Goal: Task Accomplishment & Management: Use online tool/utility

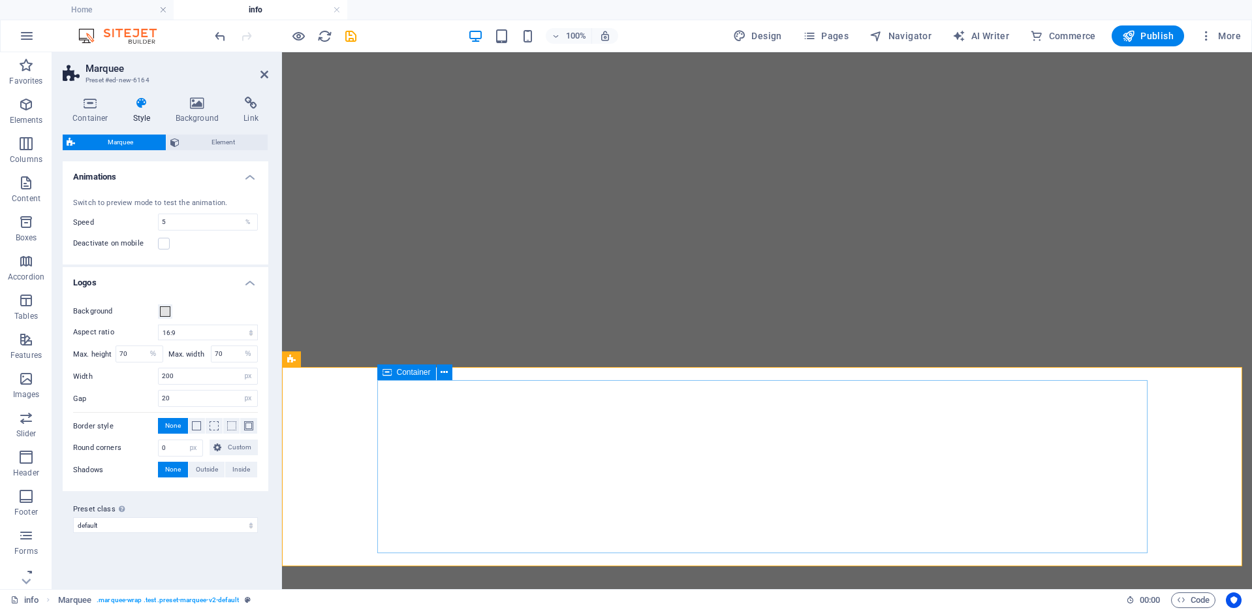
select select "16/9"
select select "%"
select select "px"
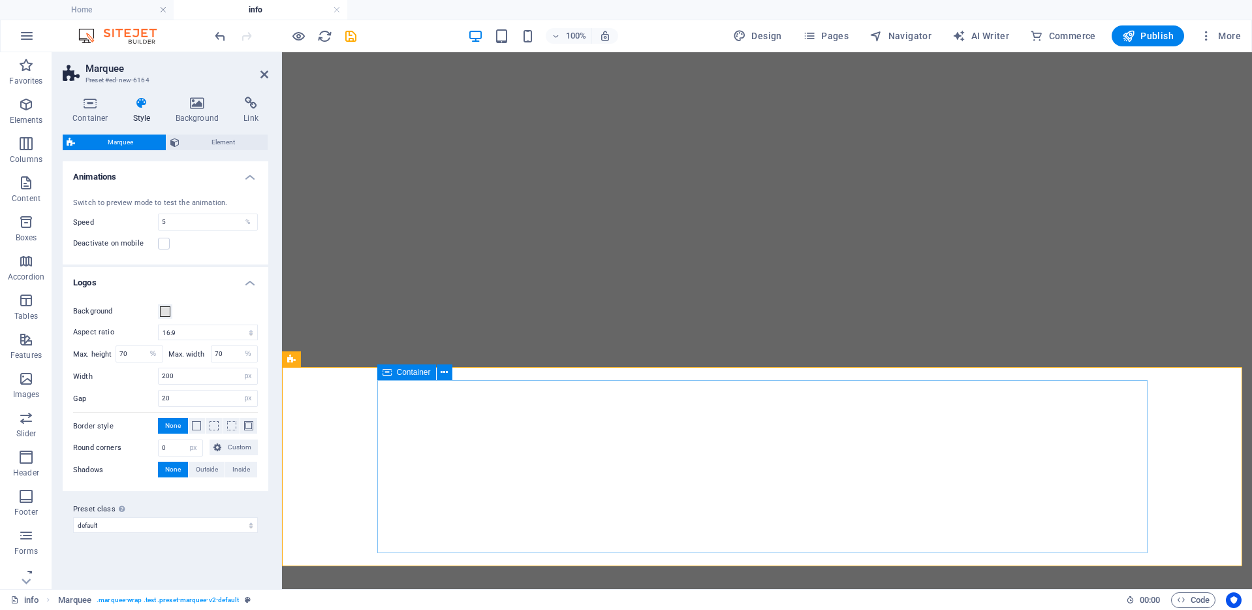
select select "px"
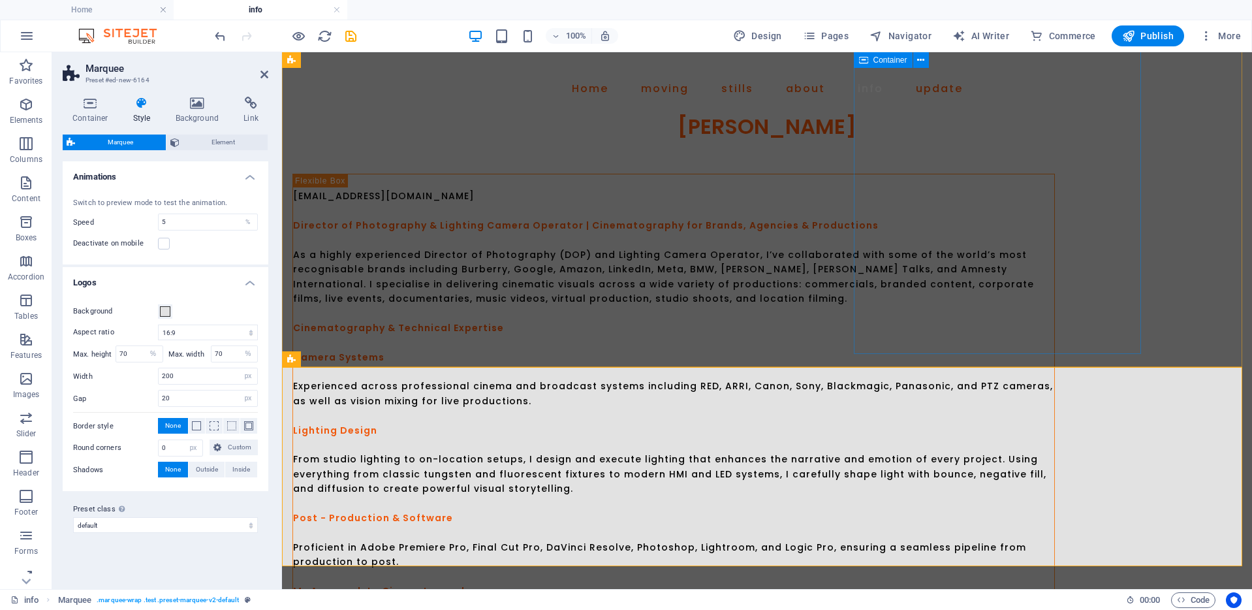
scroll to position [745, 0]
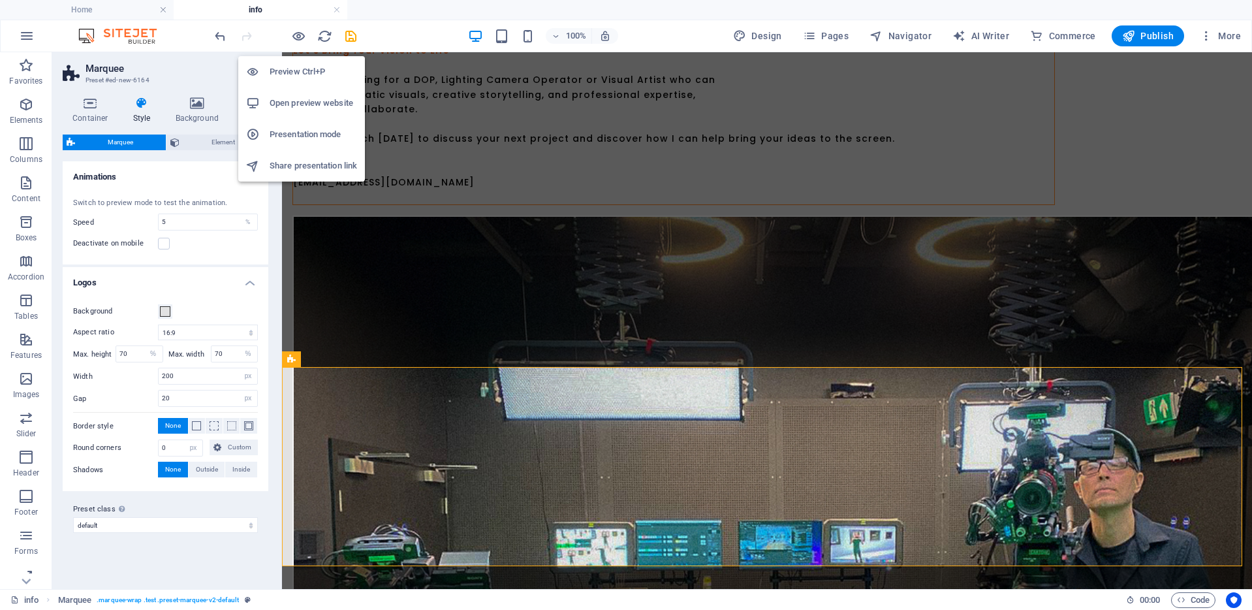
click at [296, 74] on h6 "Preview Ctrl+P" at bounding box center [313, 72] width 87 height 16
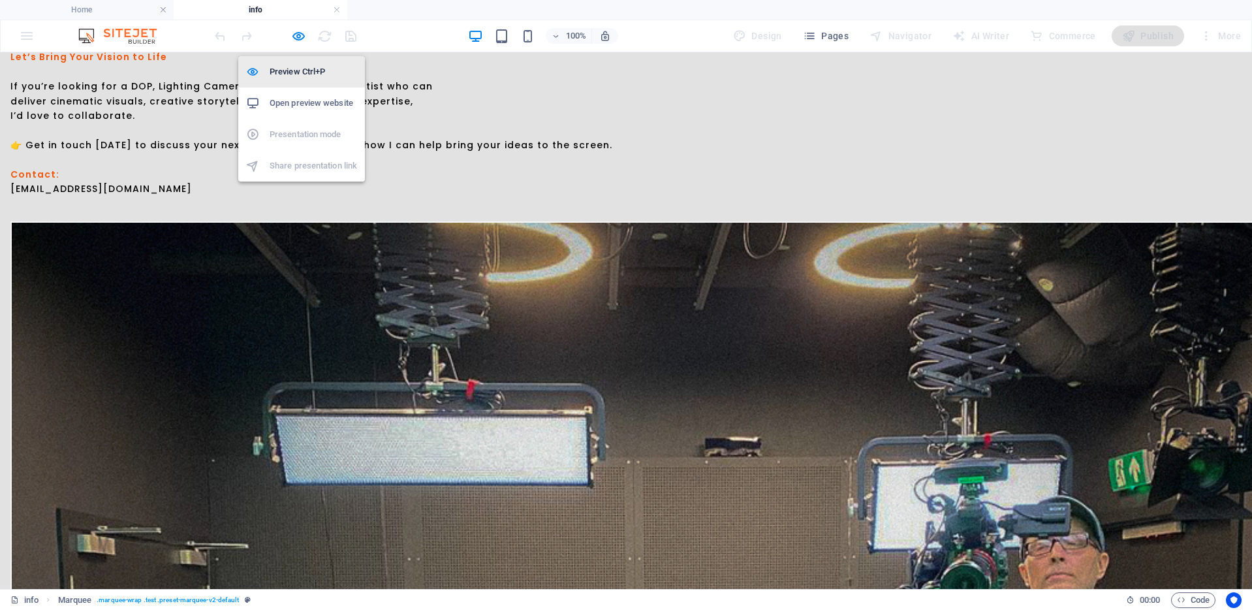
click at [298, 72] on h6 "Preview Ctrl+P" at bounding box center [313, 72] width 87 height 16
select select "16/9"
select select "%"
select select "px"
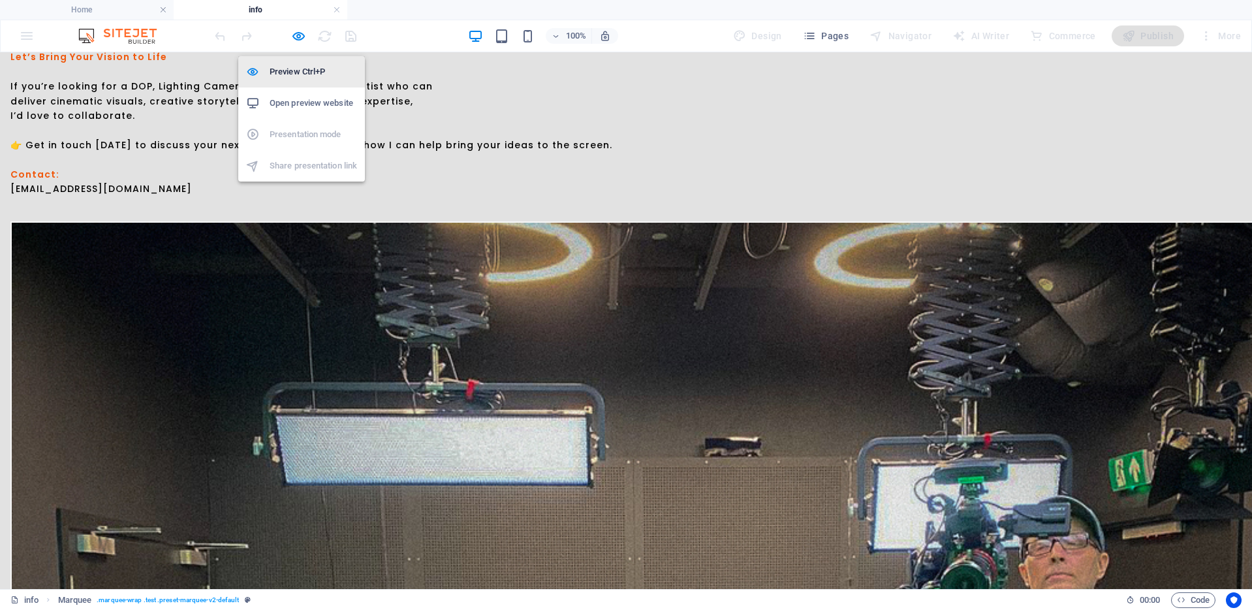
select select "px"
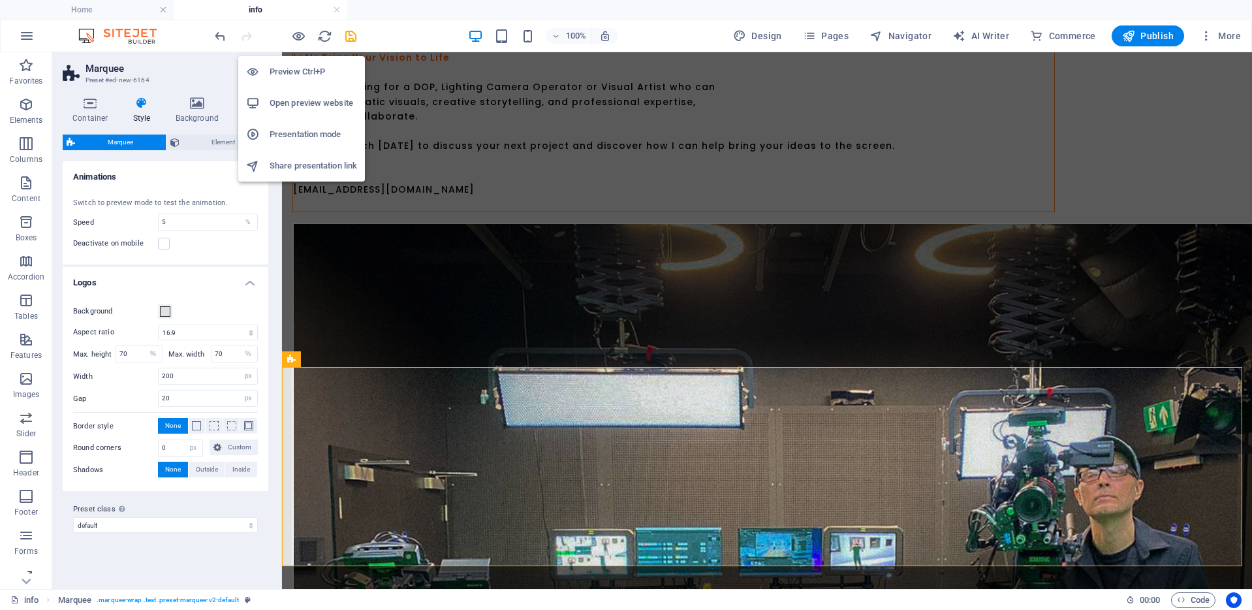
scroll to position [745, 0]
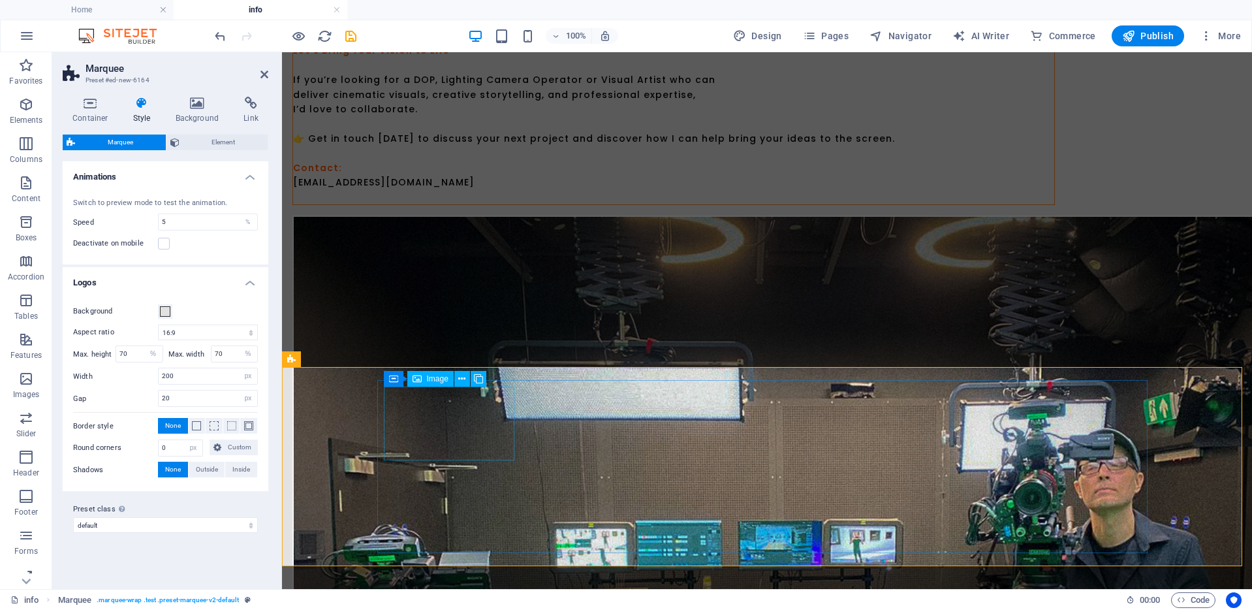
click at [434, 378] on span "Image" at bounding box center [438, 379] width 22 height 8
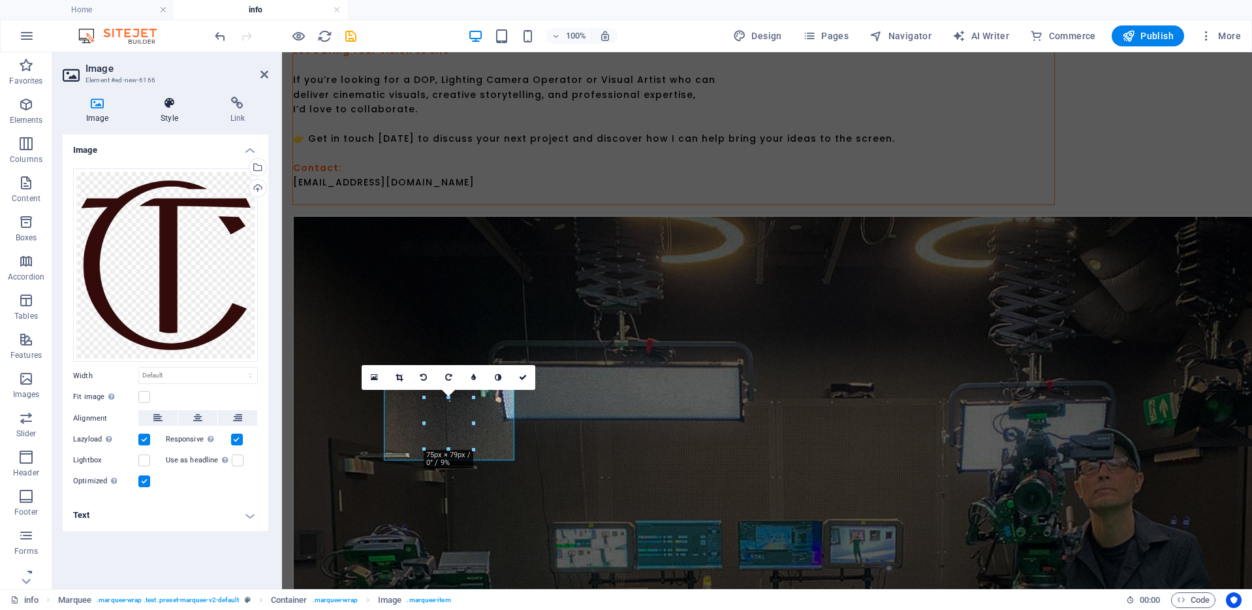
click at [176, 103] on icon at bounding box center [169, 103] width 64 height 13
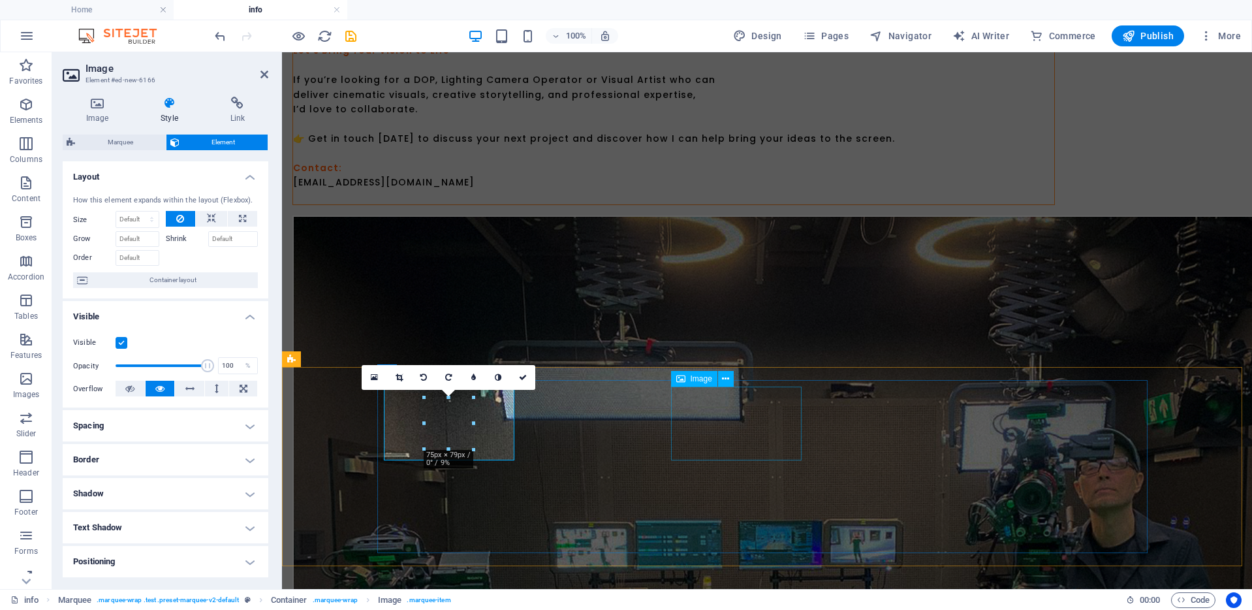
click at [700, 380] on span "Image" at bounding box center [702, 379] width 22 height 8
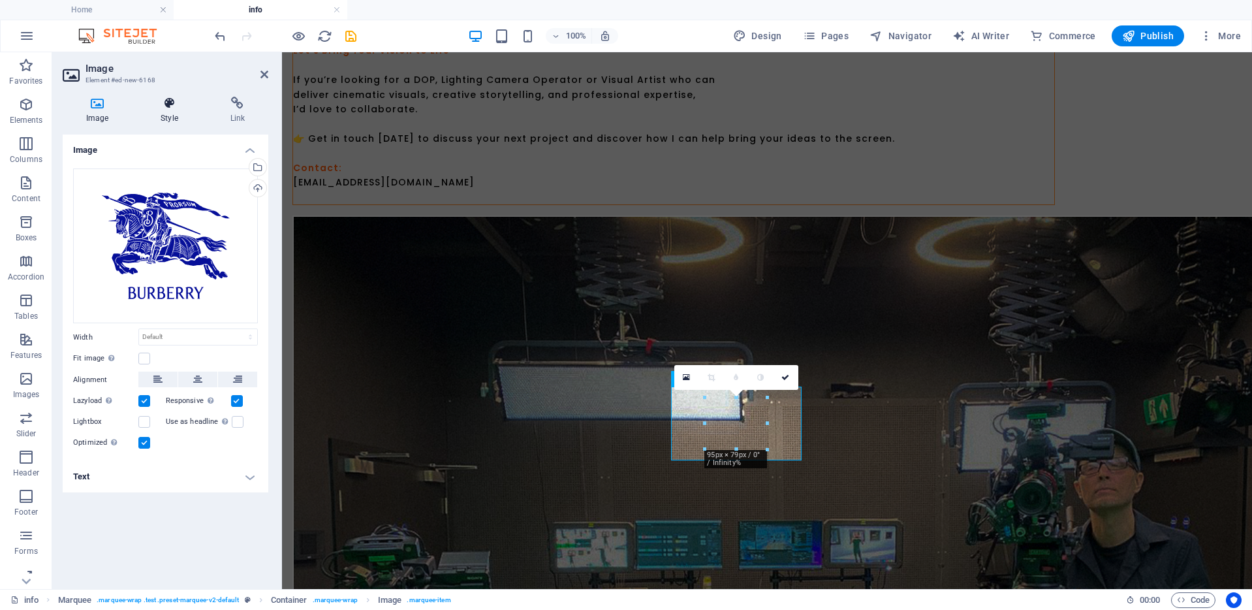
click at [165, 106] on icon at bounding box center [169, 103] width 64 height 13
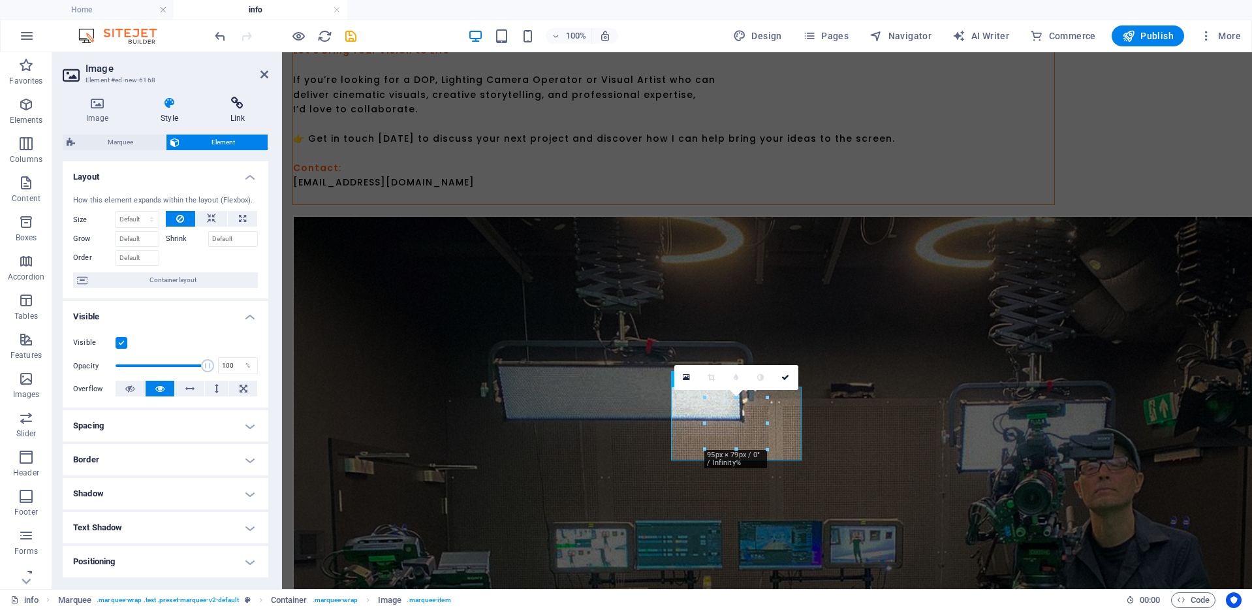
click at [234, 105] on icon at bounding box center [237, 103] width 61 height 13
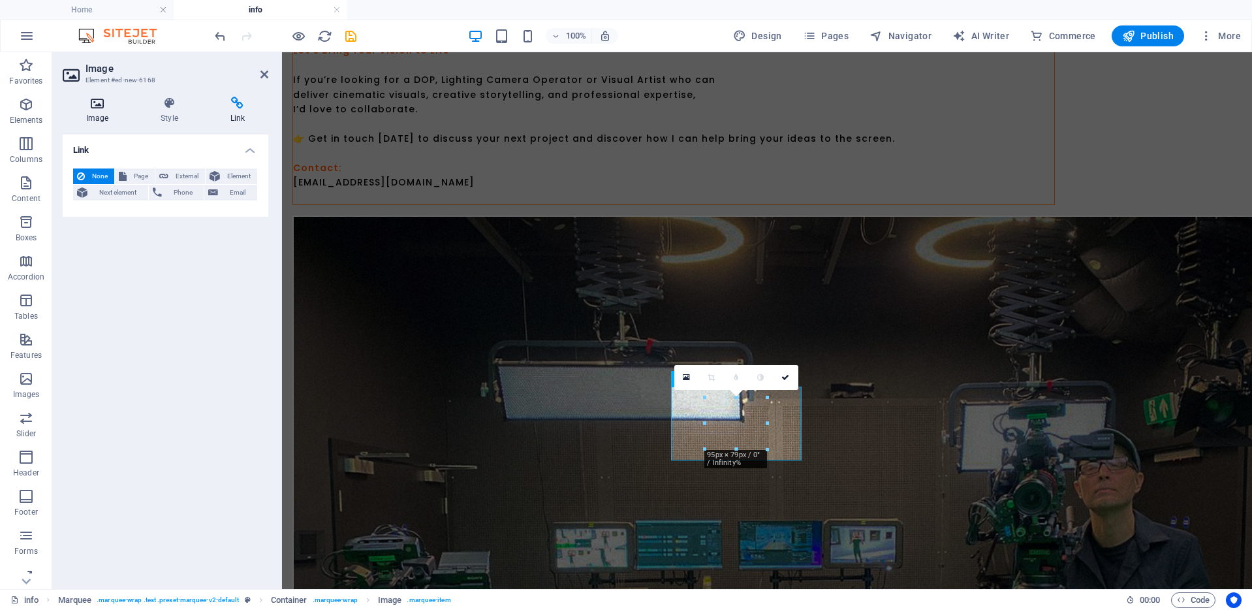
click at [93, 108] on icon at bounding box center [97, 103] width 69 height 13
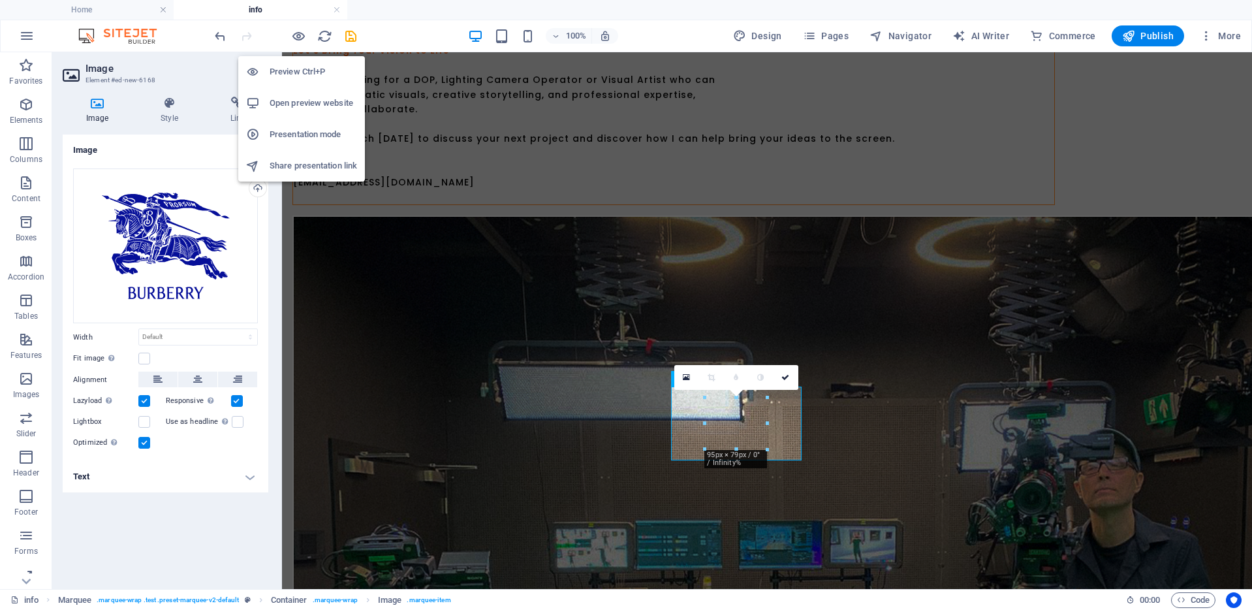
click at [302, 66] on h6 "Preview Ctrl+P" at bounding box center [313, 72] width 87 height 16
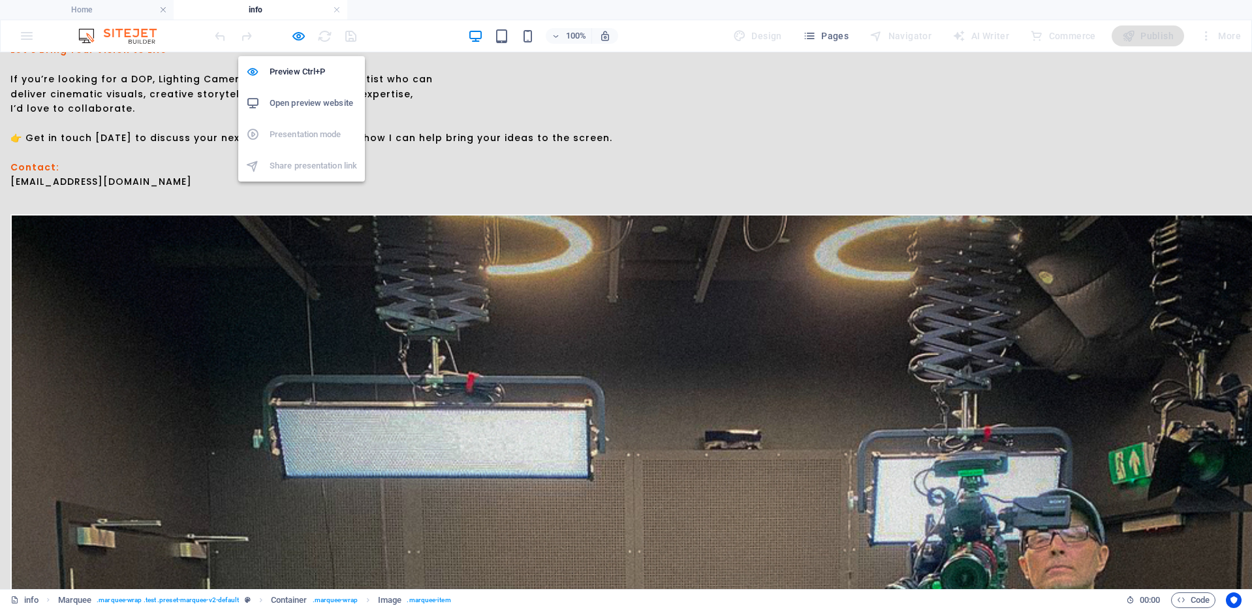
scroll to position [738, 0]
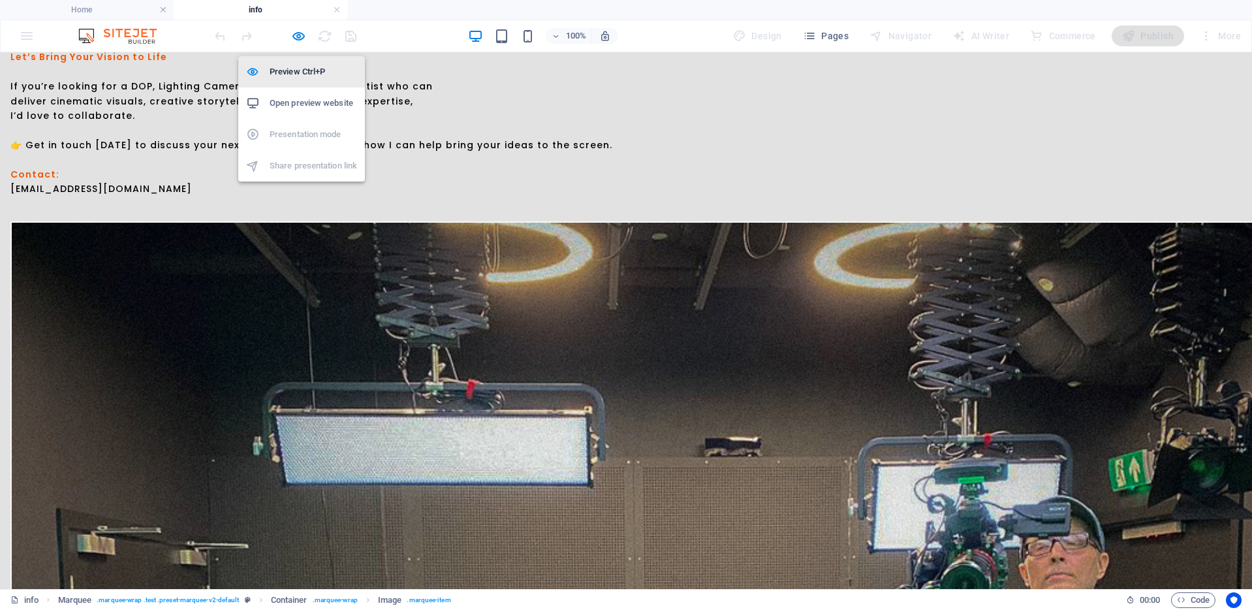
click at [291, 70] on h6 "Preview Ctrl+P" at bounding box center [313, 72] width 87 height 16
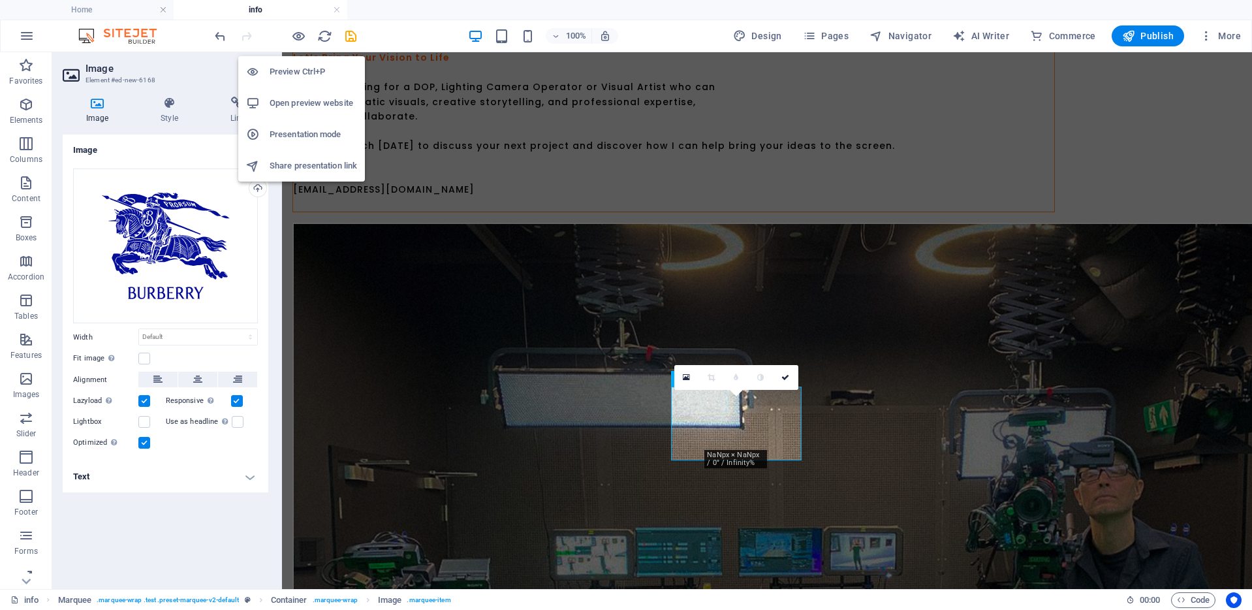
scroll to position [745, 0]
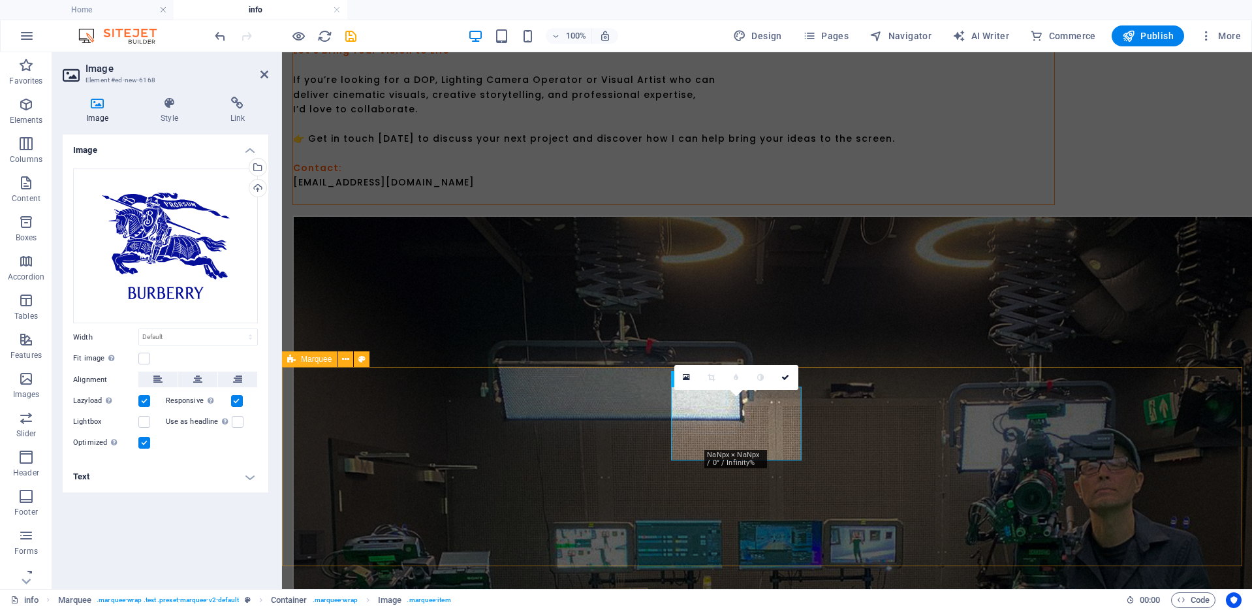
click at [306, 356] on span "Marquee" at bounding box center [316, 359] width 31 height 8
select select "16/9"
select select "%"
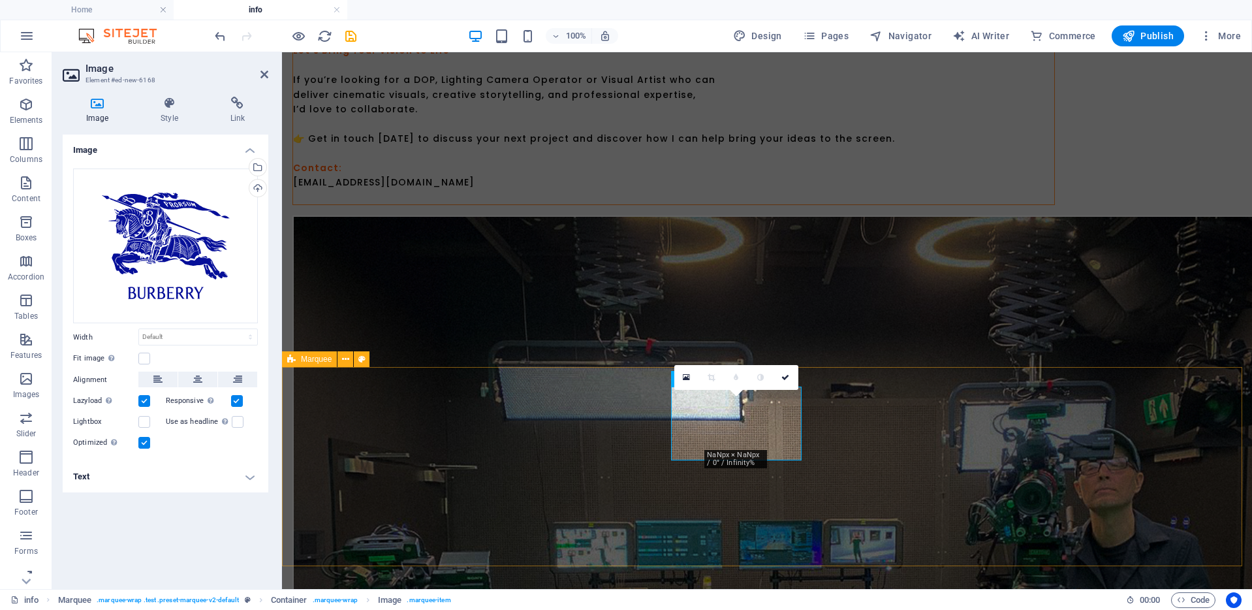
select select "px"
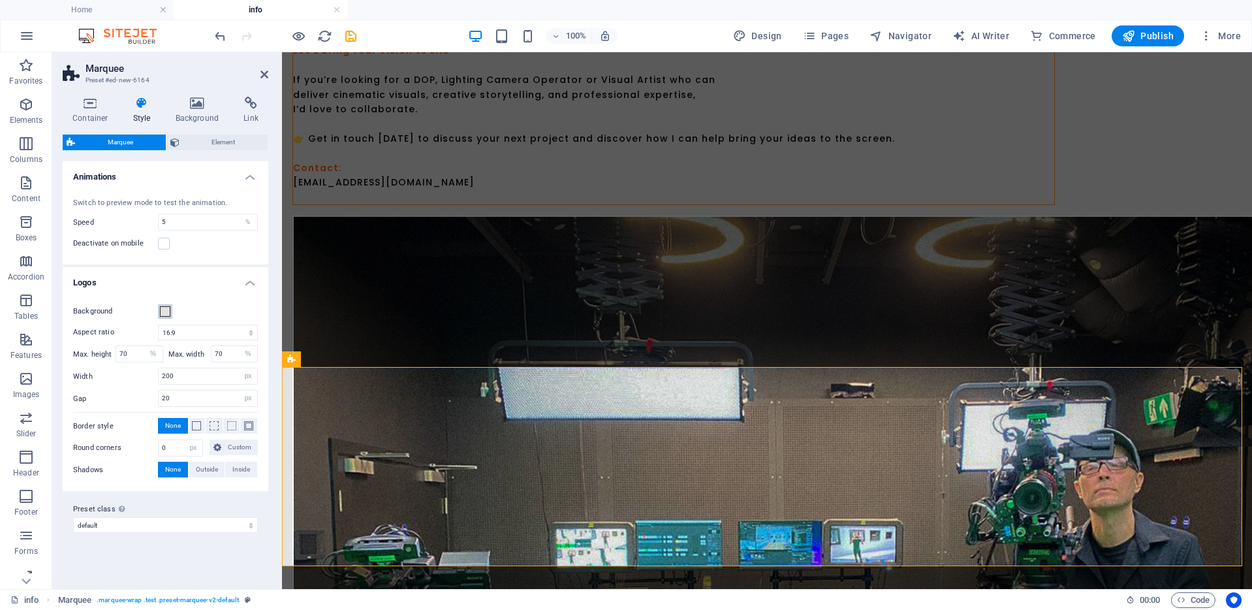
click at [170, 307] on span at bounding box center [165, 311] width 10 height 10
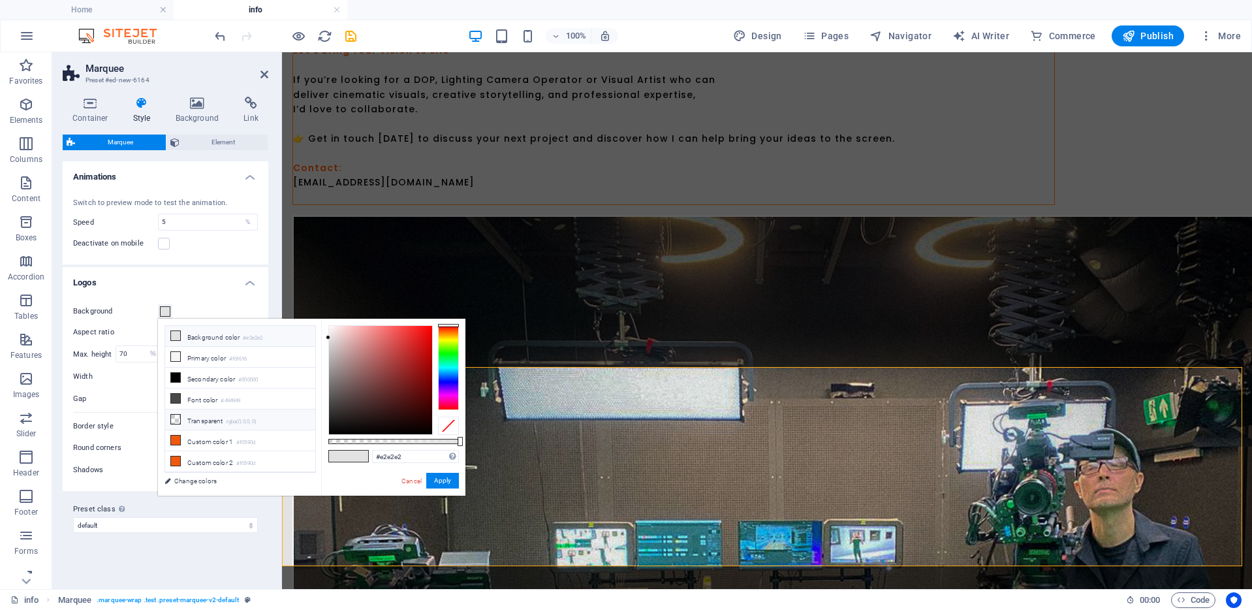
click at [193, 417] on li "Transparent rgba(0,0,0,.0)" at bounding box center [240, 419] width 150 height 21
type input "rgba(0, 0, 0, 0)"
click at [441, 480] on button "Apply" at bounding box center [442, 481] width 33 height 16
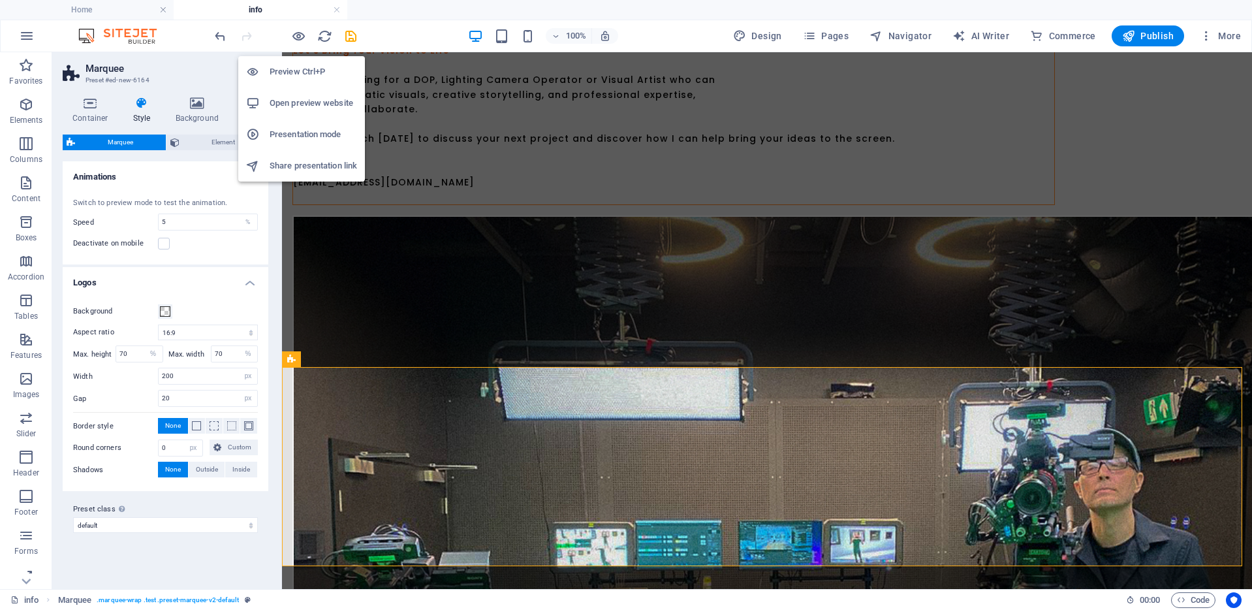
click at [299, 67] on h6 "Preview Ctrl+P" at bounding box center [313, 72] width 87 height 16
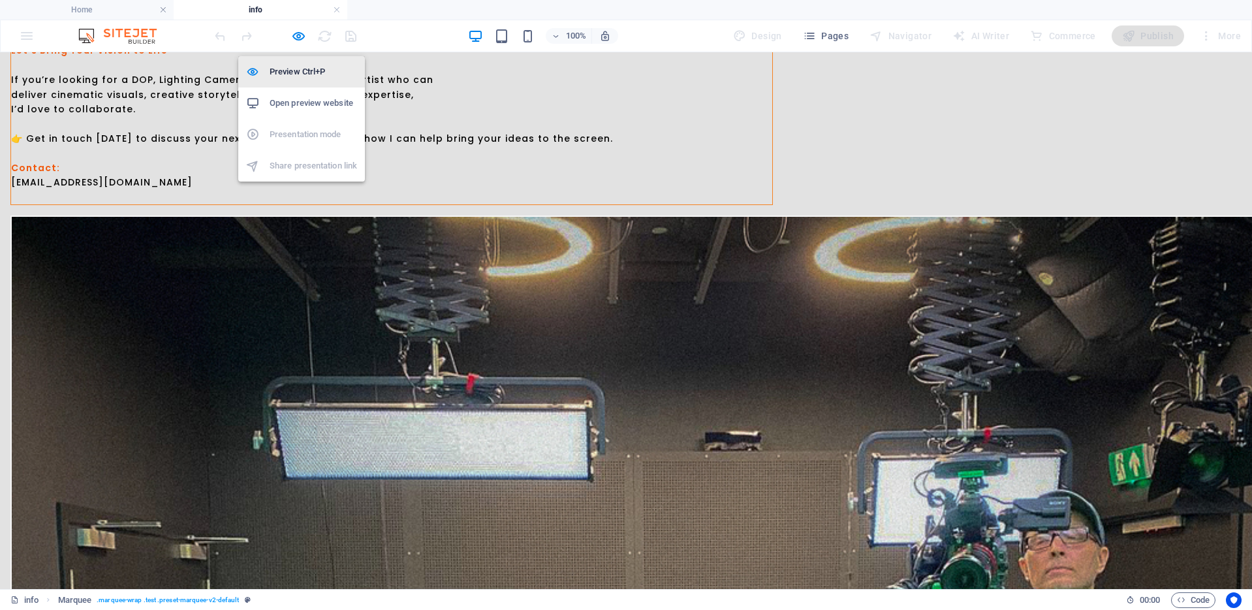
scroll to position [738, 0]
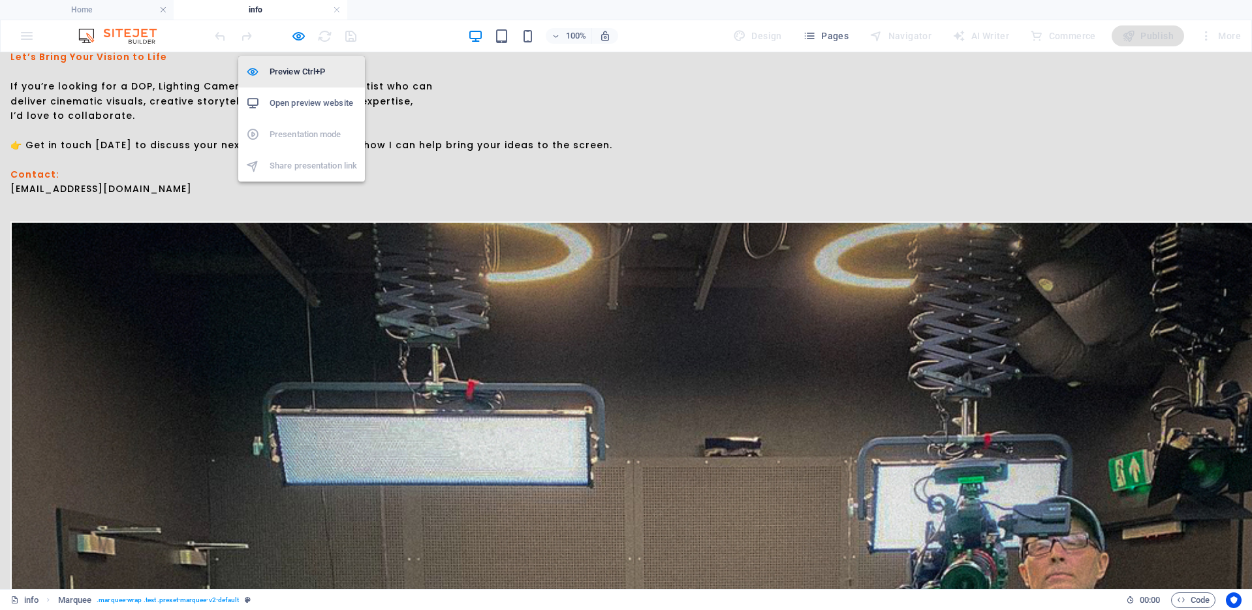
click at [292, 76] on h6 "Preview Ctrl+P" at bounding box center [313, 72] width 87 height 16
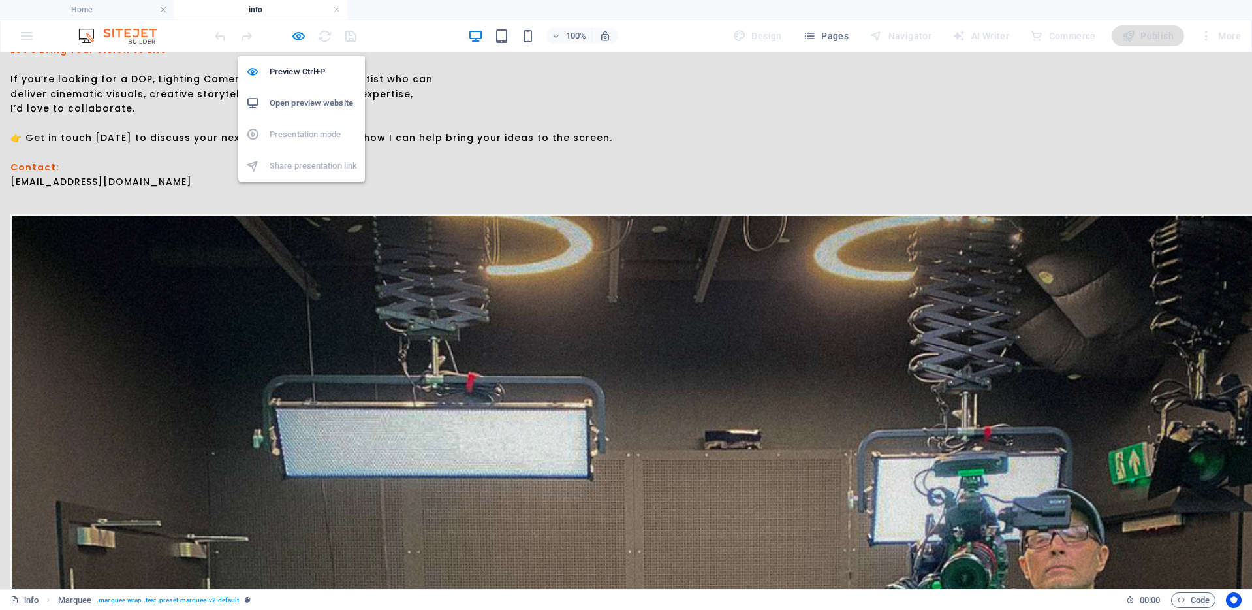
select select "16/9"
select select "%"
select select "px"
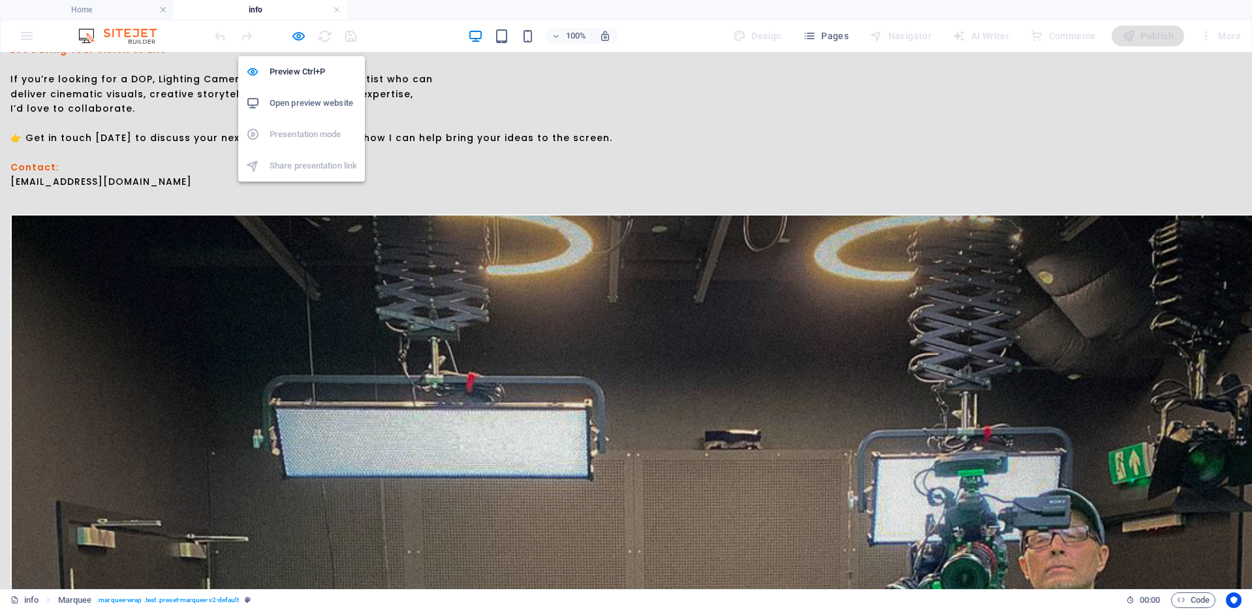
select select "px"
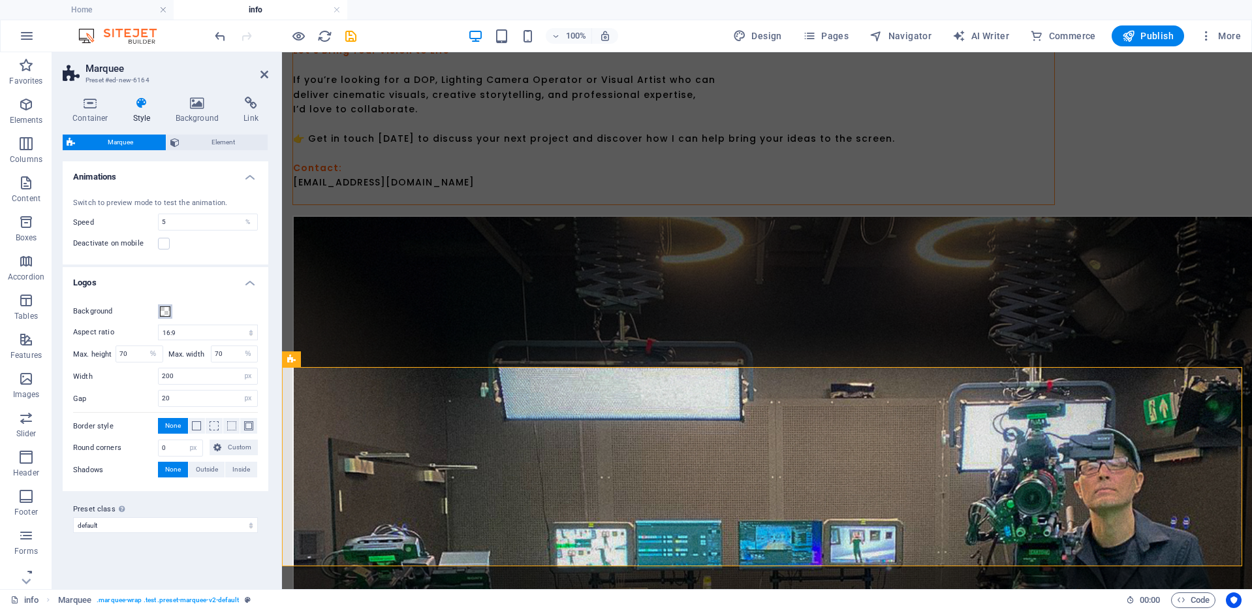
click at [163, 312] on span at bounding box center [165, 311] width 10 height 10
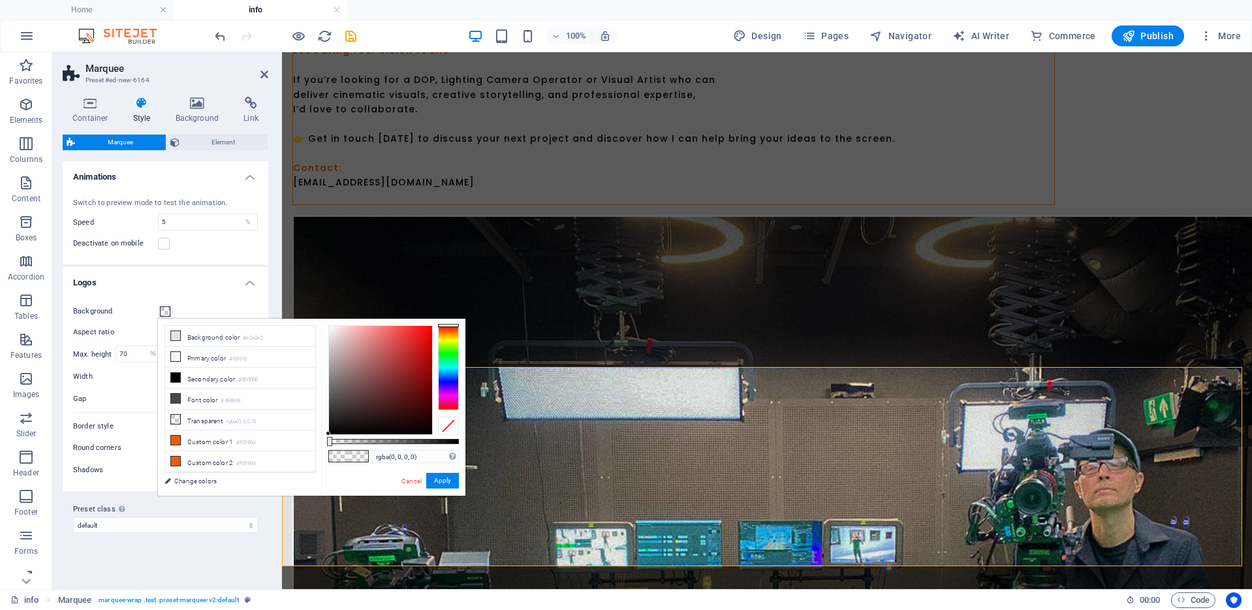
click at [163, 312] on span at bounding box center [165, 311] width 10 height 10
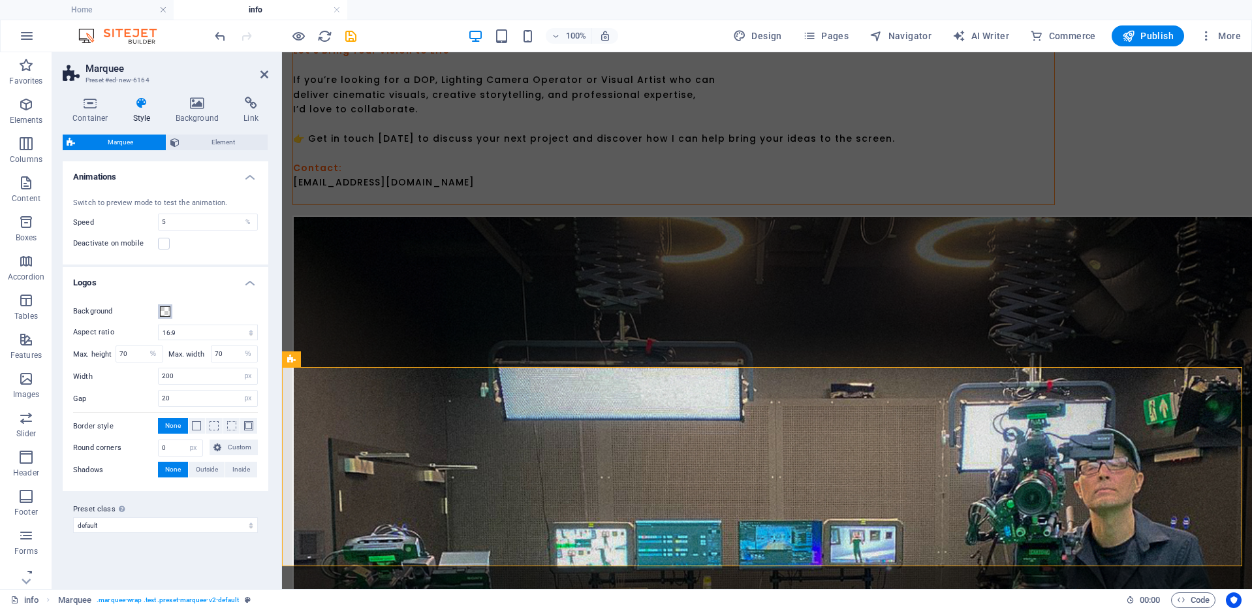
click at [164, 311] on span at bounding box center [165, 311] width 10 height 10
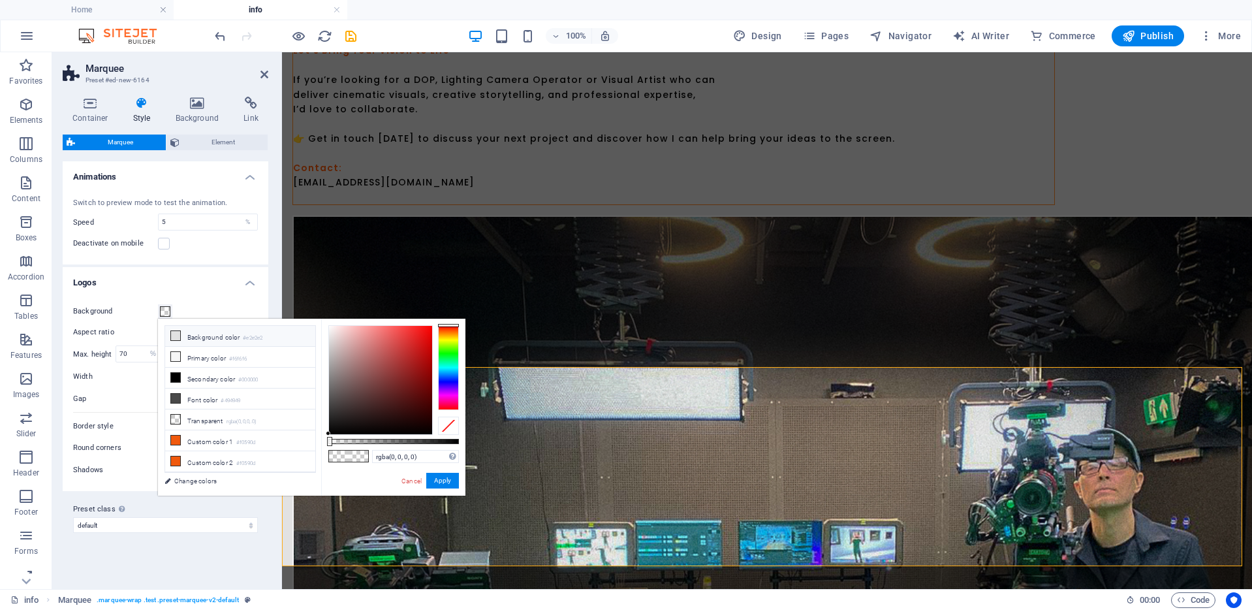
click at [195, 336] on li "Background color #e2e2e2" at bounding box center [240, 336] width 150 height 21
type input "#e2e2e2"
drag, startPoint x: 445, startPoint y: 480, endPoint x: 158, endPoint y: 427, distance: 292.1
click at [445, 480] on button "Apply" at bounding box center [442, 481] width 33 height 16
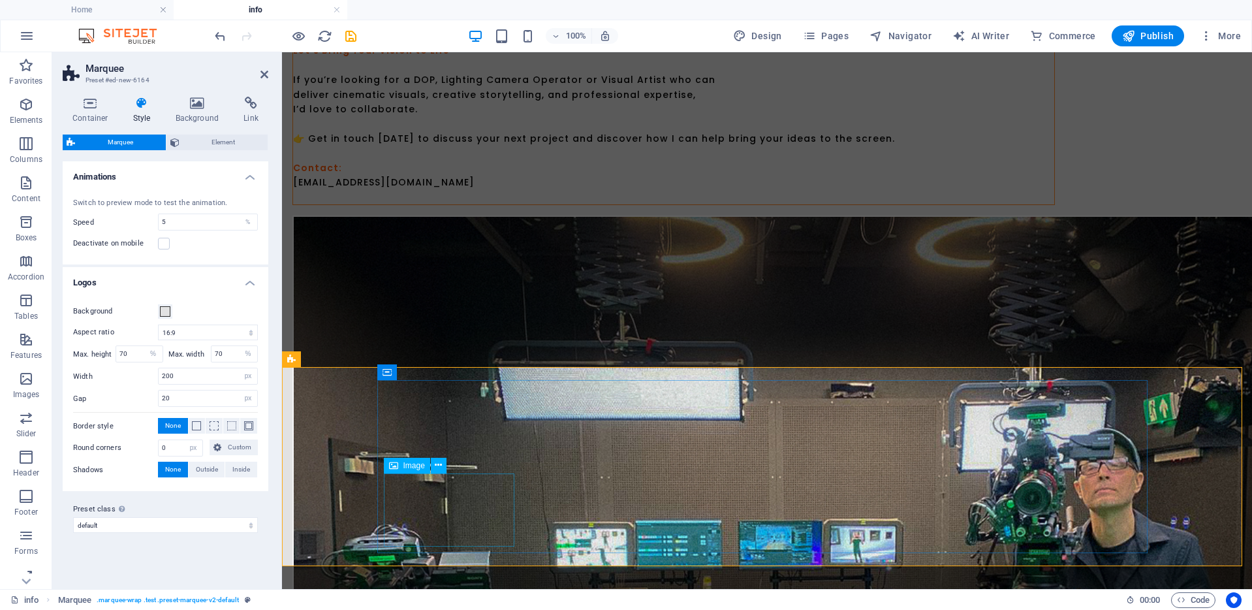
click at [411, 465] on span "Image" at bounding box center [414, 466] width 22 height 8
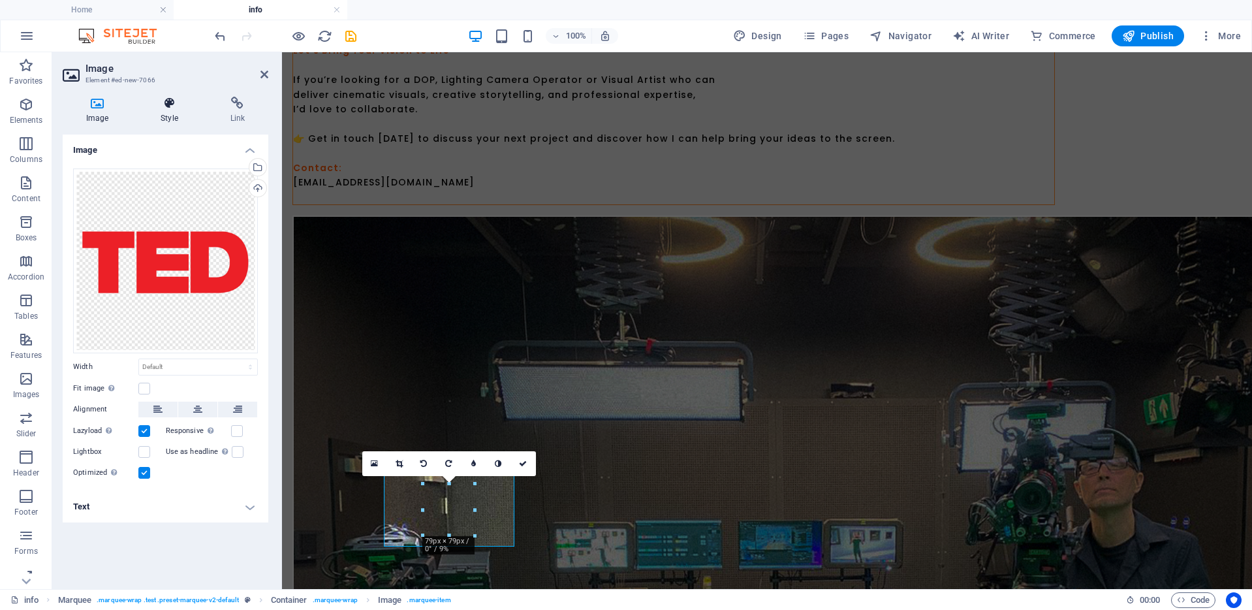
click at [170, 110] on h4 "Style" at bounding box center [171, 110] width 69 height 27
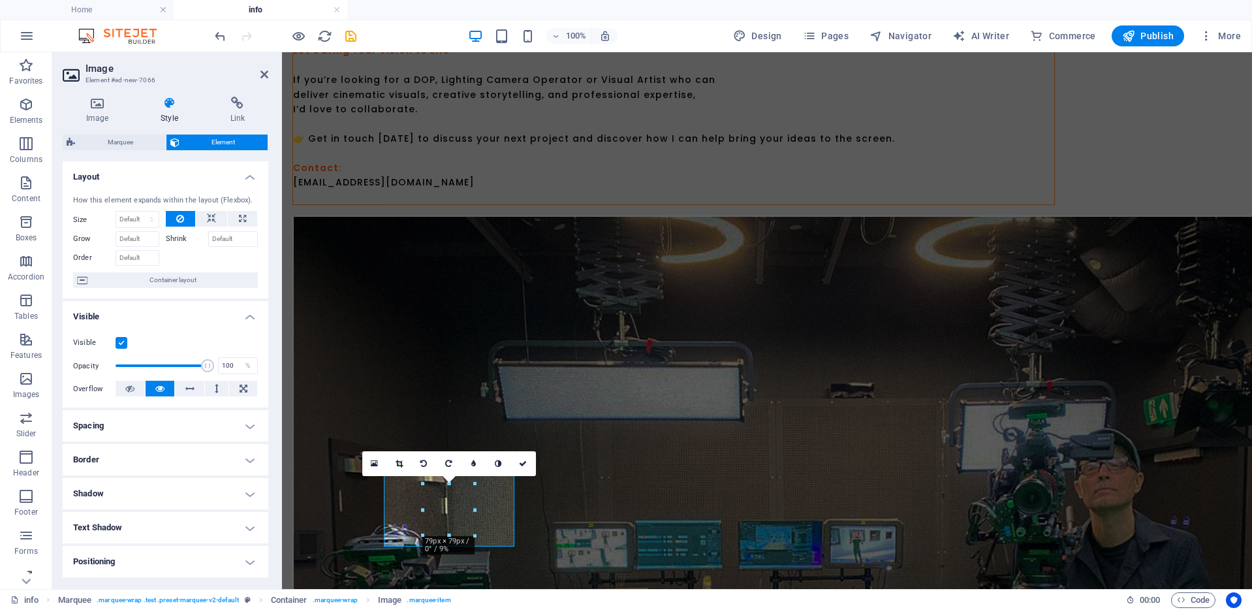
click at [139, 133] on div "Image Style Link Image Drag files here, click to choose files or select files f…" at bounding box center [166, 338] width 206 height 482
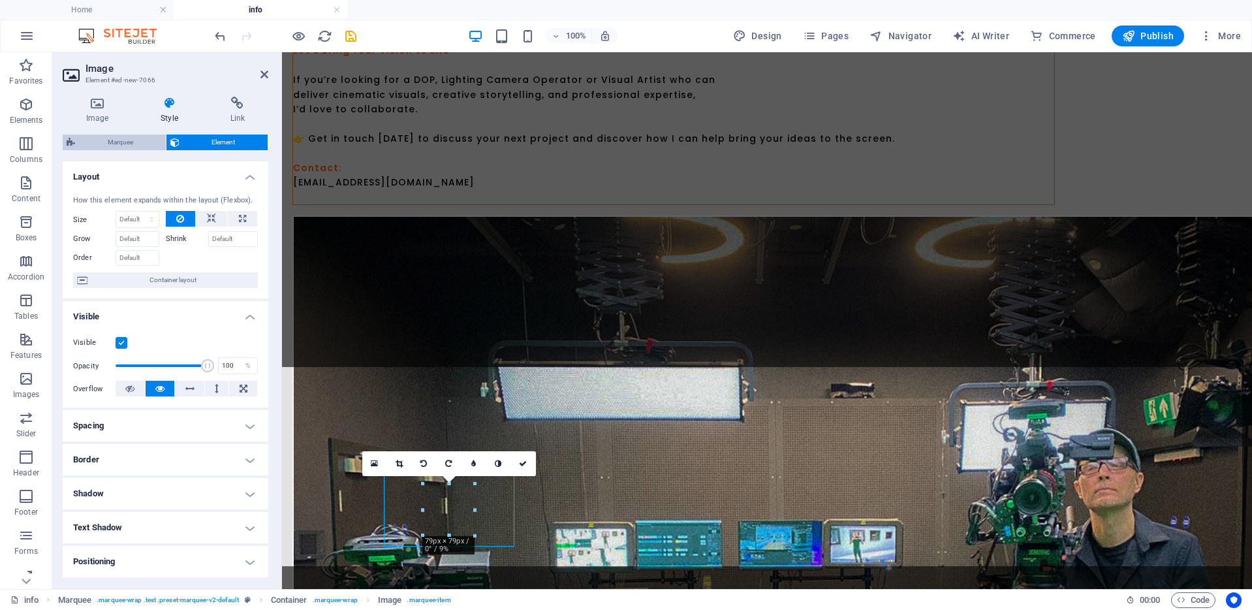
click at [138, 139] on span "Marquee" at bounding box center [120, 142] width 83 height 16
select select "16/9"
select select "%"
select select "px"
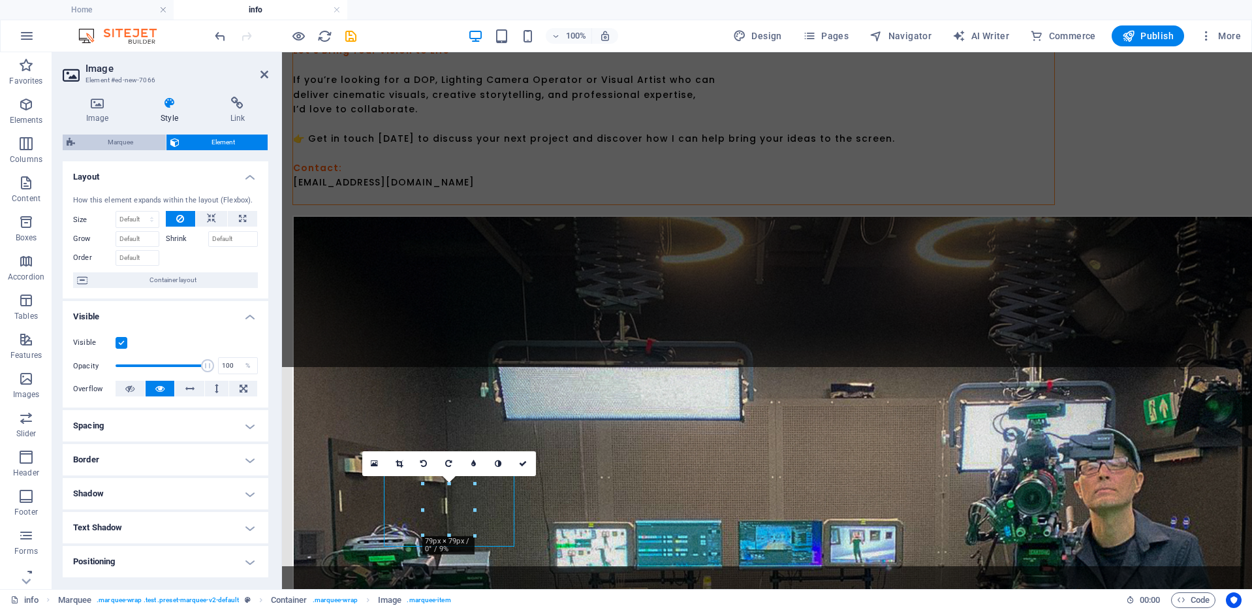
select select "px"
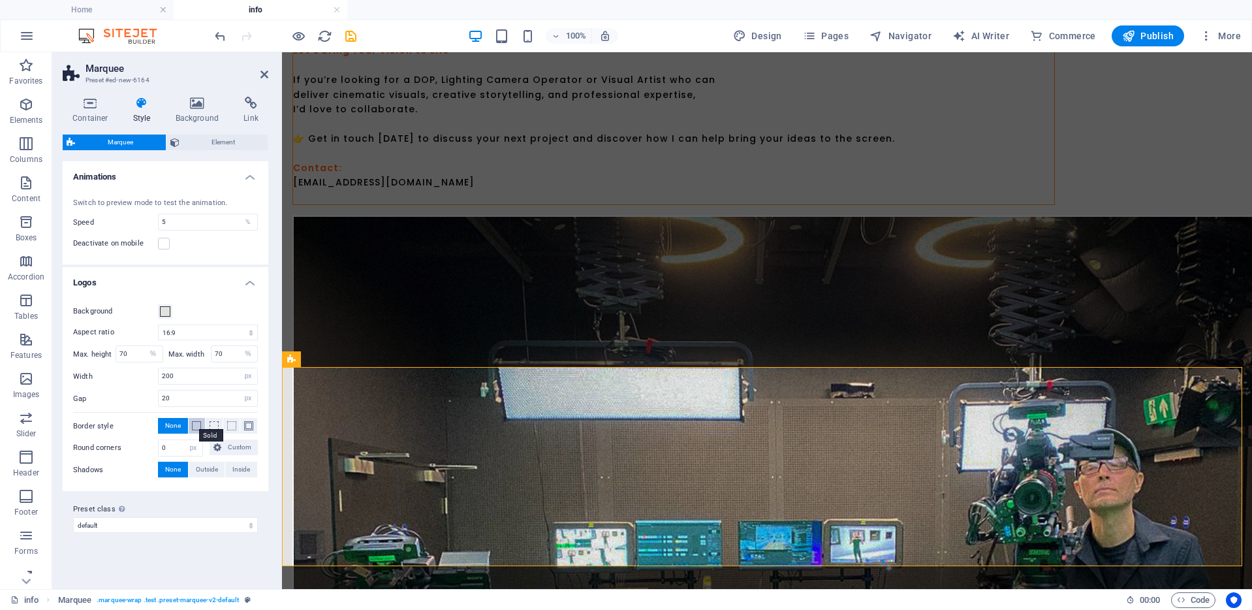
click at [197, 422] on span at bounding box center [196, 425] width 9 height 9
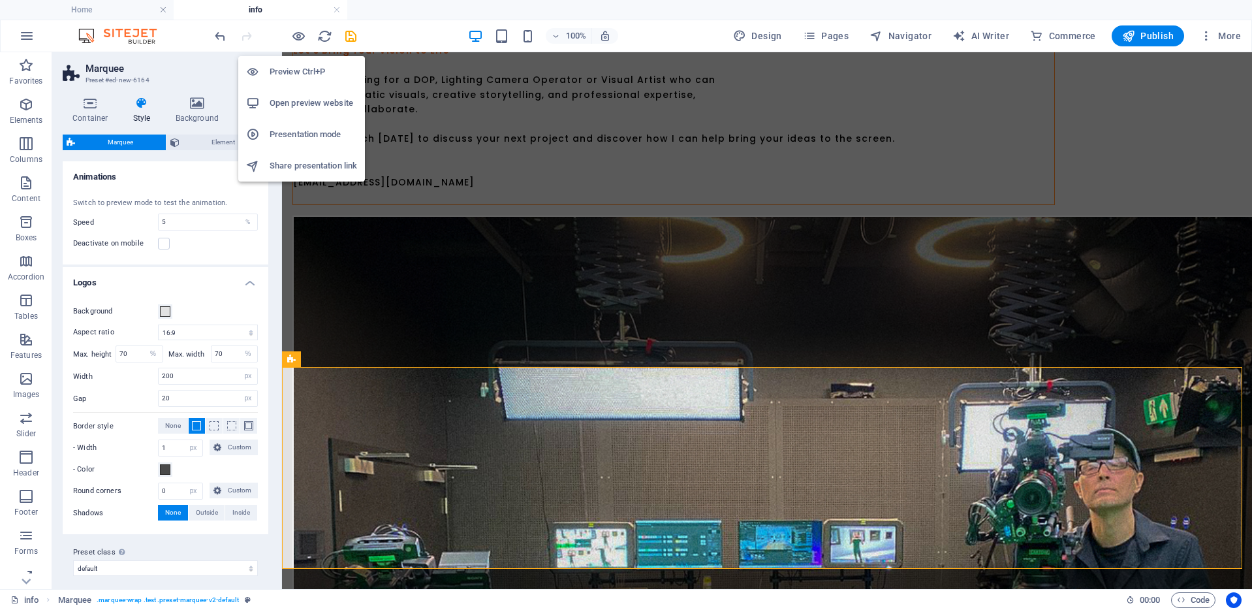
click at [296, 70] on h6 "Preview Ctrl+P" at bounding box center [313, 72] width 87 height 16
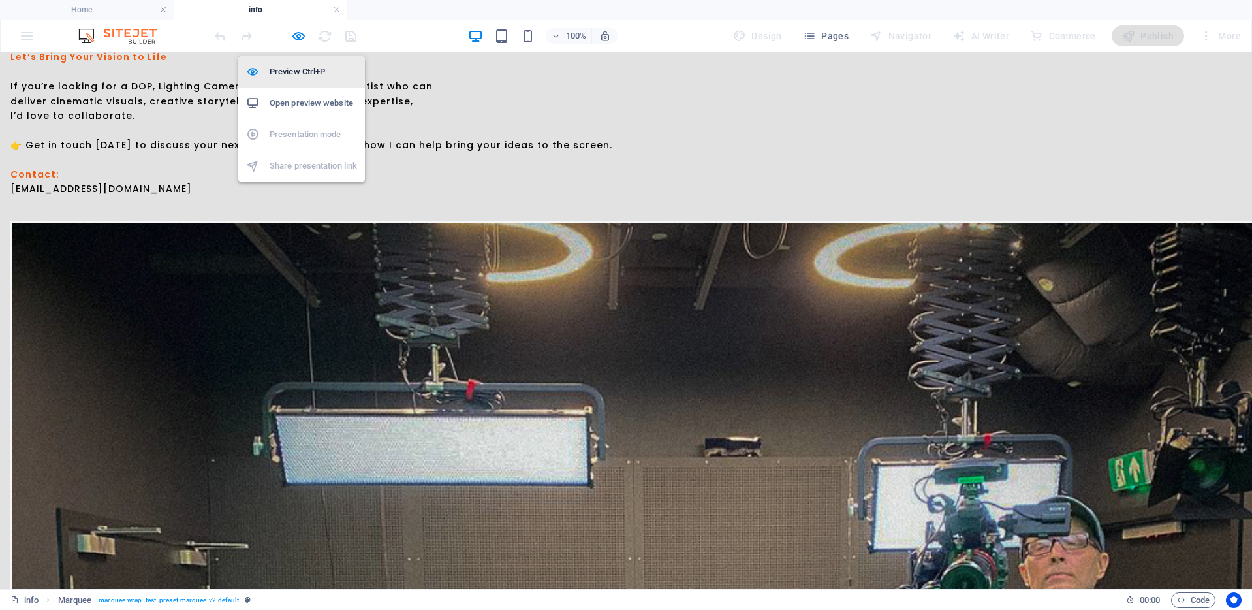
click at [295, 69] on h6 "Preview Ctrl+P" at bounding box center [313, 72] width 87 height 16
select select "16/9"
select select "%"
select select "px"
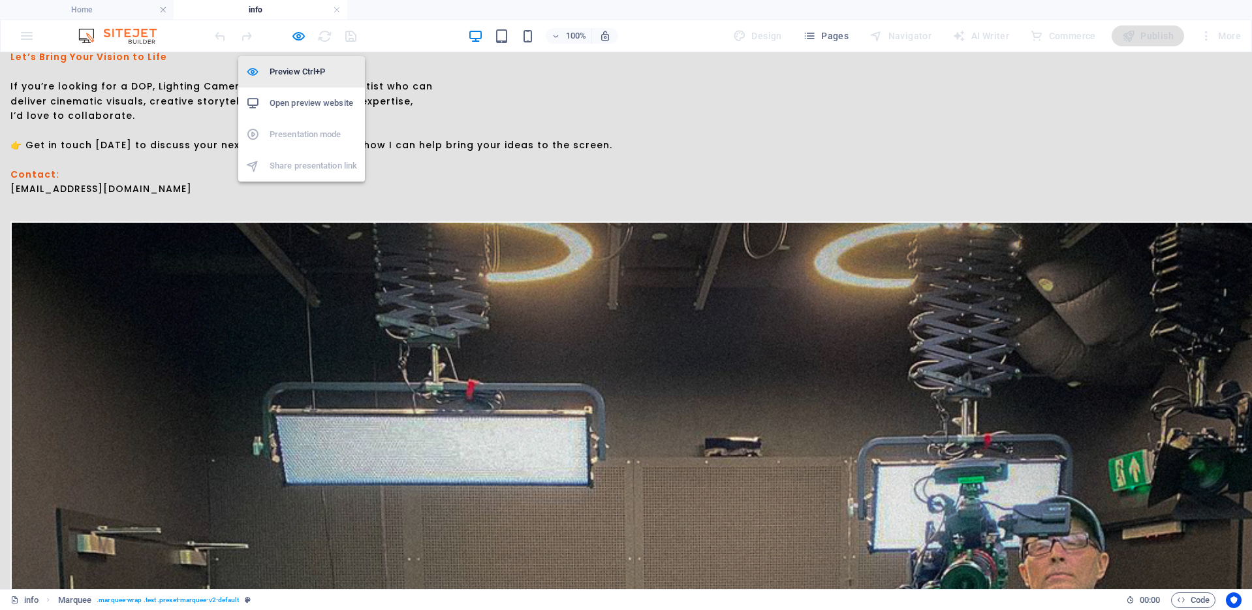
select select "px"
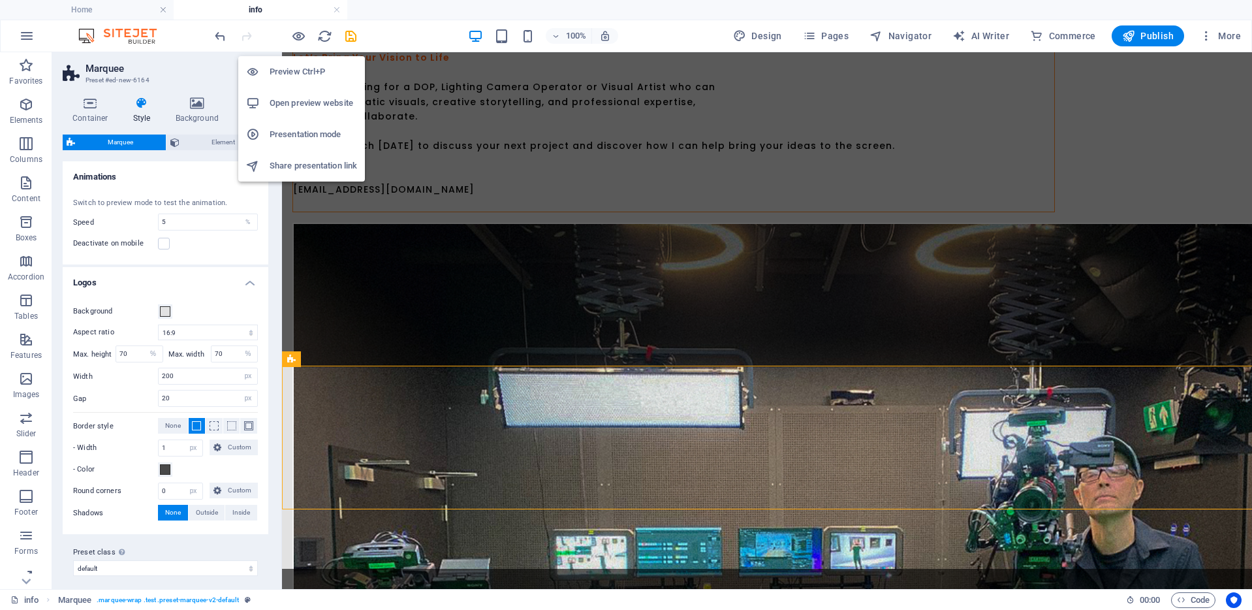
scroll to position [745, 0]
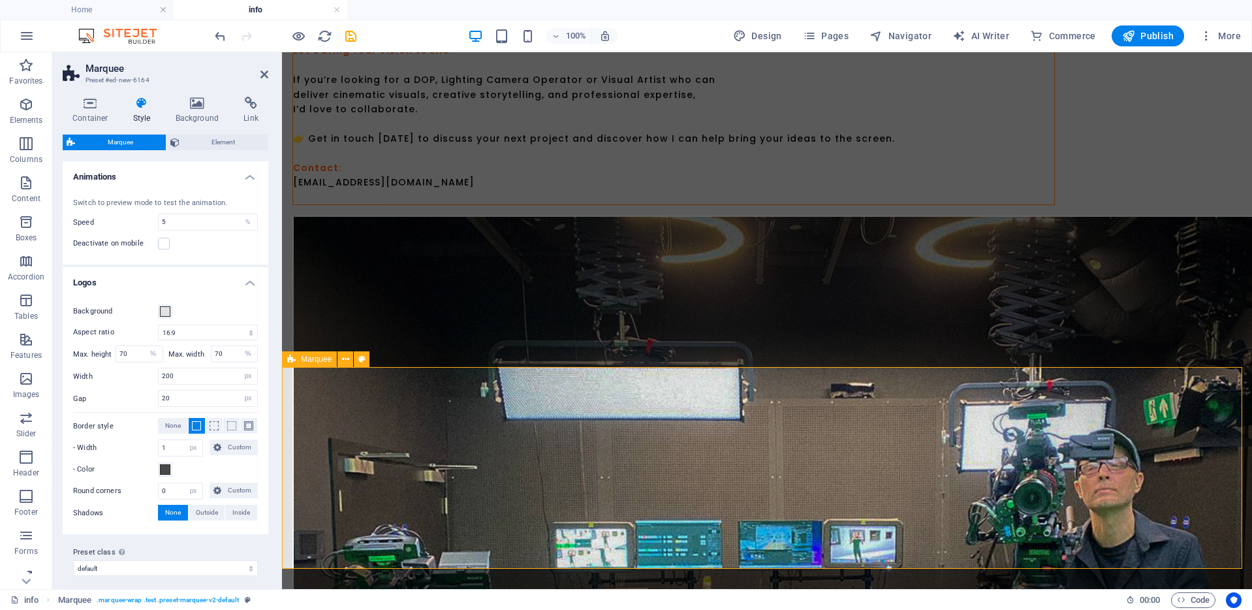
click at [307, 359] on span "Marquee" at bounding box center [316, 359] width 31 height 8
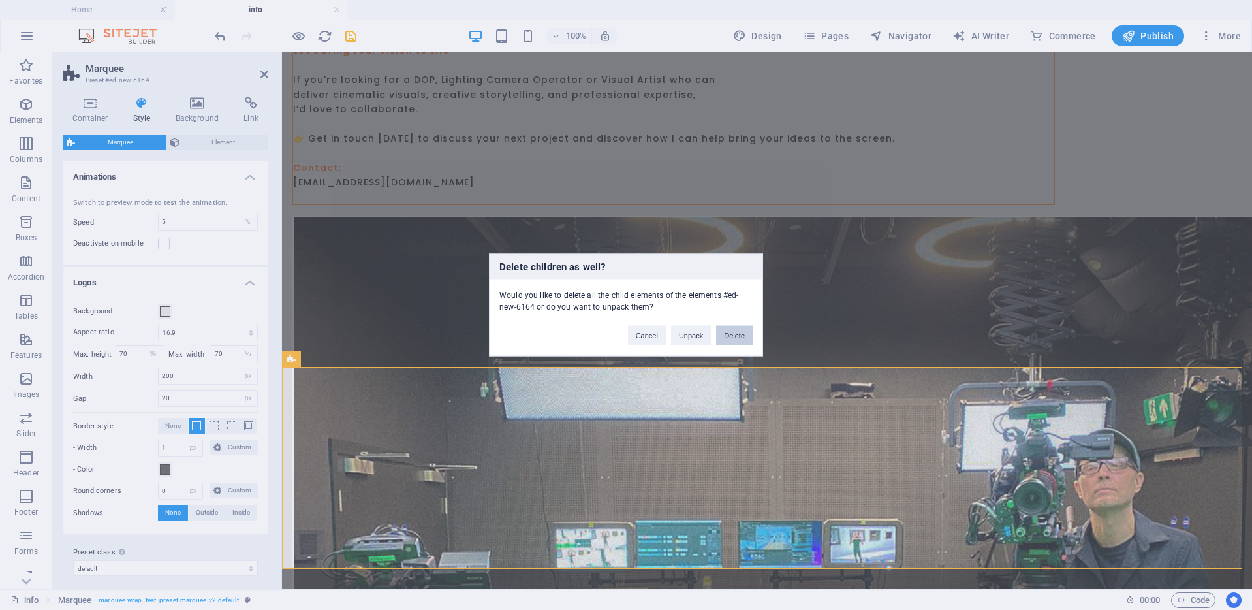
click at [742, 332] on button "Delete" at bounding box center [734, 336] width 37 height 20
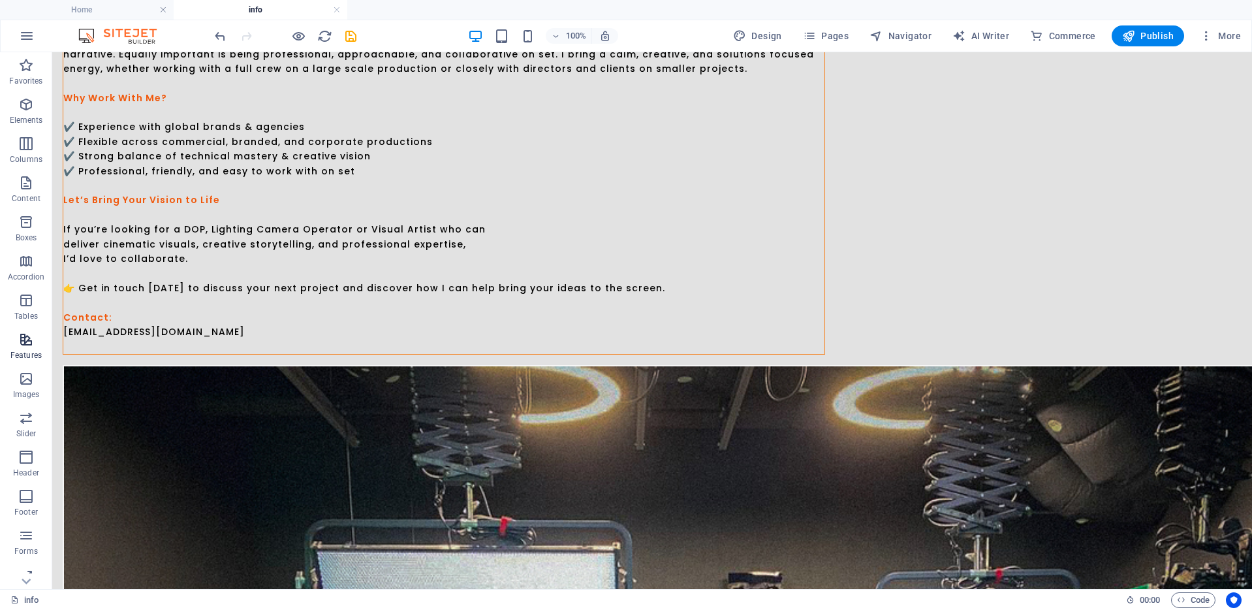
click at [25, 347] on icon "button" at bounding box center [26, 340] width 16 height 16
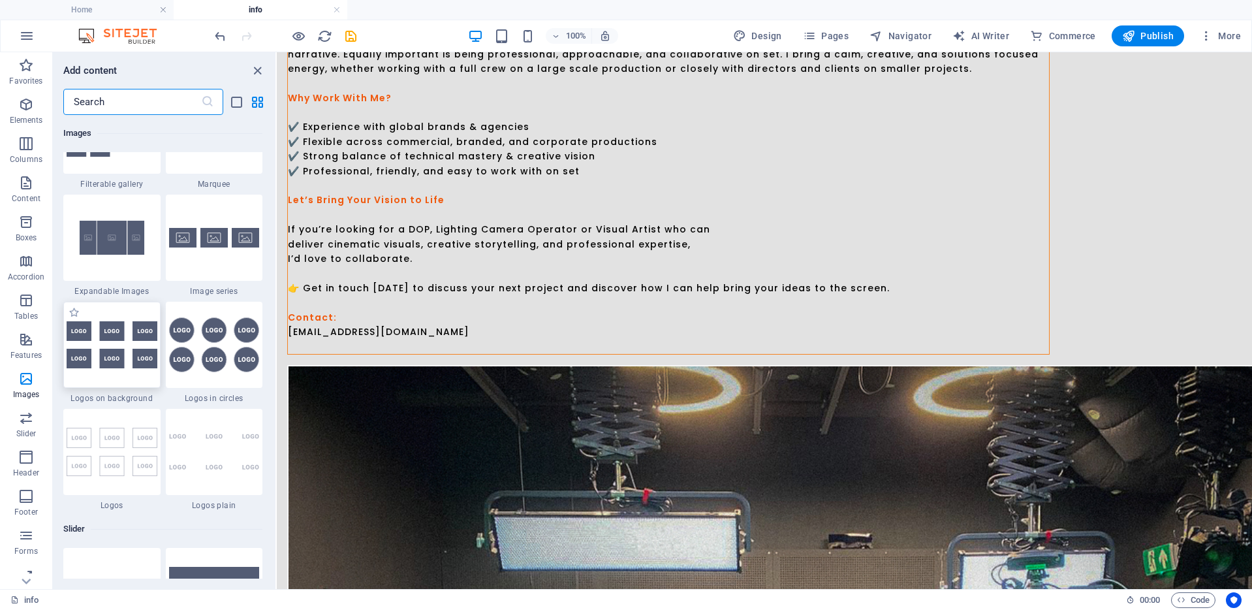
scroll to position [7030, 0]
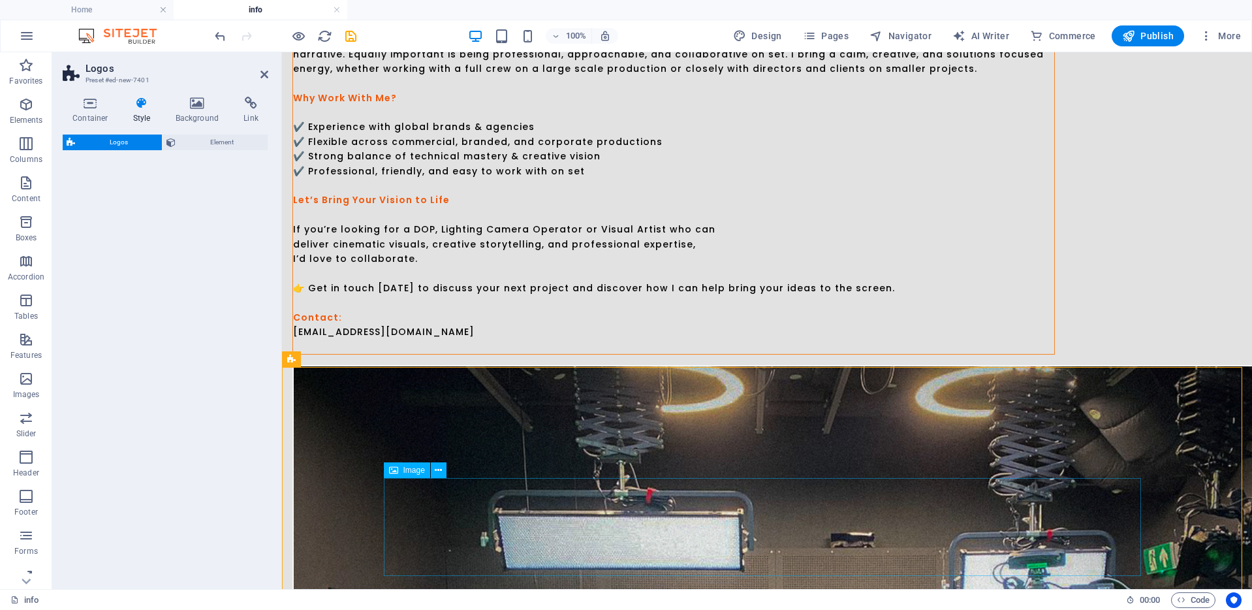
select select "rem"
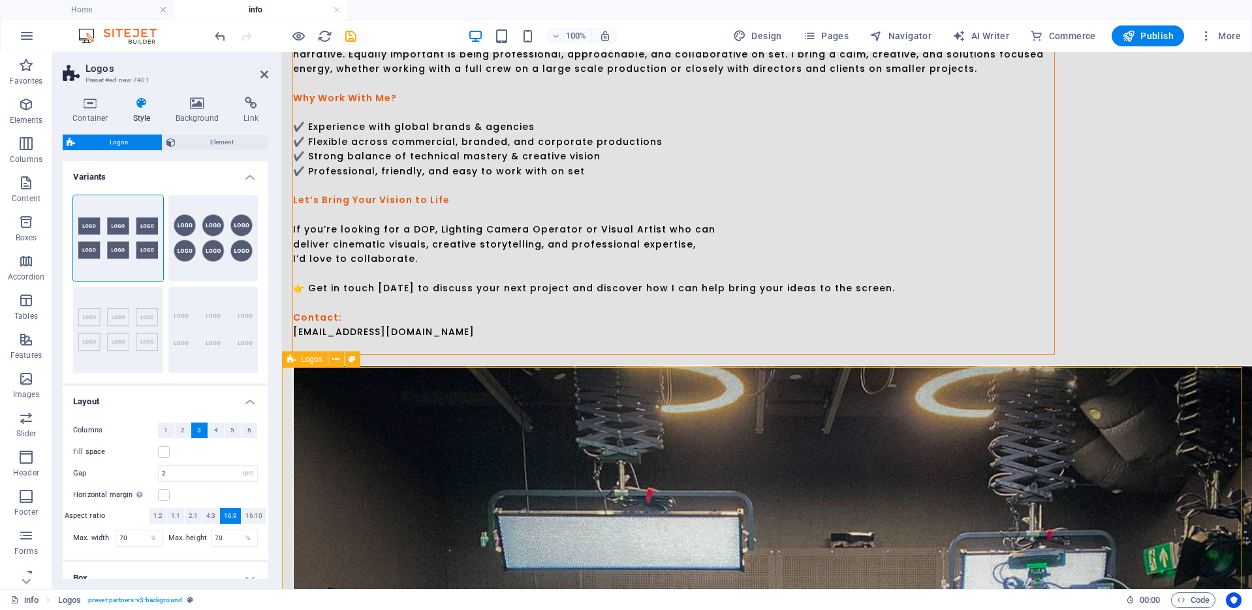
scroll to position [745, 0]
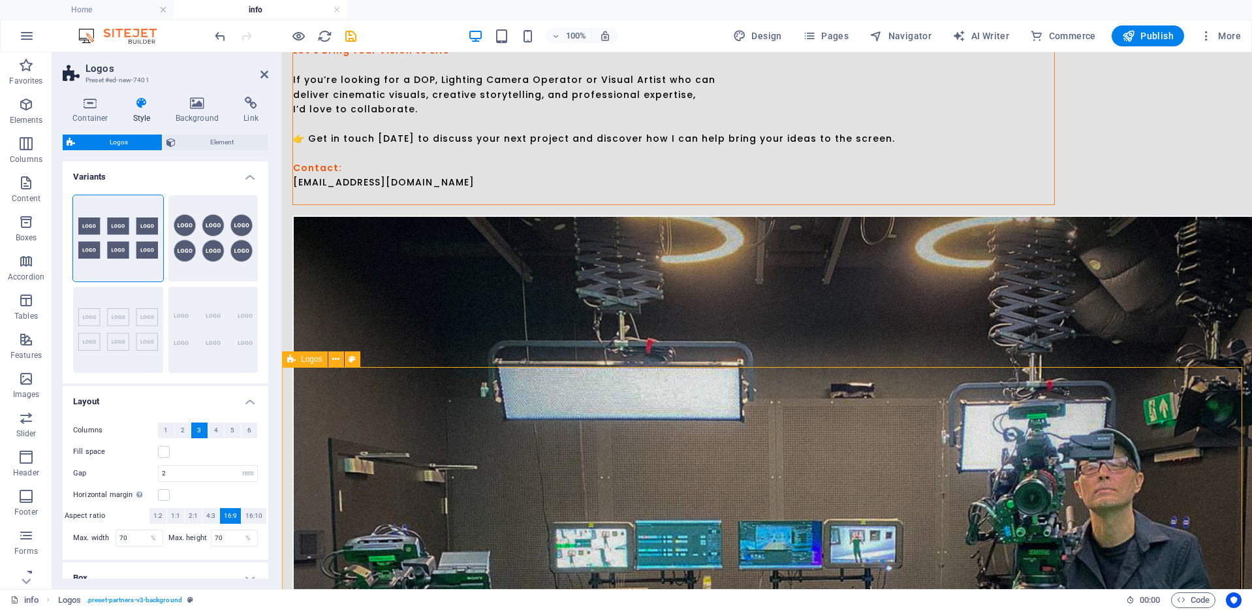
click at [306, 358] on span "Logos" at bounding box center [312, 359] width 22 height 8
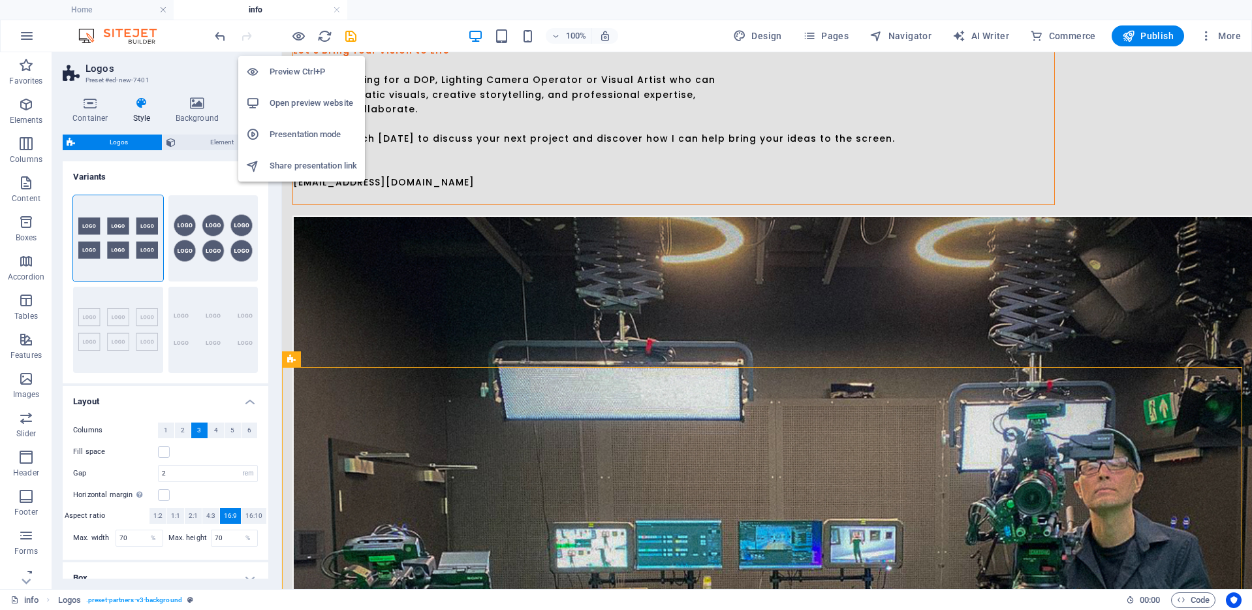
click at [304, 65] on h6 "Preview Ctrl+P" at bounding box center [313, 72] width 87 height 16
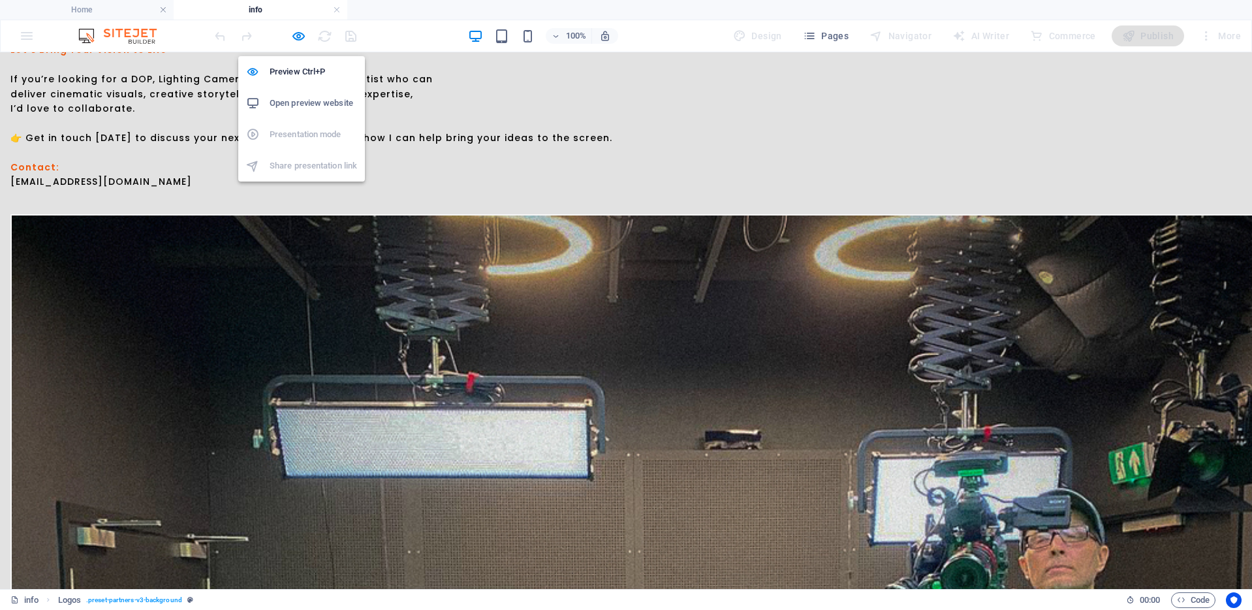
scroll to position [744, 0]
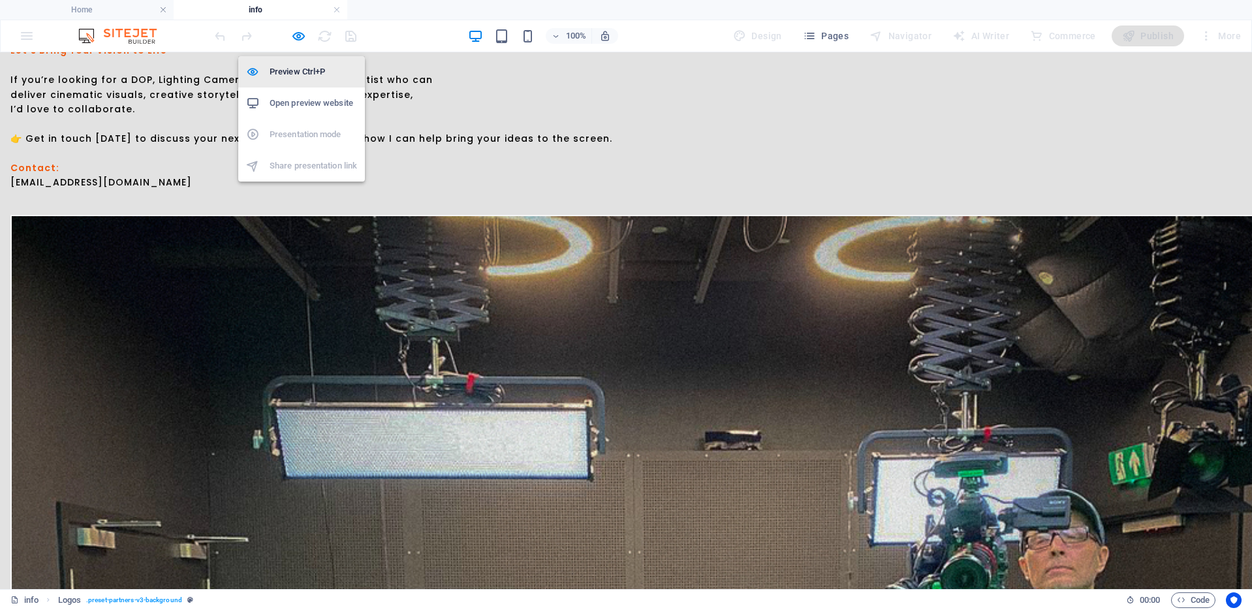
click at [306, 65] on h6 "Preview Ctrl+P" at bounding box center [313, 72] width 87 height 16
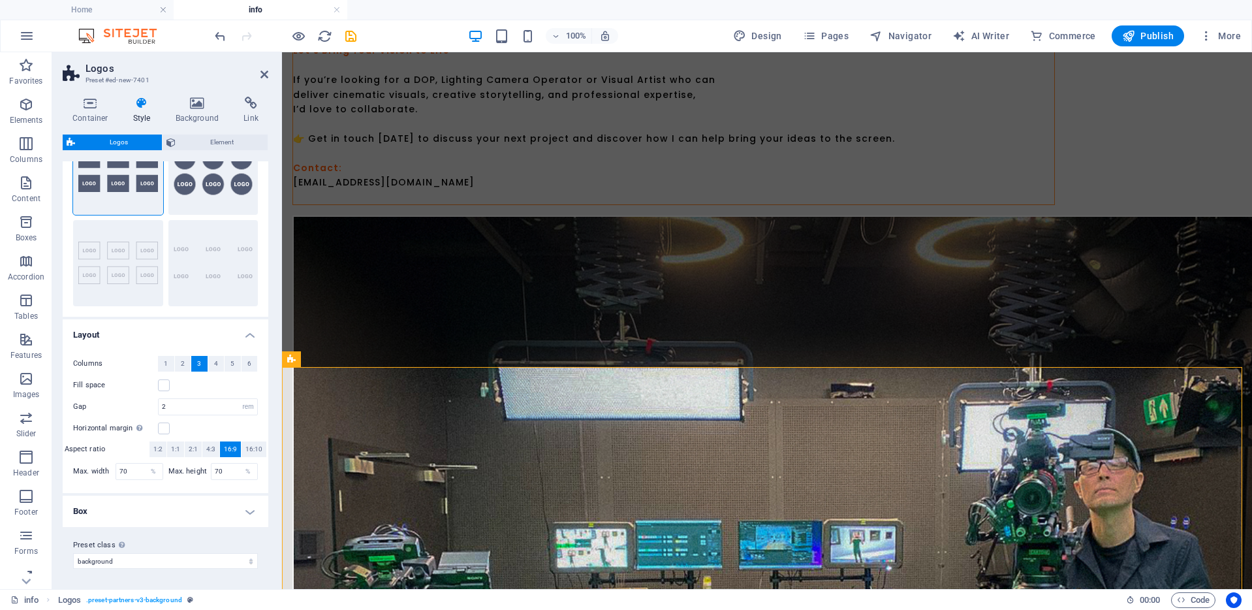
scroll to position [68, 0]
click at [241, 510] on h4 "Box" at bounding box center [166, 510] width 206 height 31
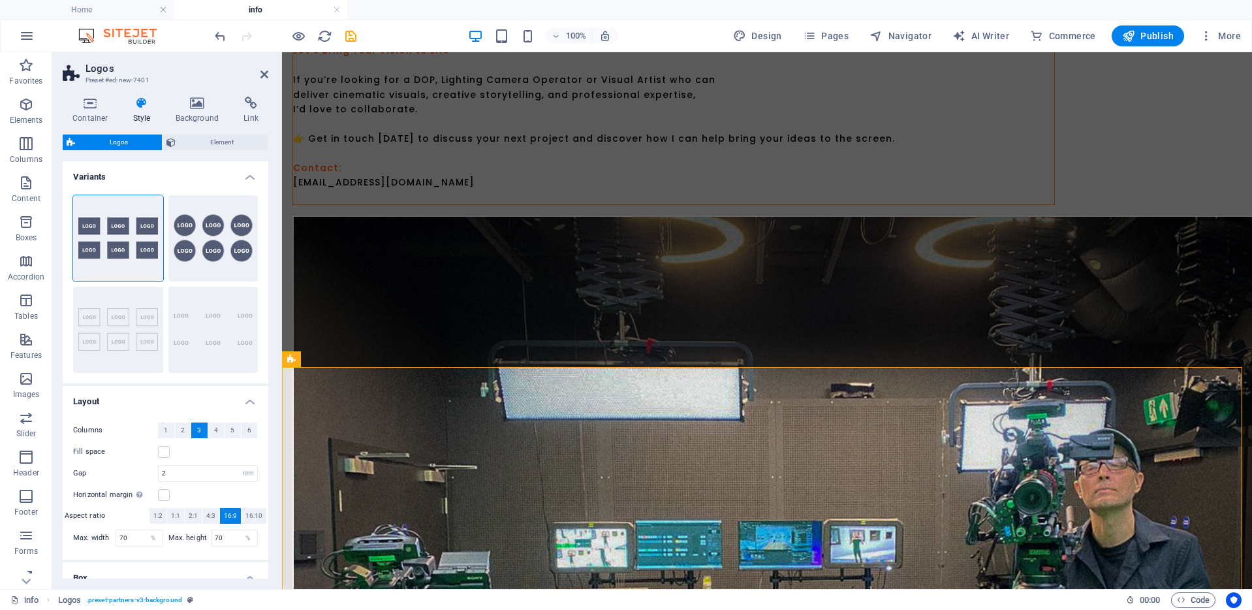
scroll to position [3, 0]
click at [243, 469] on select "px rem % vh vw" at bounding box center [248, 471] width 18 height 16
select select "px"
click at [239, 464] on select "px rem % vh vw" at bounding box center [248, 471] width 18 height 16
type input "32"
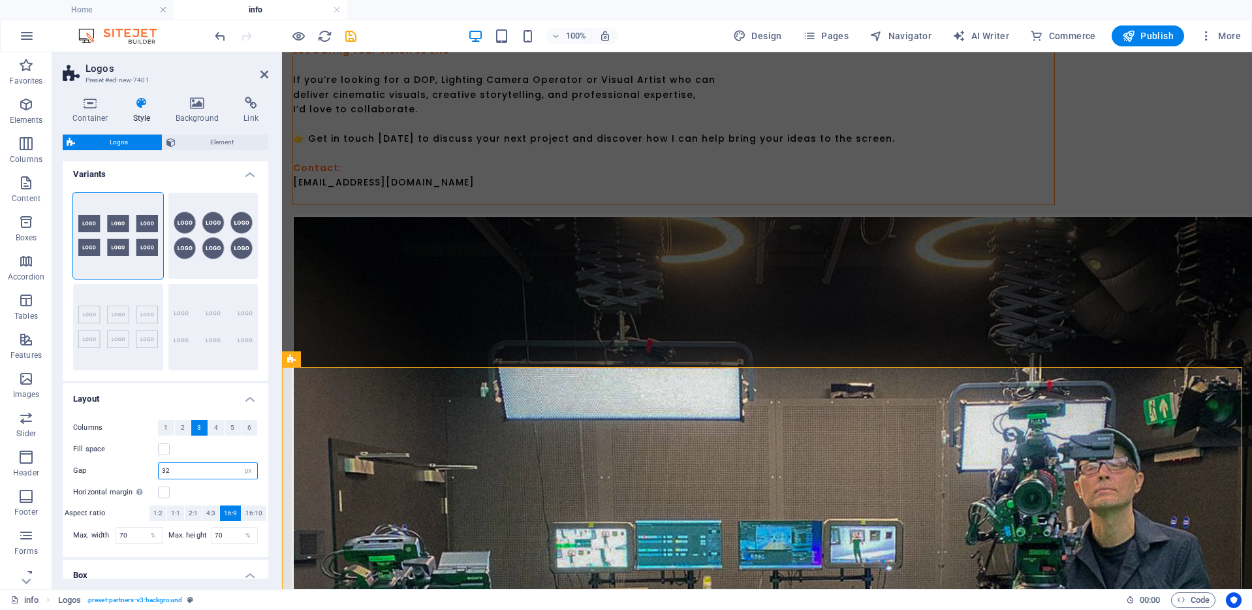
click at [211, 471] on input "32" at bounding box center [208, 471] width 99 height 16
click at [411, 371] on span "Image" at bounding box center [414, 372] width 22 height 8
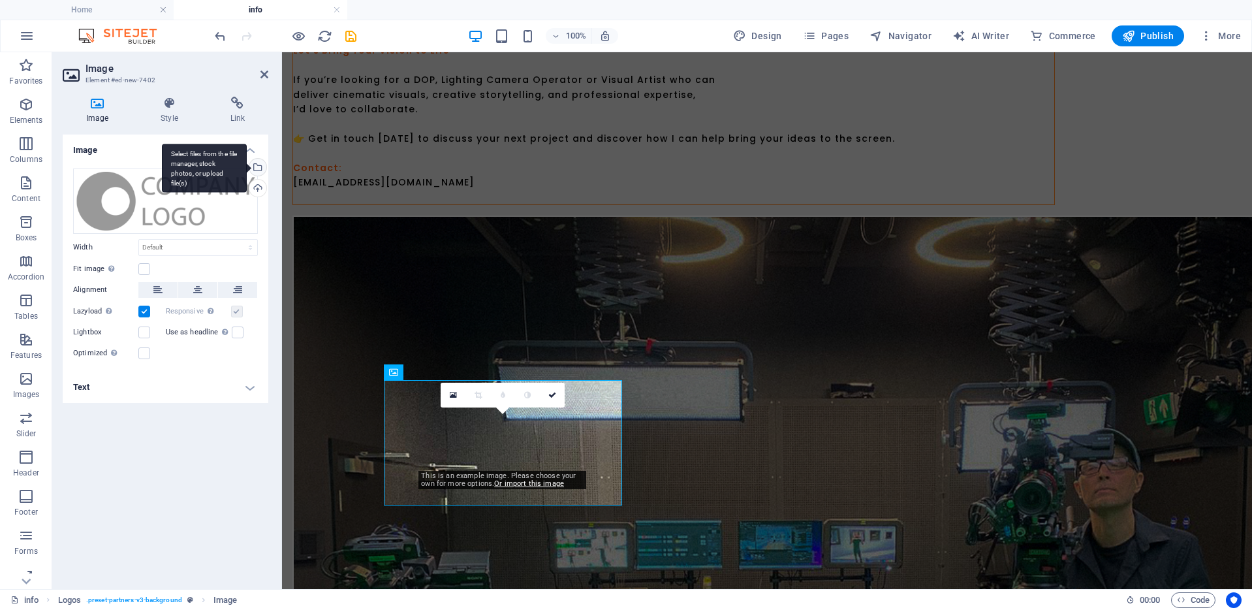
click at [259, 164] on div "Select files from the file manager, stock photos, or upload file(s)" at bounding box center [257, 169] width 20 height 20
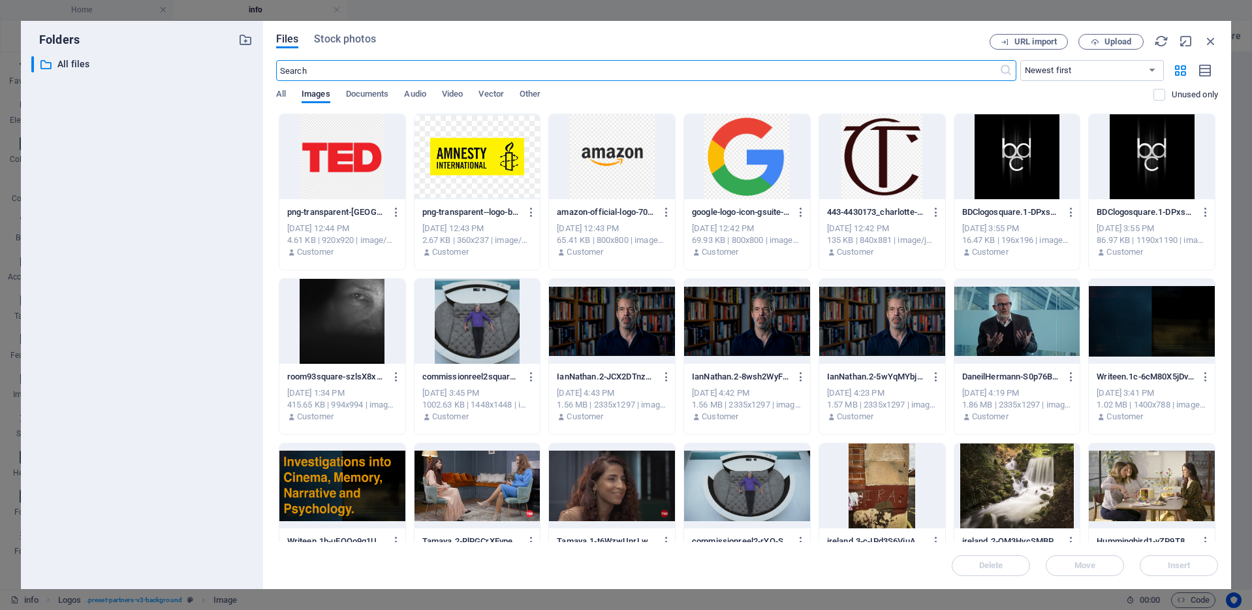
scroll to position [789, 0]
click at [849, 170] on div at bounding box center [882, 156] width 126 height 85
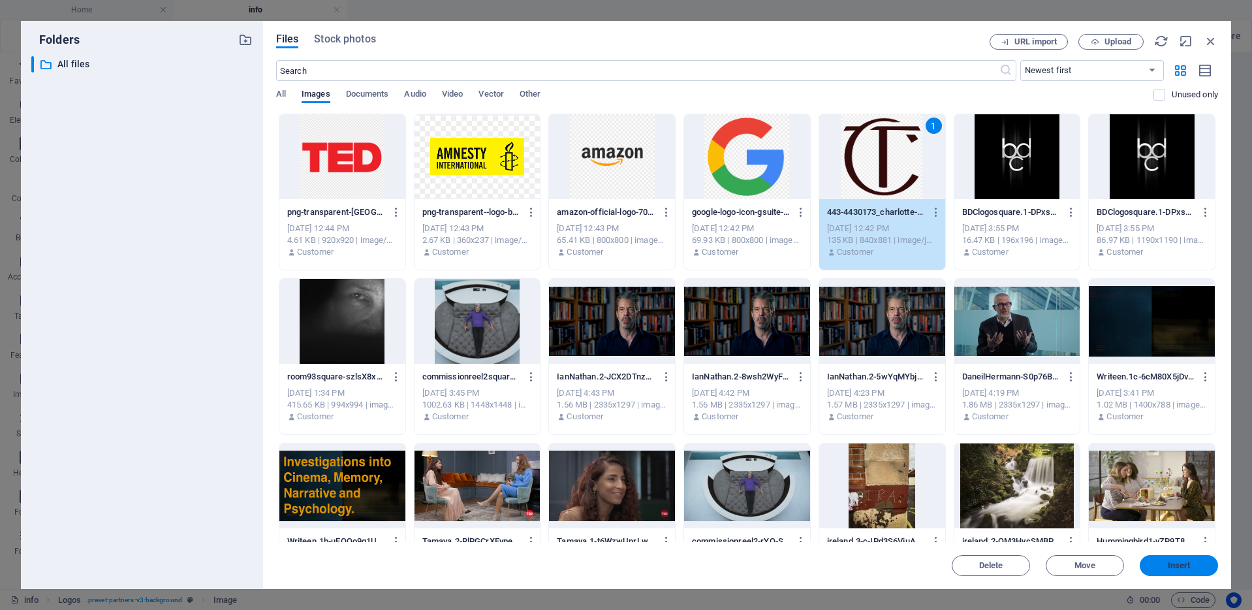
click at [1183, 563] on span "Insert" at bounding box center [1179, 565] width 23 height 8
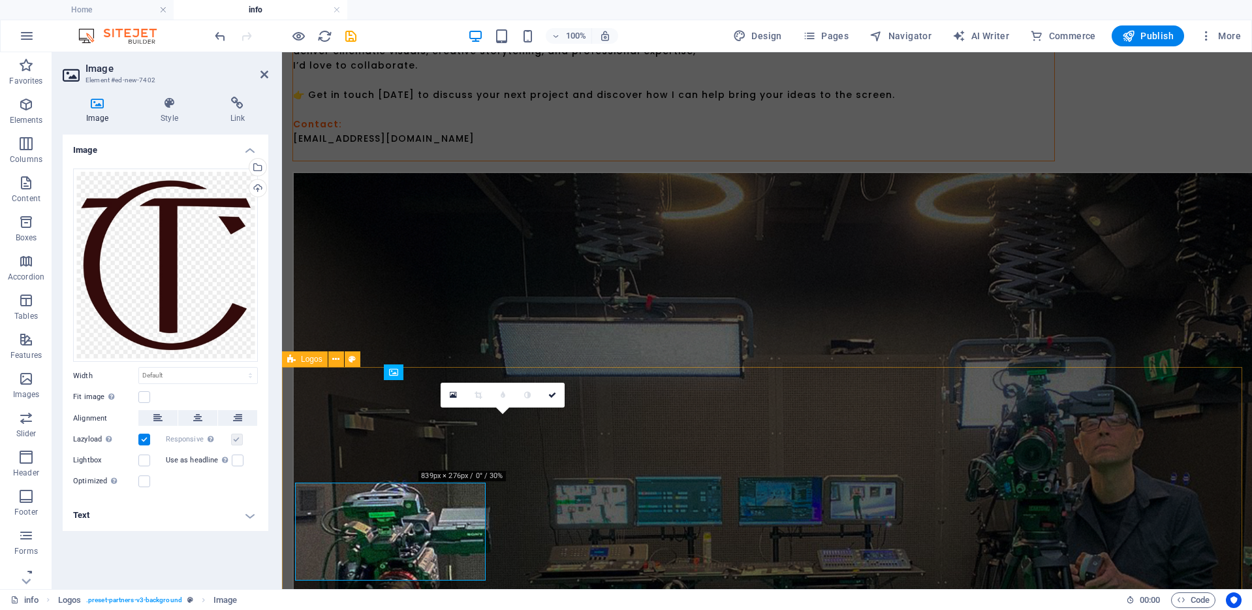
scroll to position [745, 0]
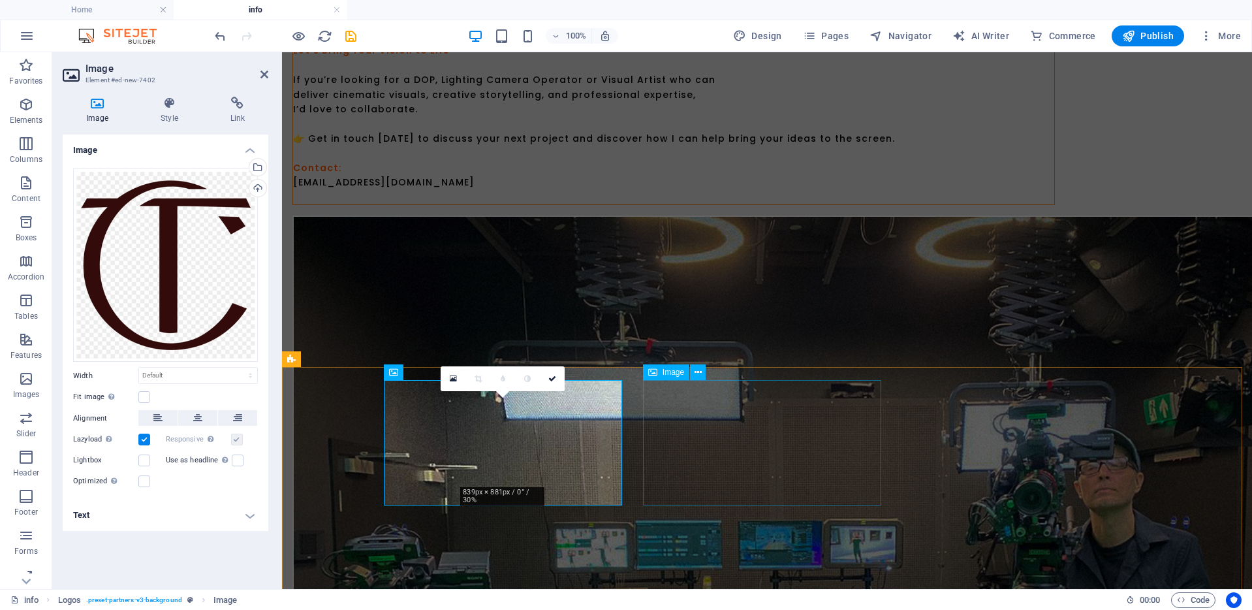
click at [674, 373] on span "Image" at bounding box center [674, 372] width 22 height 8
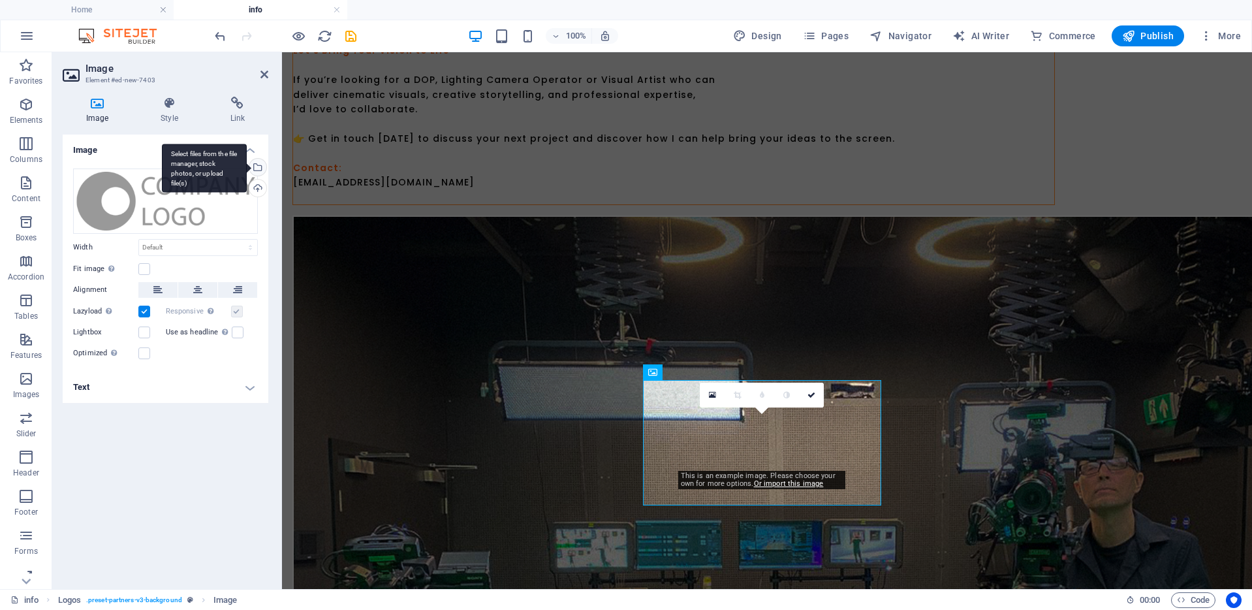
click at [247, 162] on div "Select files from the file manager, stock photos, or upload file(s)" at bounding box center [204, 168] width 85 height 49
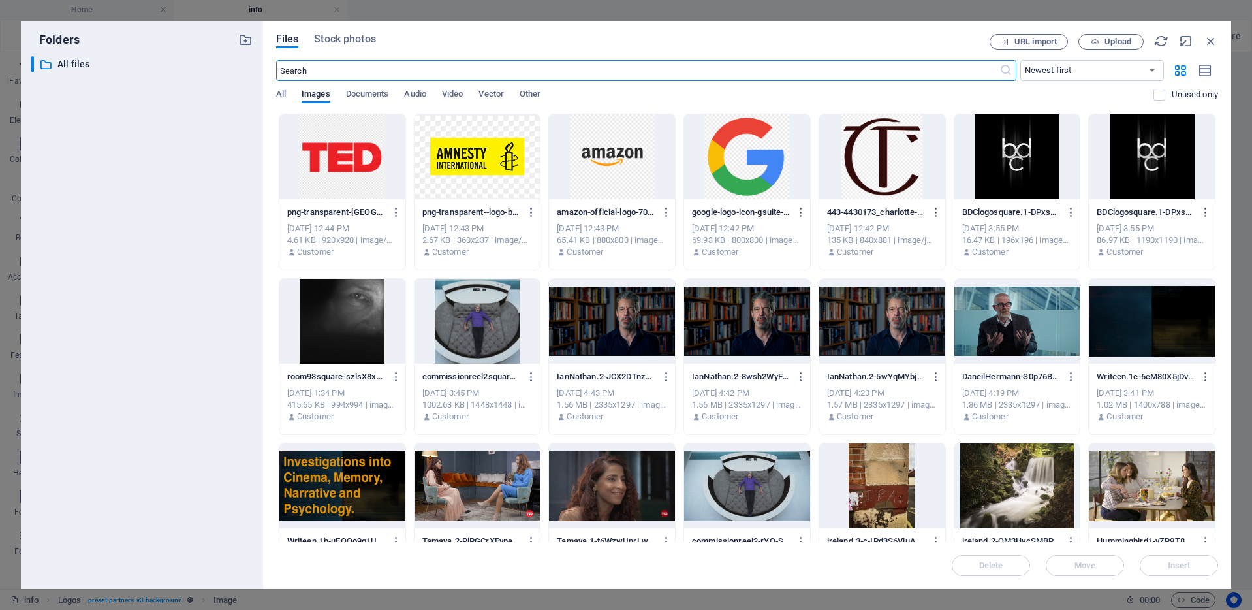
scroll to position [789, 0]
click at [717, 140] on div at bounding box center [747, 156] width 126 height 85
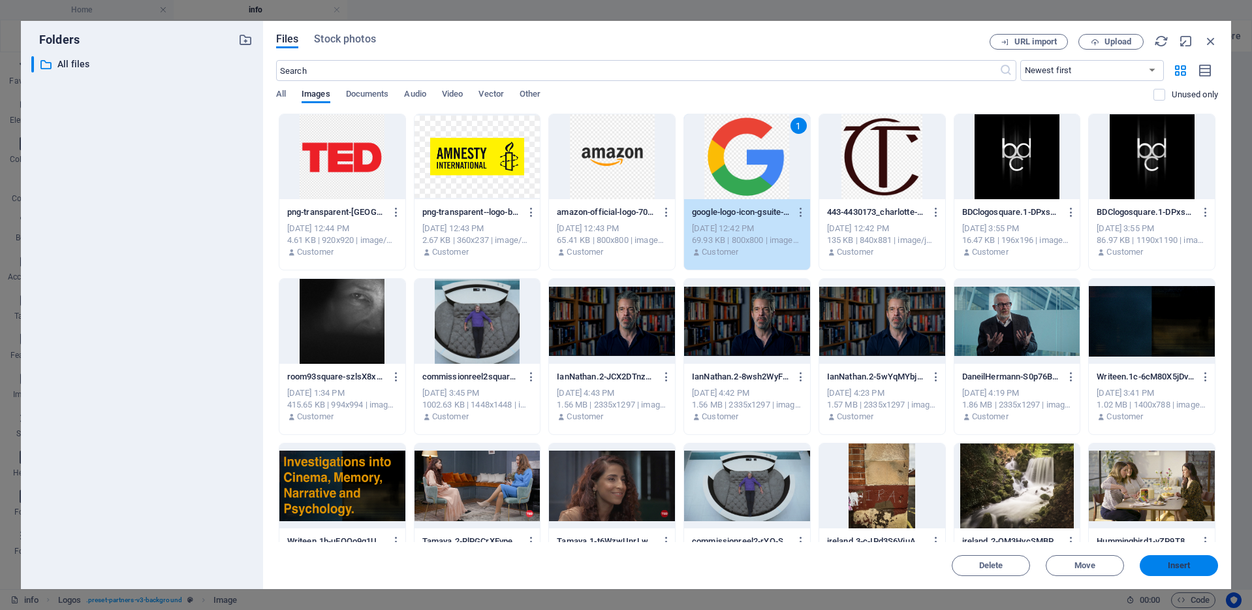
click at [1196, 566] on span "Insert" at bounding box center [1179, 565] width 68 height 8
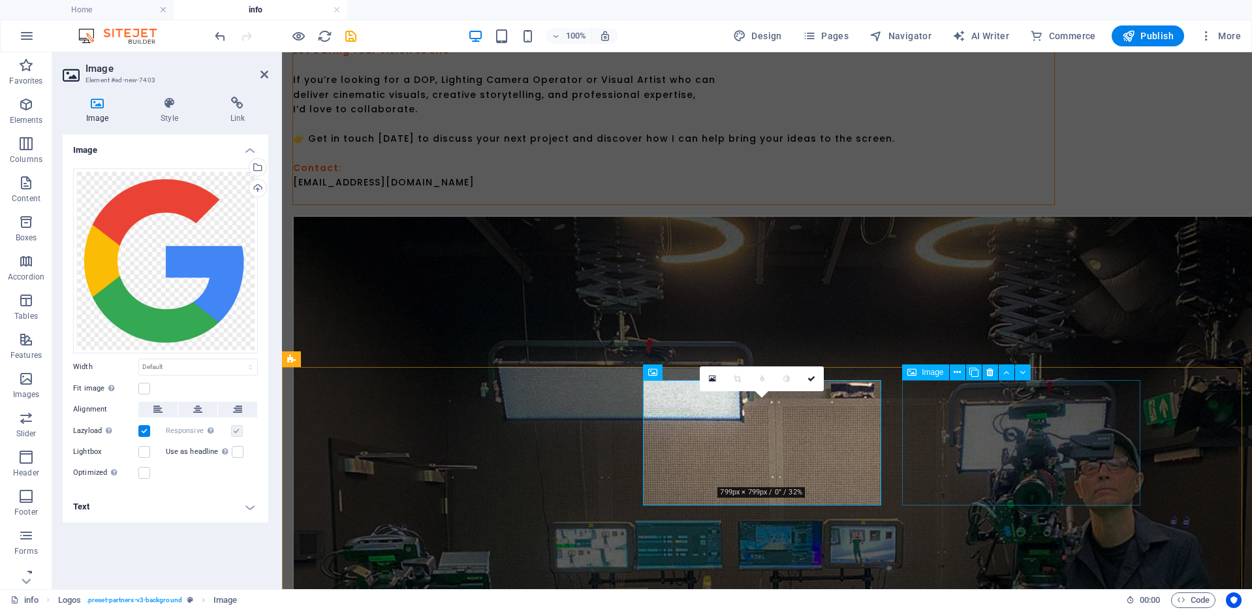
click at [930, 371] on span "Image" at bounding box center [933, 372] width 22 height 8
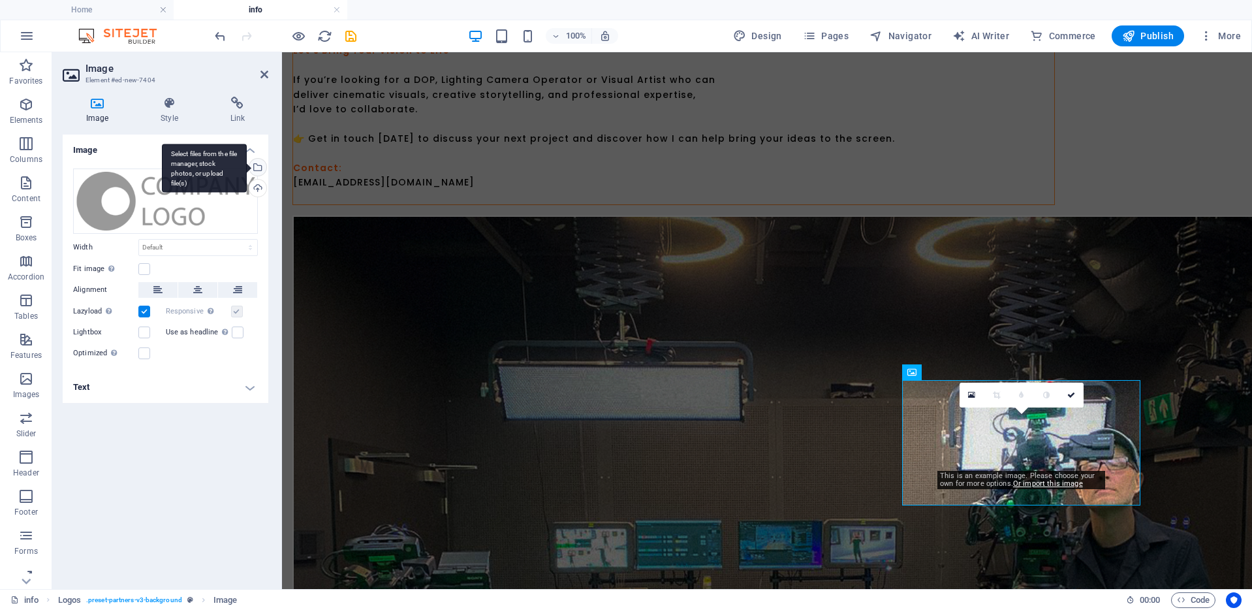
click at [258, 161] on div "Select files from the file manager, stock photos, or upload file(s)" at bounding box center [257, 169] width 20 height 20
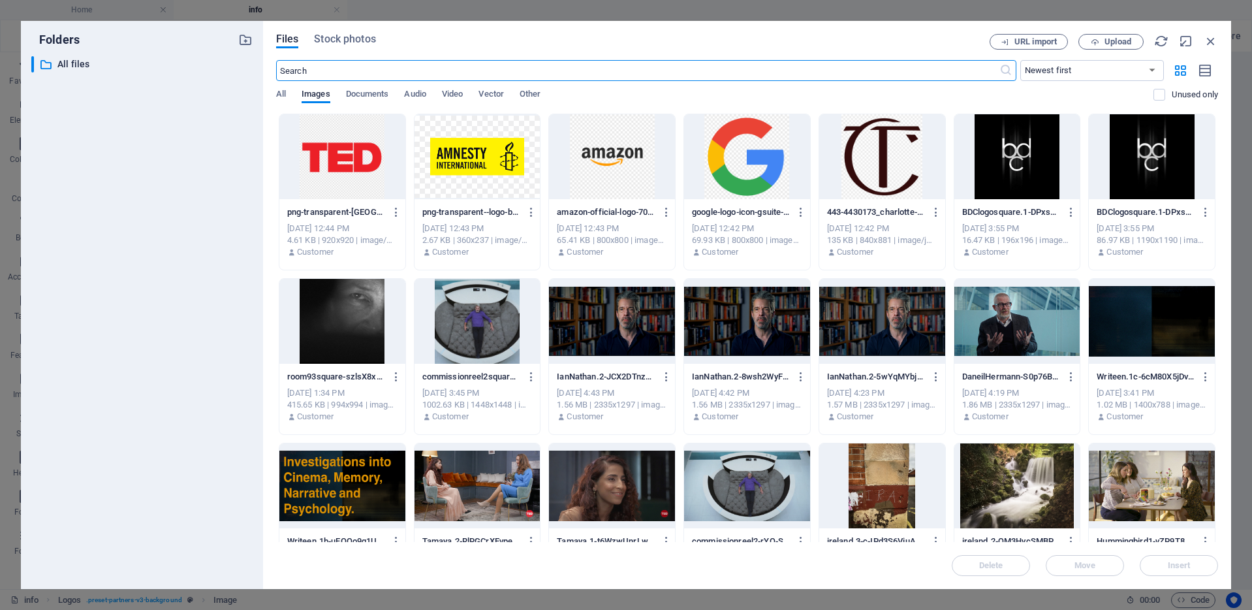
scroll to position [789, 0]
click at [610, 163] on div at bounding box center [612, 156] width 126 height 85
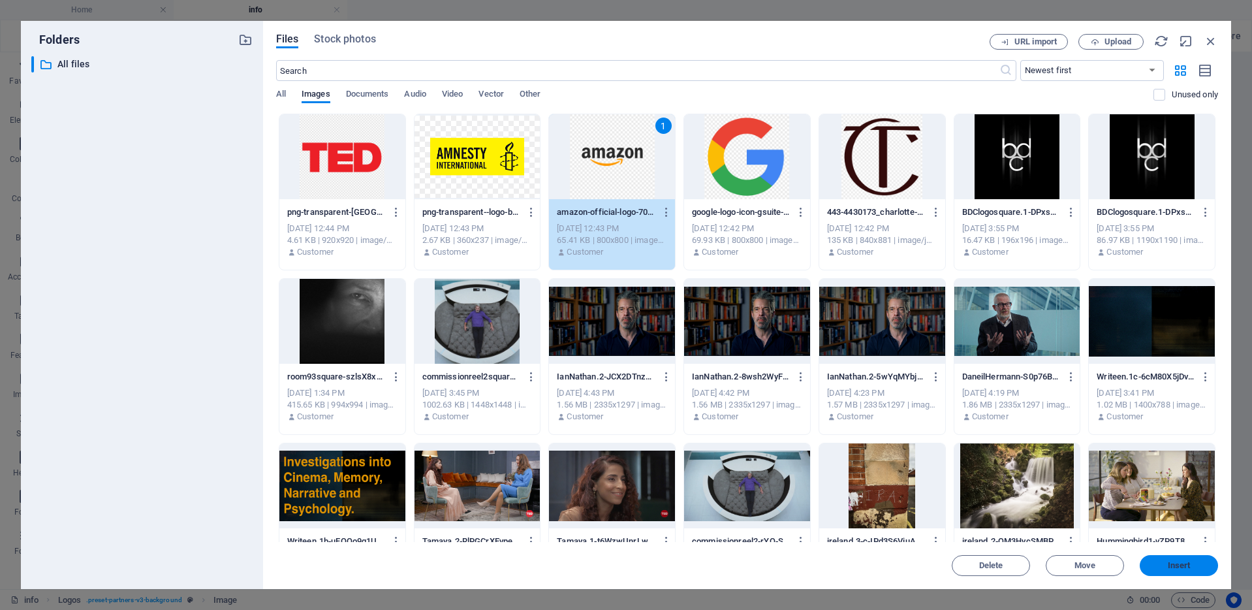
click at [1208, 570] on button "Insert" at bounding box center [1179, 565] width 78 height 21
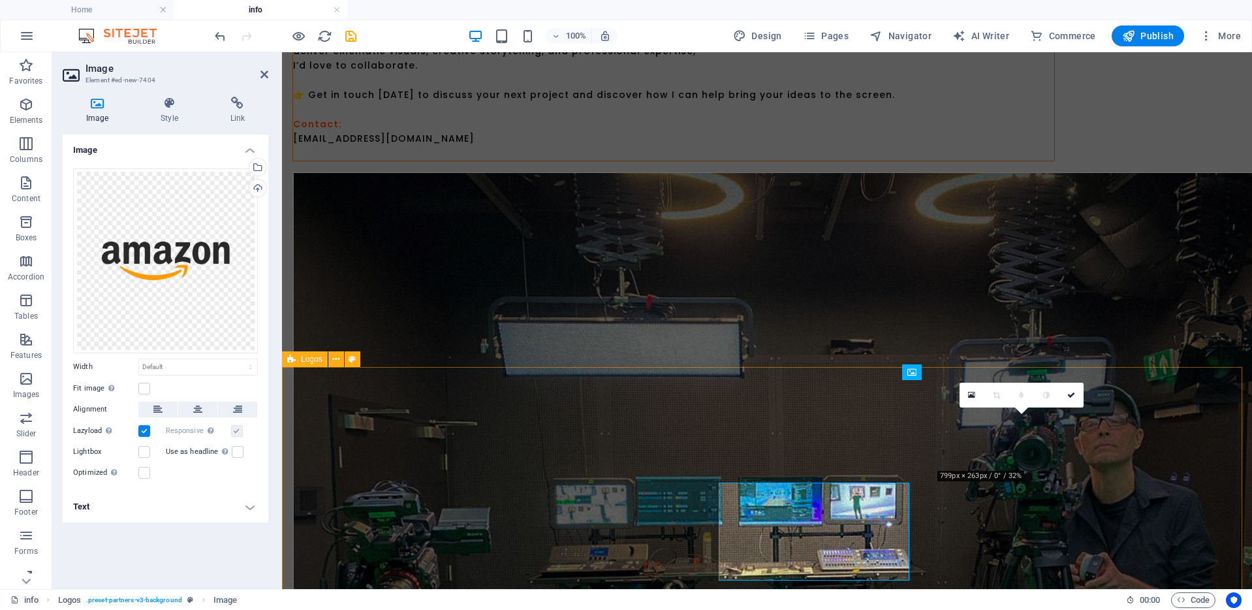
scroll to position [745, 0]
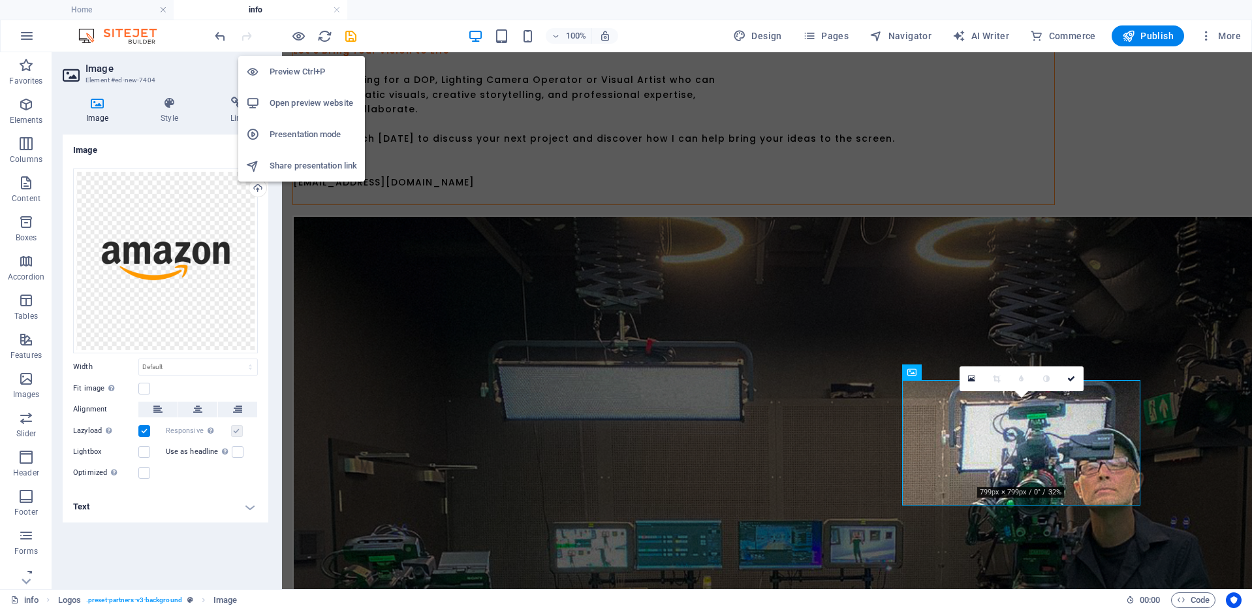
click at [300, 64] on h6 "Preview Ctrl+P" at bounding box center [313, 72] width 87 height 16
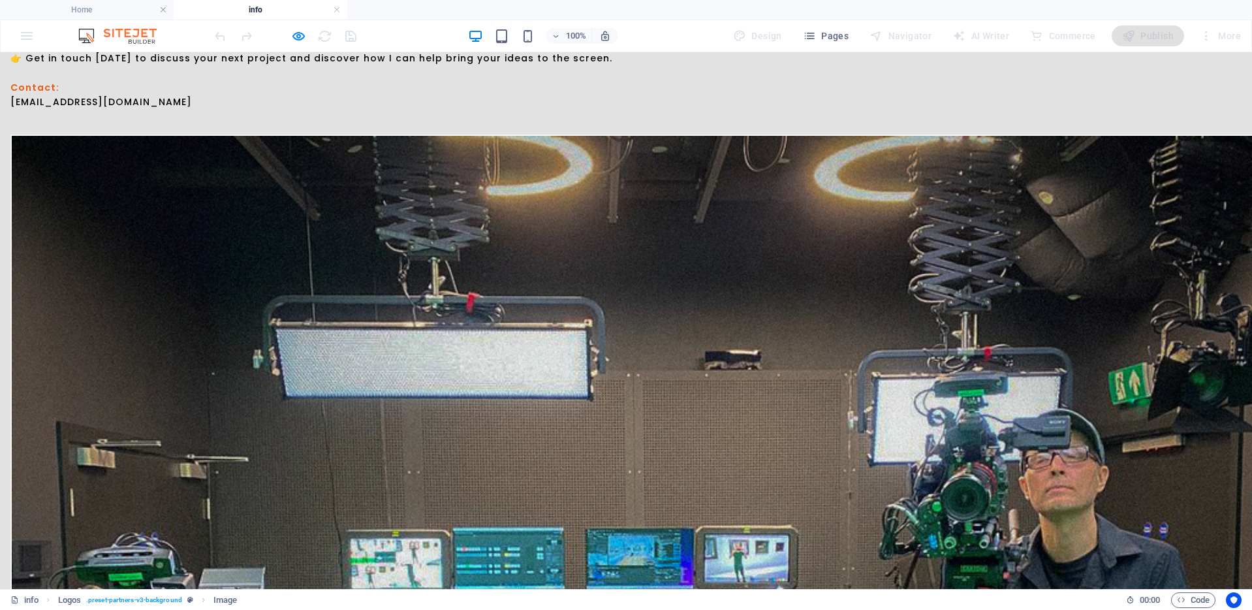
scroll to position [891, 0]
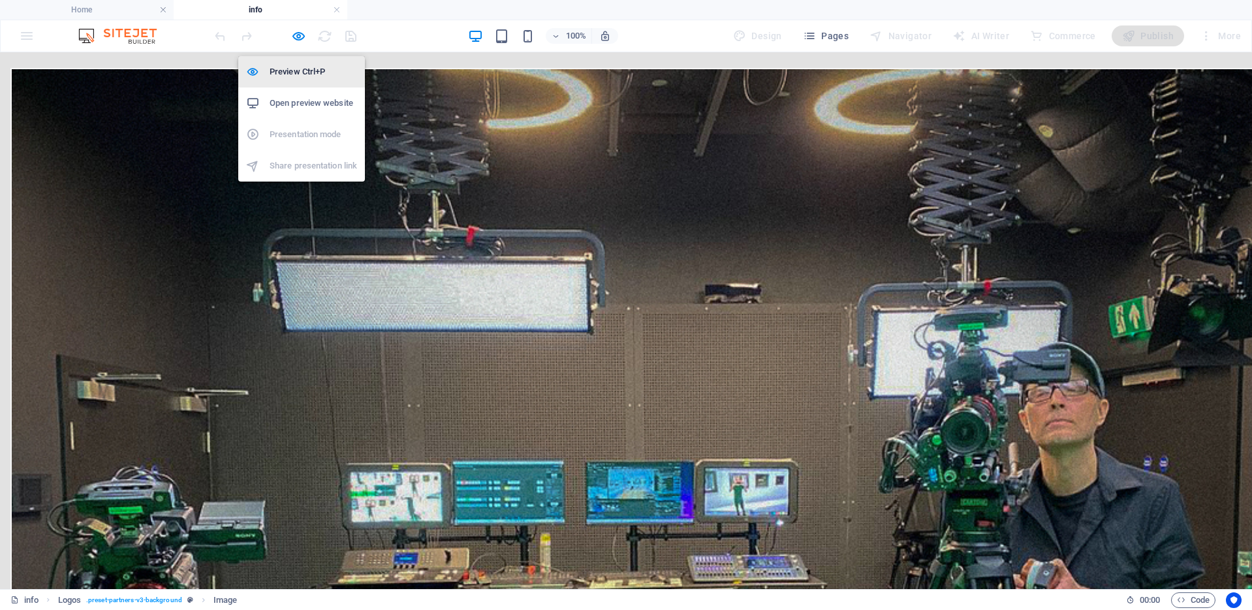
click at [296, 66] on h6 "Preview Ctrl+P" at bounding box center [313, 72] width 87 height 16
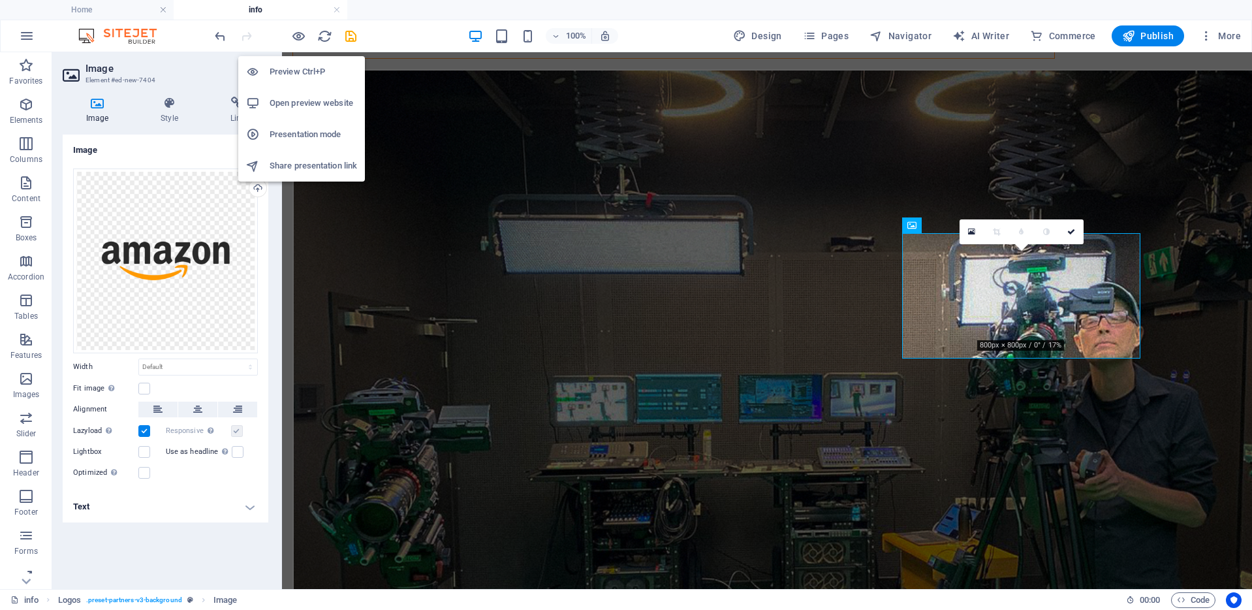
scroll to position [892, 0]
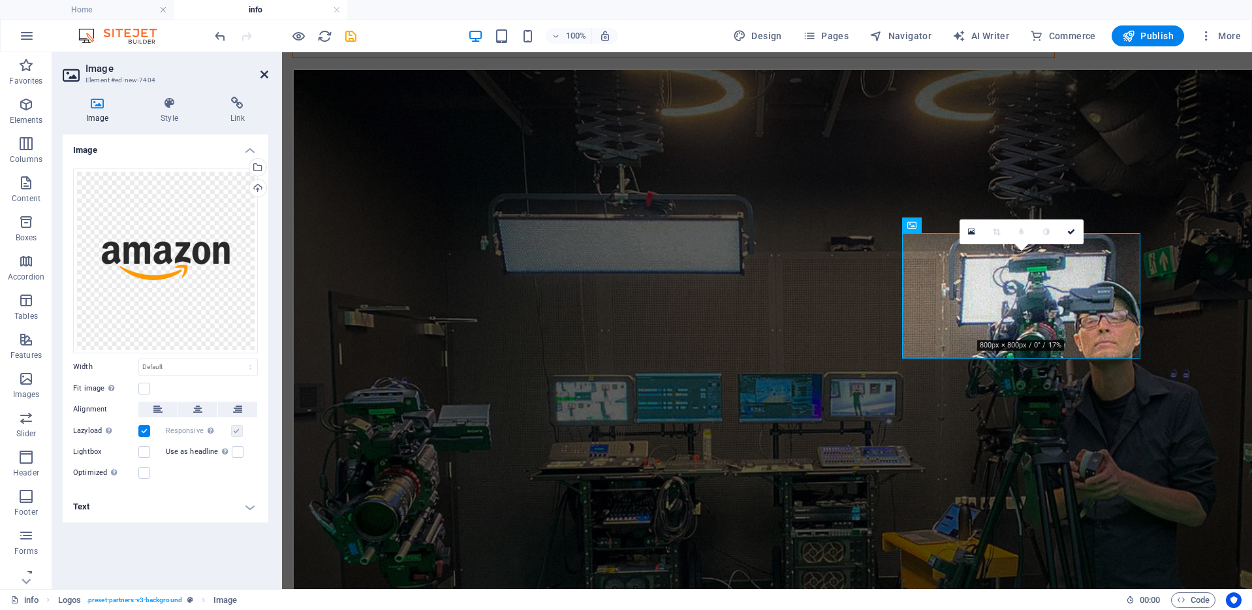
click at [266, 75] on icon at bounding box center [264, 74] width 8 height 10
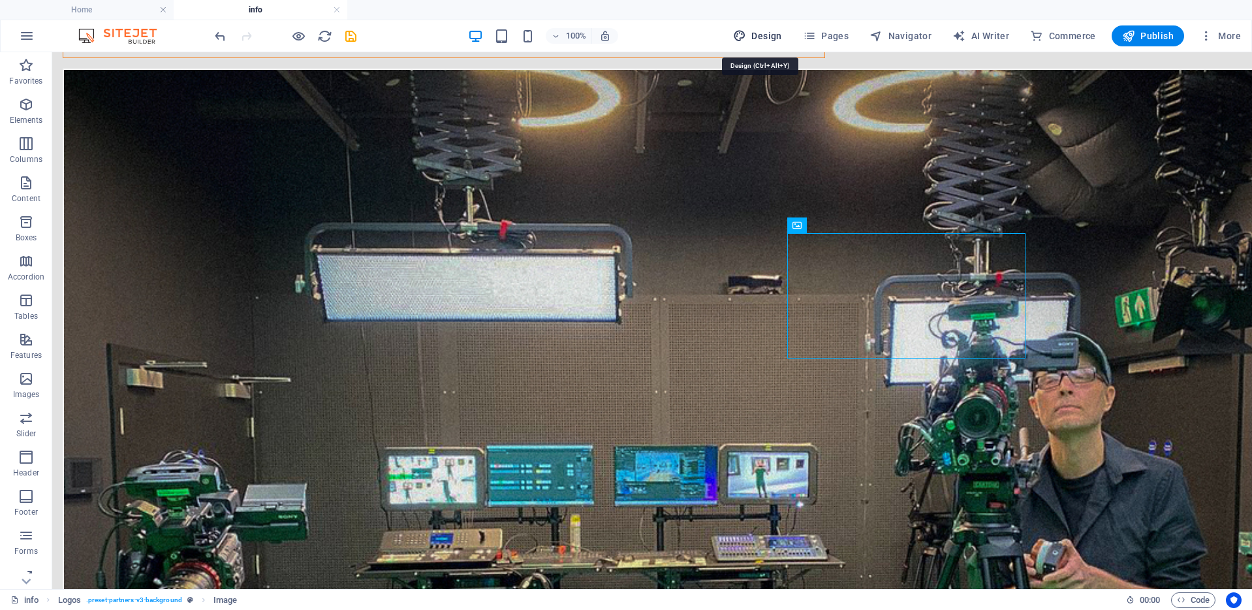
click at [765, 33] on span "Design" at bounding box center [757, 35] width 49 height 13
select select "px"
select select "400"
select select "px"
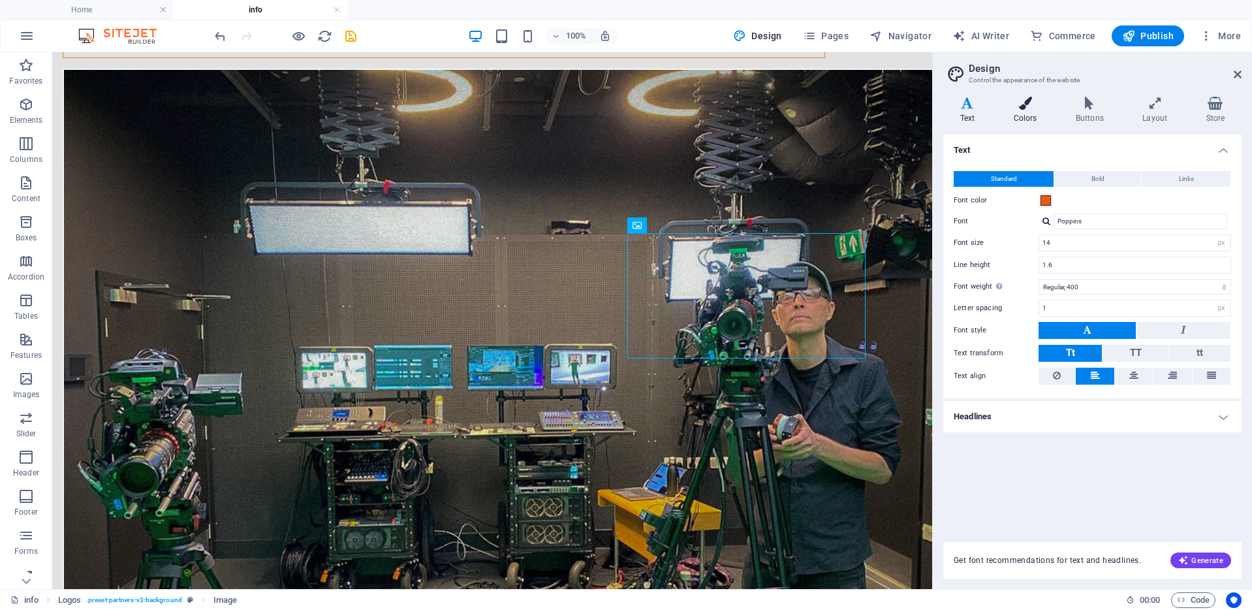
click at [1029, 104] on icon at bounding box center [1025, 103] width 57 height 13
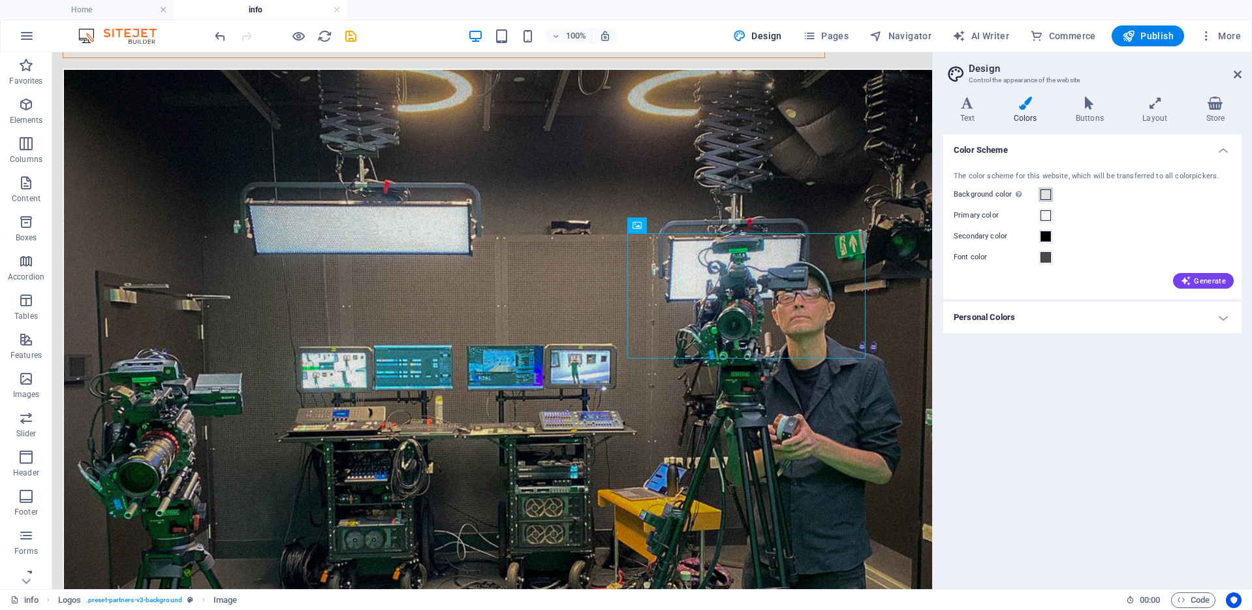
click at [1046, 194] on span at bounding box center [1046, 194] width 10 height 10
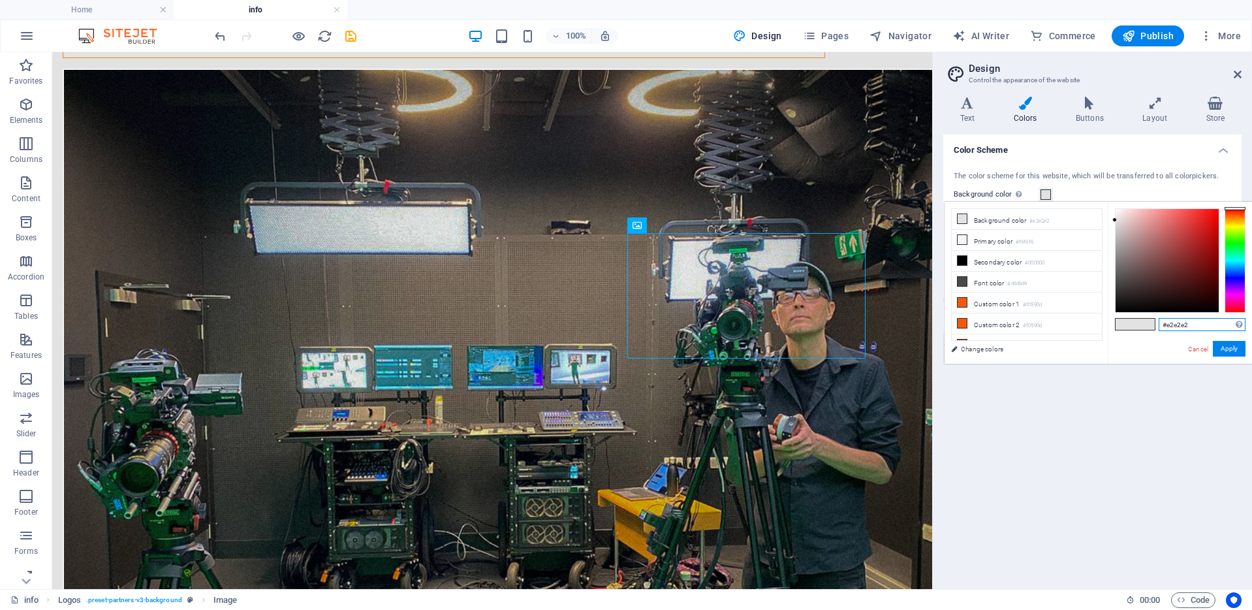
click at [1187, 326] on input "#e2e2e2" at bounding box center [1202, 324] width 87 height 13
drag, startPoint x: 1203, startPoint y: 328, endPoint x: 1156, endPoint y: 325, distance: 47.1
click at [1156, 325] on div "#e2e2e2 Supported formats #0852ed rgb(8, 82, 237) rgba(8, 82, 237, 90%) hsv(221…" at bounding box center [1180, 377] width 144 height 351
click at [1195, 347] on link "Cancel" at bounding box center [1198, 349] width 23 height 10
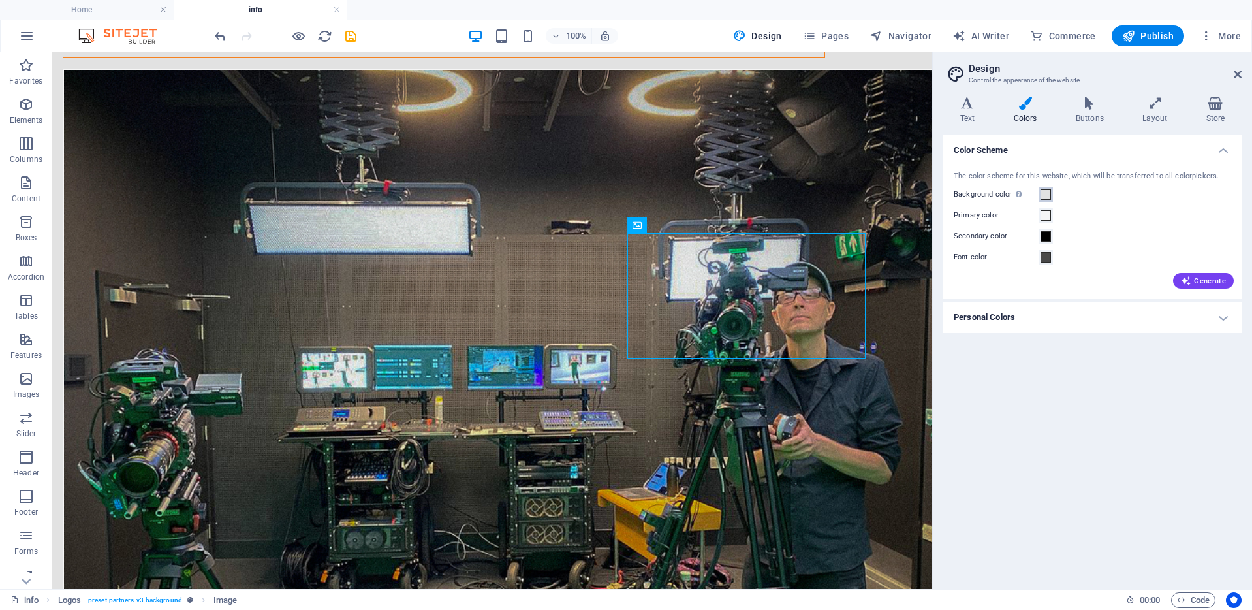
click at [1049, 191] on span at bounding box center [1046, 194] width 10 height 10
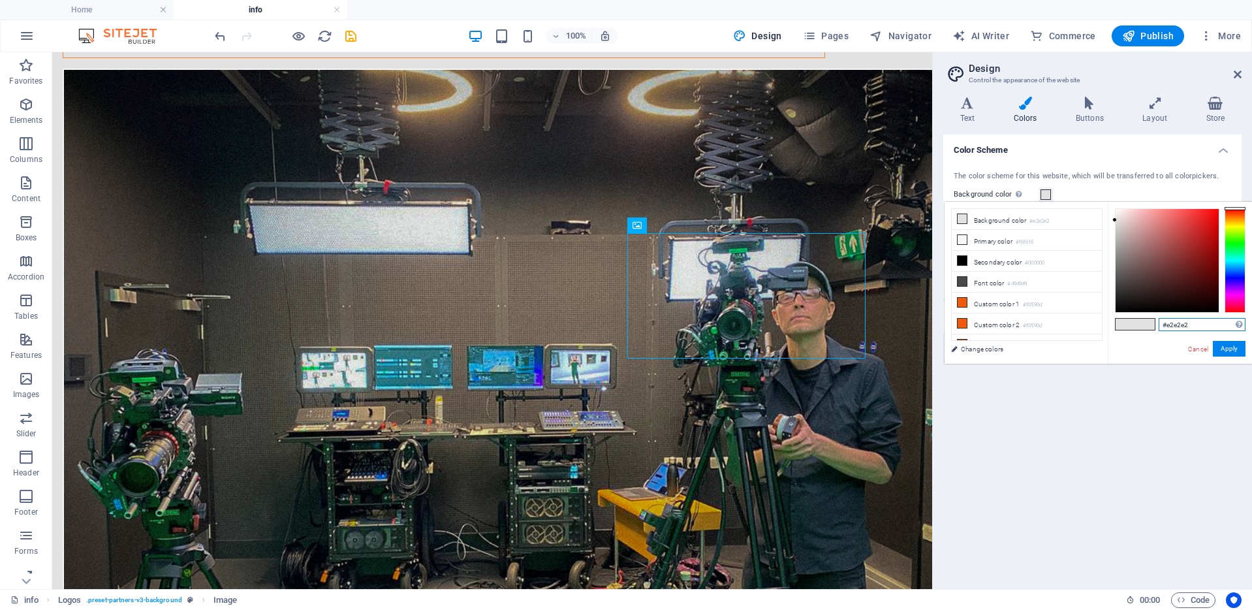
drag, startPoint x: 1212, startPoint y: 326, endPoint x: 1145, endPoint y: 324, distance: 67.3
click at [1145, 324] on div "#e2e2e2 Supported formats #0852ed rgb(8, 82, 237) rgba(8, 82, 237, 90%) hsv(221…" at bounding box center [1180, 377] width 144 height 351
click at [1238, 72] on icon at bounding box center [1238, 74] width 8 height 10
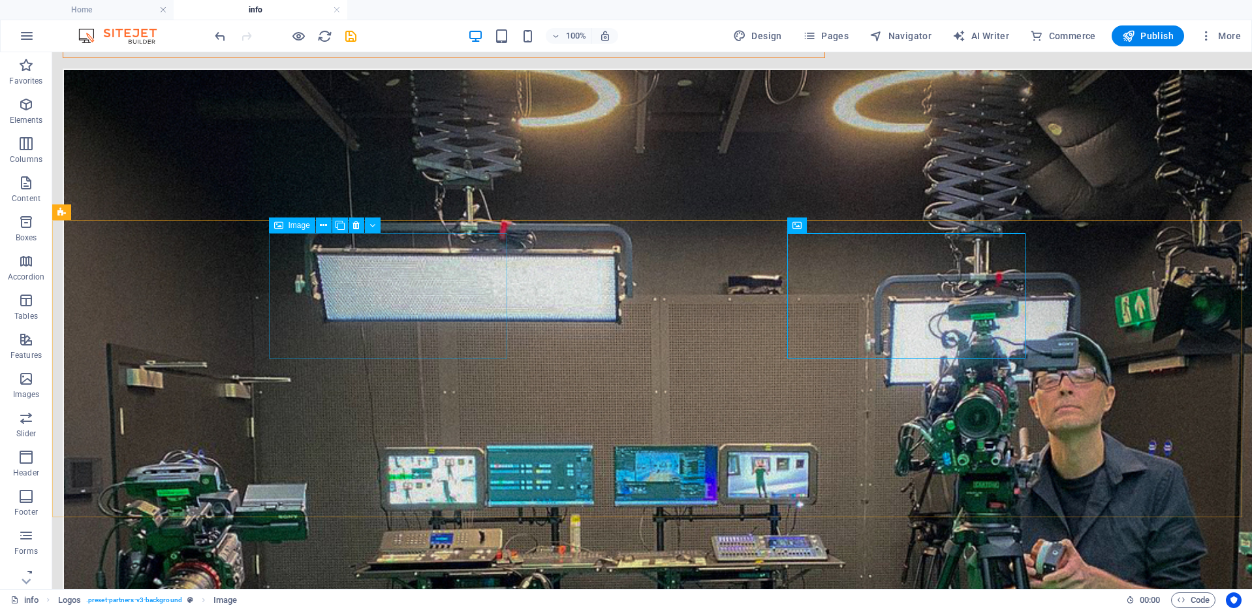
click at [296, 224] on span "Image" at bounding box center [300, 225] width 22 height 8
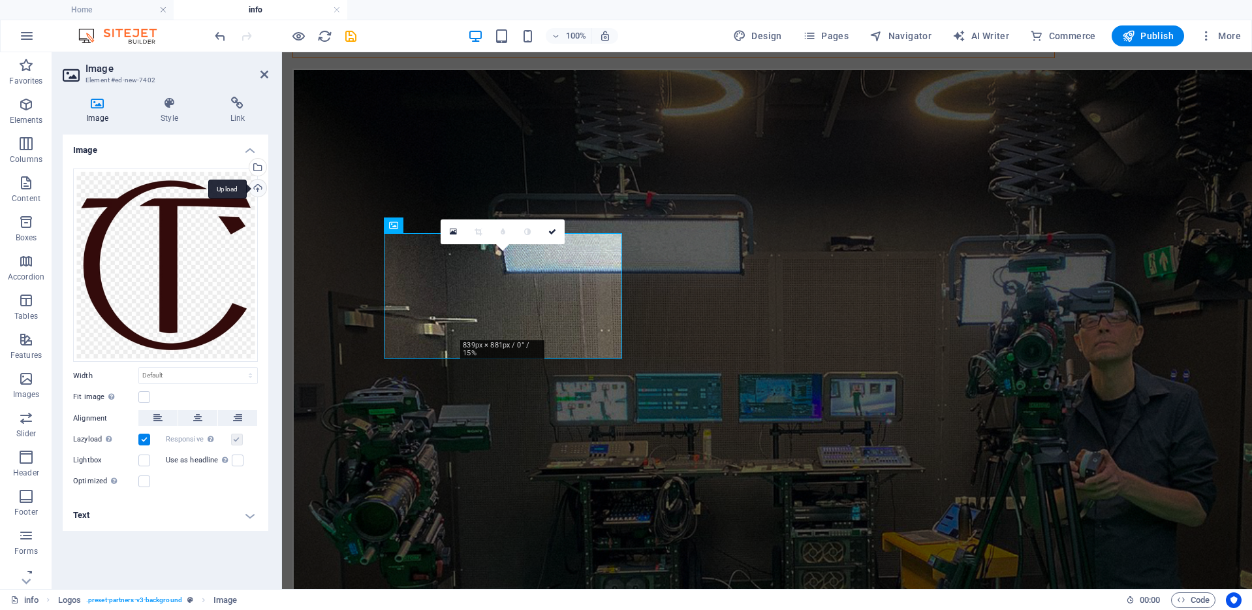
click at [257, 189] on div "Upload" at bounding box center [257, 190] width 20 height 20
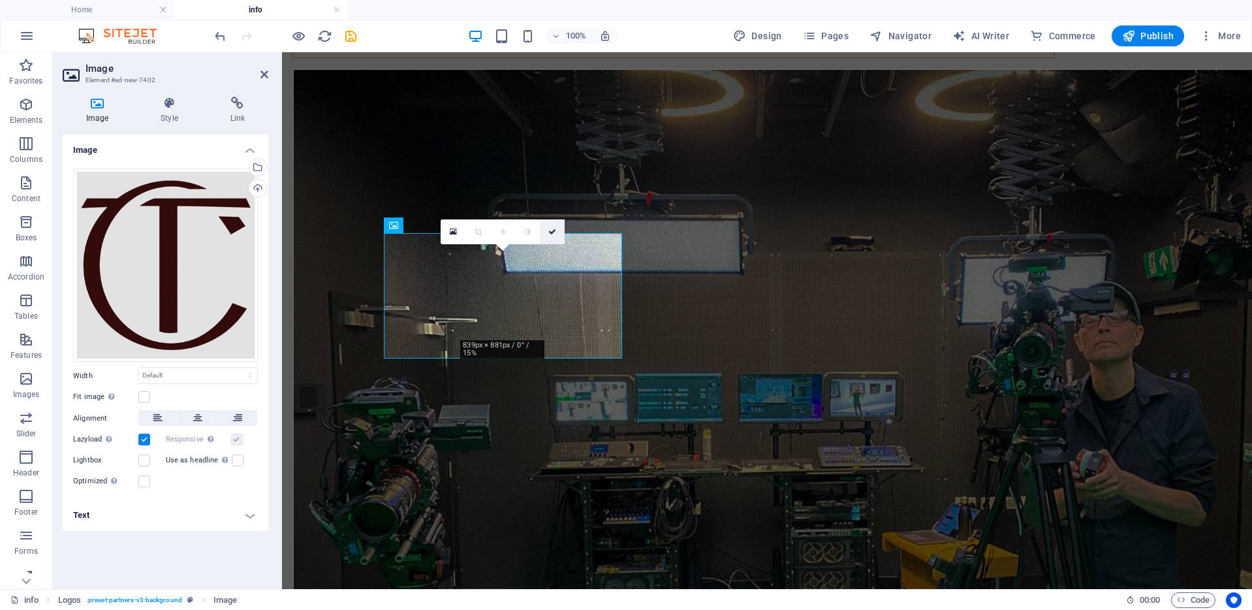
drag, startPoint x: 552, startPoint y: 234, endPoint x: 499, endPoint y: 182, distance: 73.4
click at [552, 234] on icon at bounding box center [552, 232] width 8 height 8
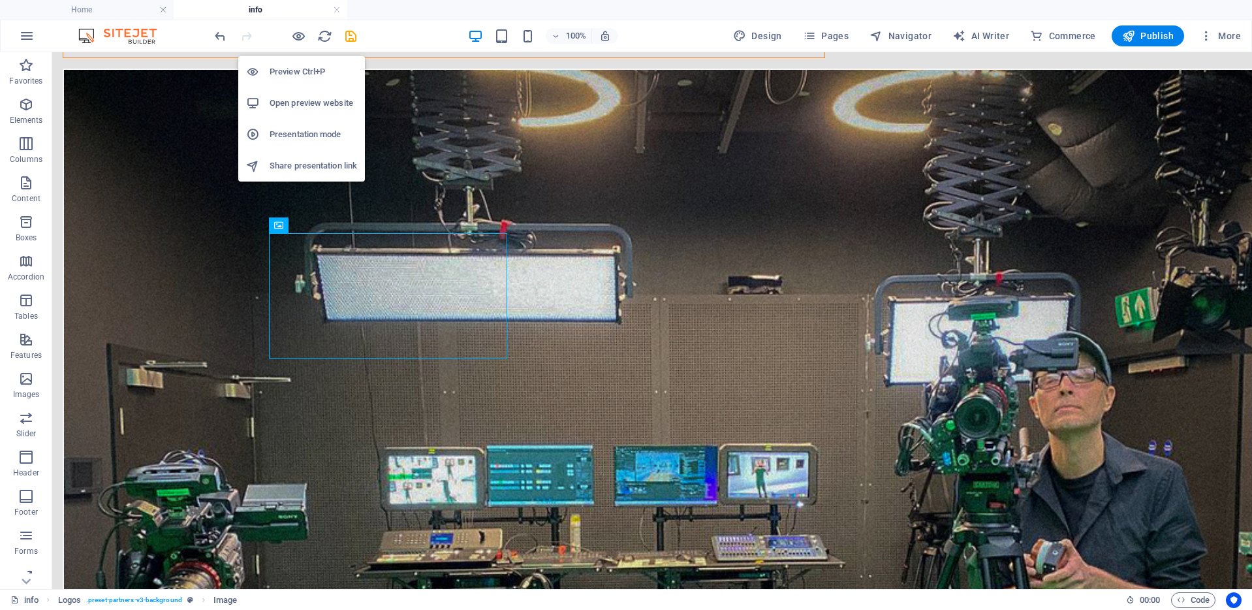
click at [296, 72] on h6 "Preview Ctrl+P" at bounding box center [313, 72] width 87 height 16
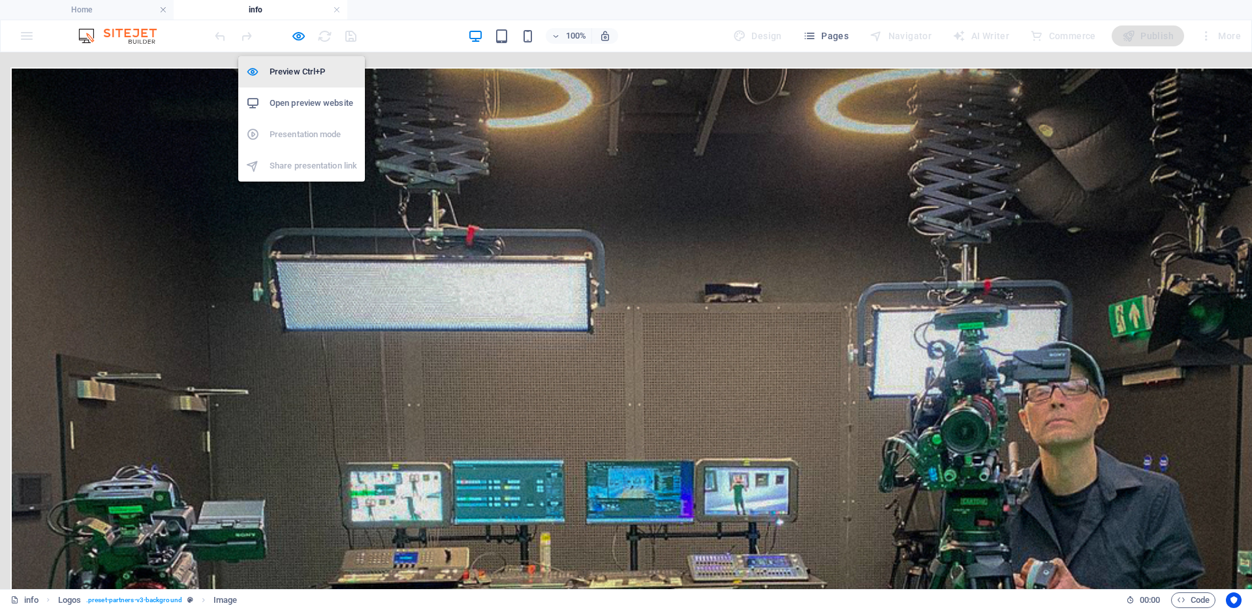
scroll to position [891, 0]
click at [295, 67] on h6 "Preview Ctrl+P" at bounding box center [313, 72] width 87 height 16
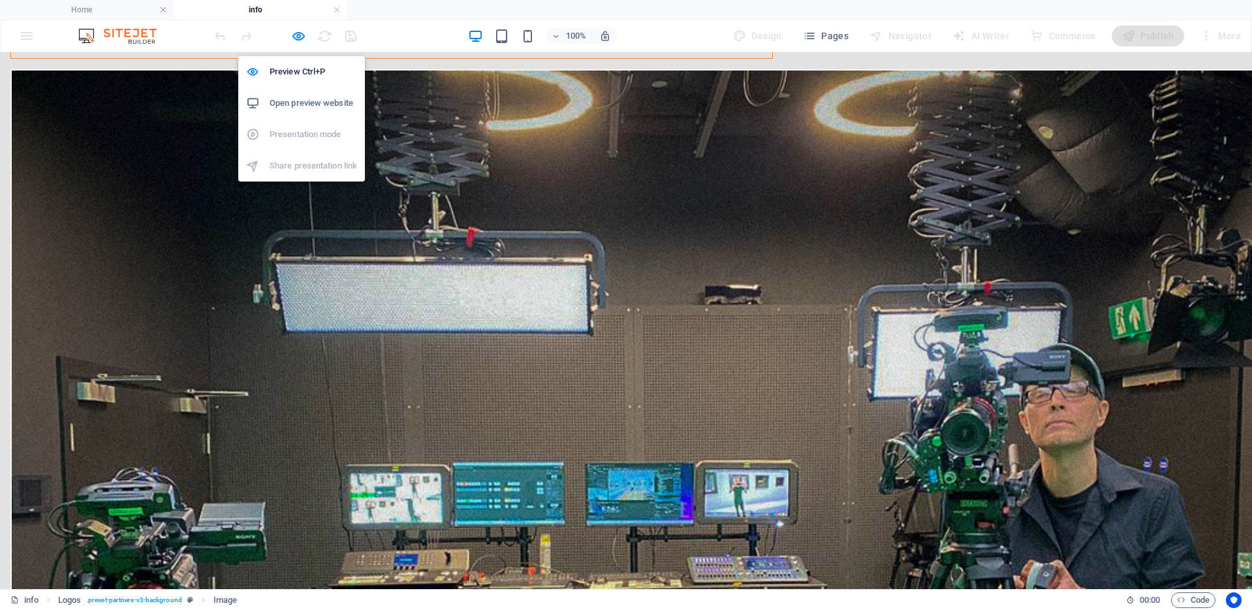
scroll to position [892, 0]
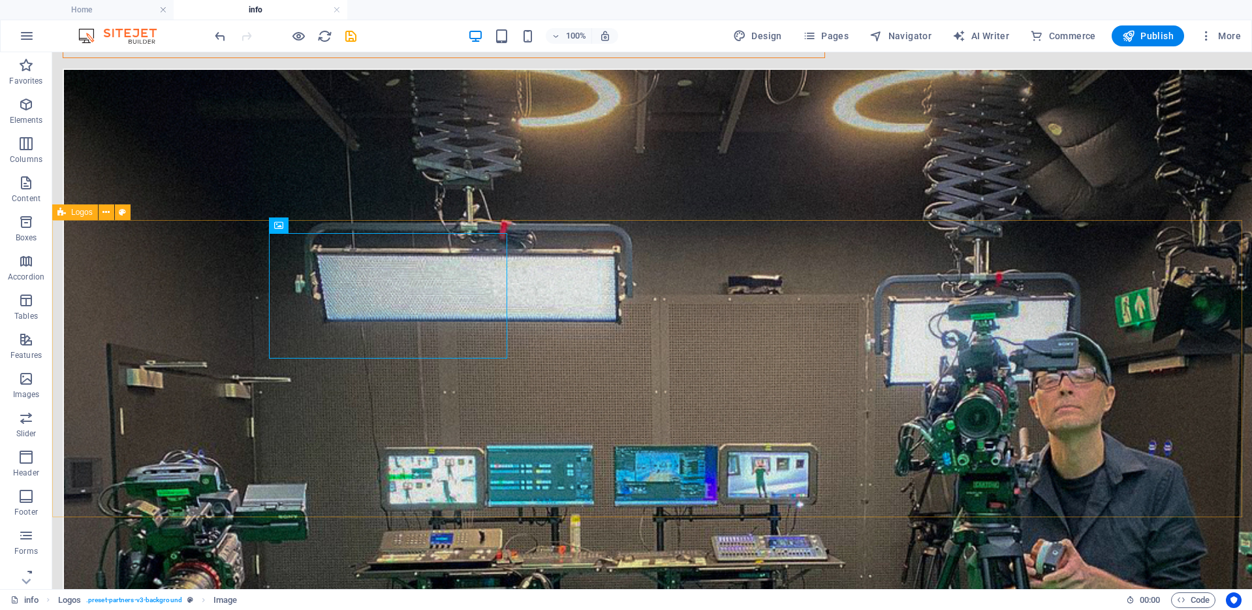
click at [78, 213] on span "Logos" at bounding box center [82, 212] width 22 height 8
select select "px"
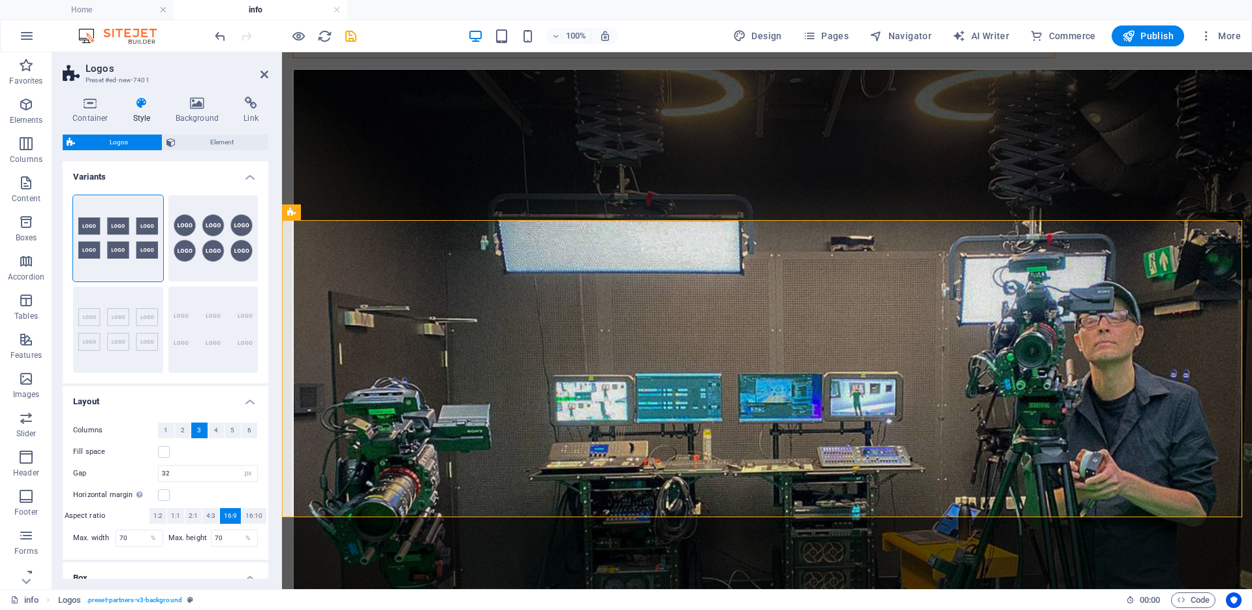
click at [243, 174] on h4 "Variants" at bounding box center [166, 173] width 206 height 24
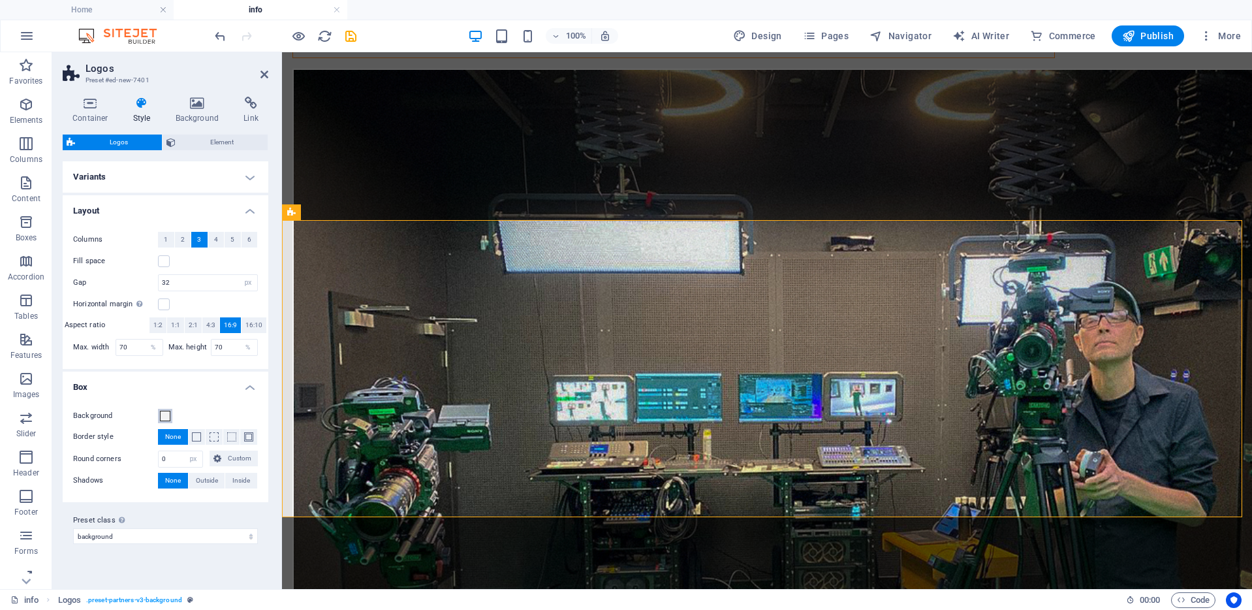
click at [168, 417] on span at bounding box center [165, 416] width 10 height 10
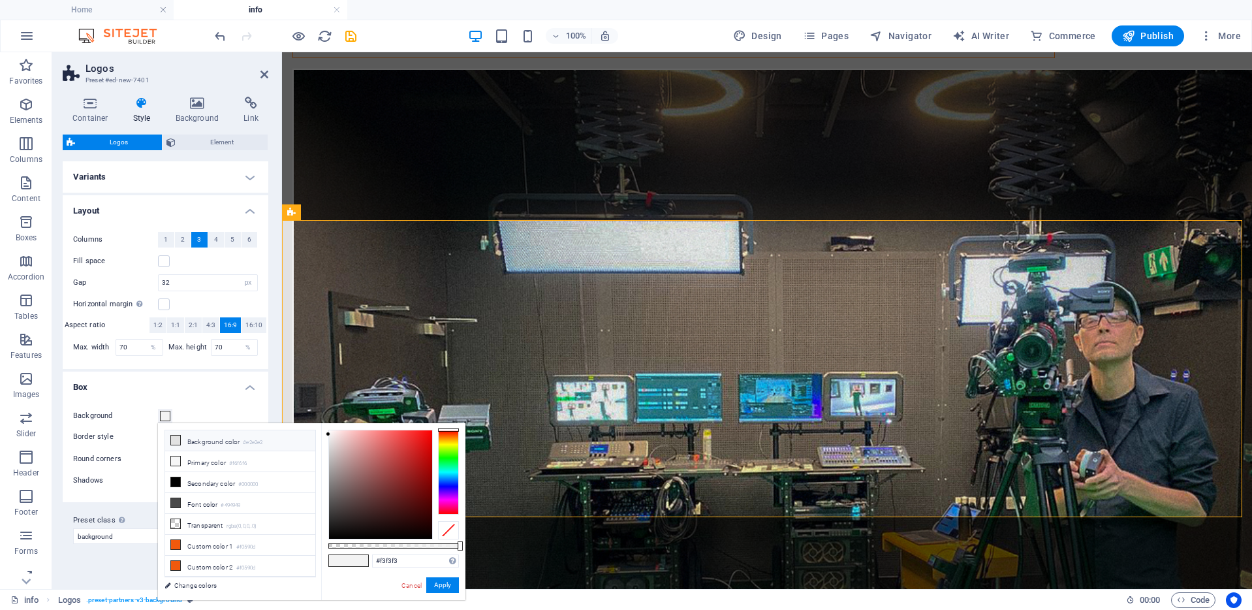
click at [204, 441] on li "Background color #e2e2e2" at bounding box center [240, 440] width 150 height 21
type input "#e2e2e2"
click at [442, 586] on button "Apply" at bounding box center [442, 585] width 33 height 16
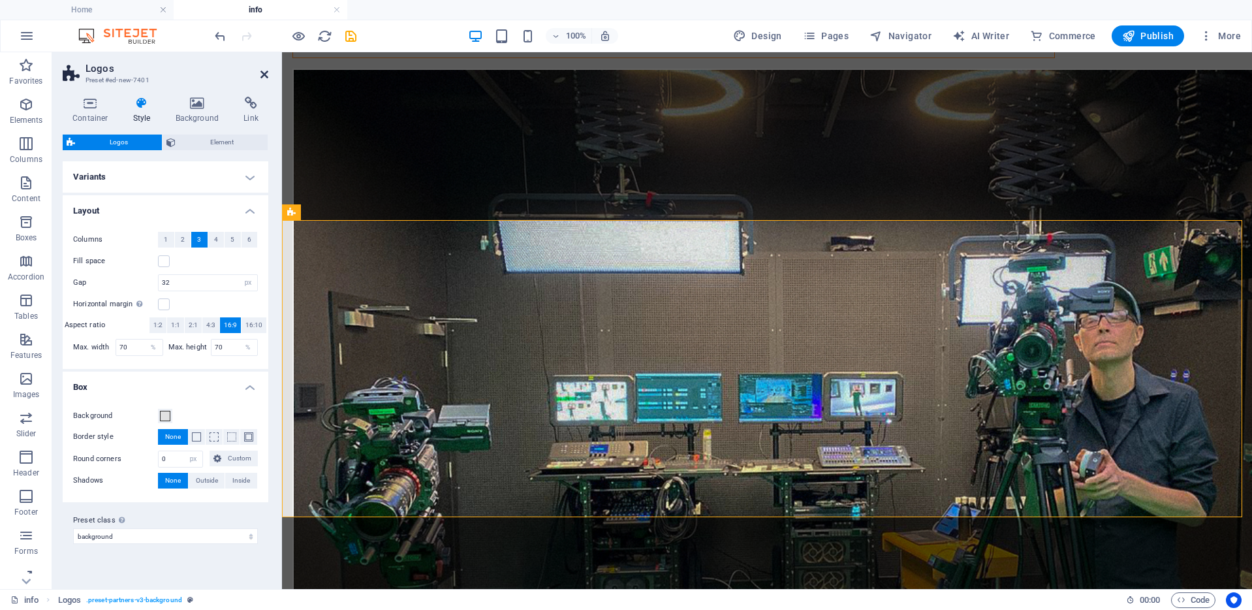
click at [262, 71] on icon at bounding box center [264, 74] width 8 height 10
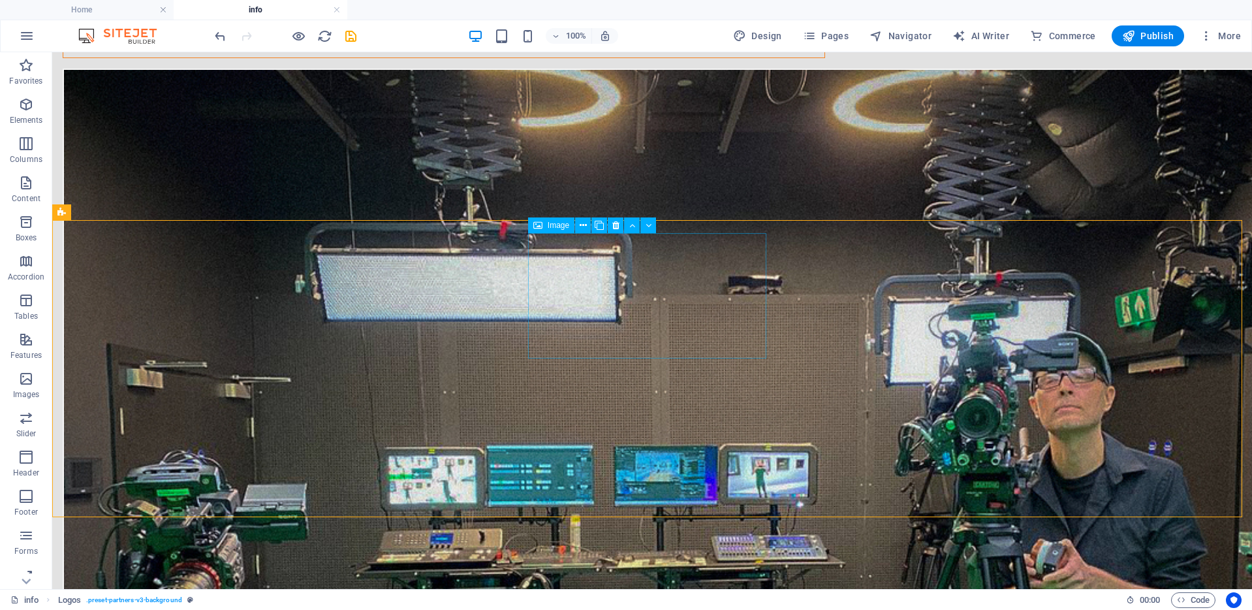
click at [553, 227] on span "Image" at bounding box center [559, 225] width 22 height 8
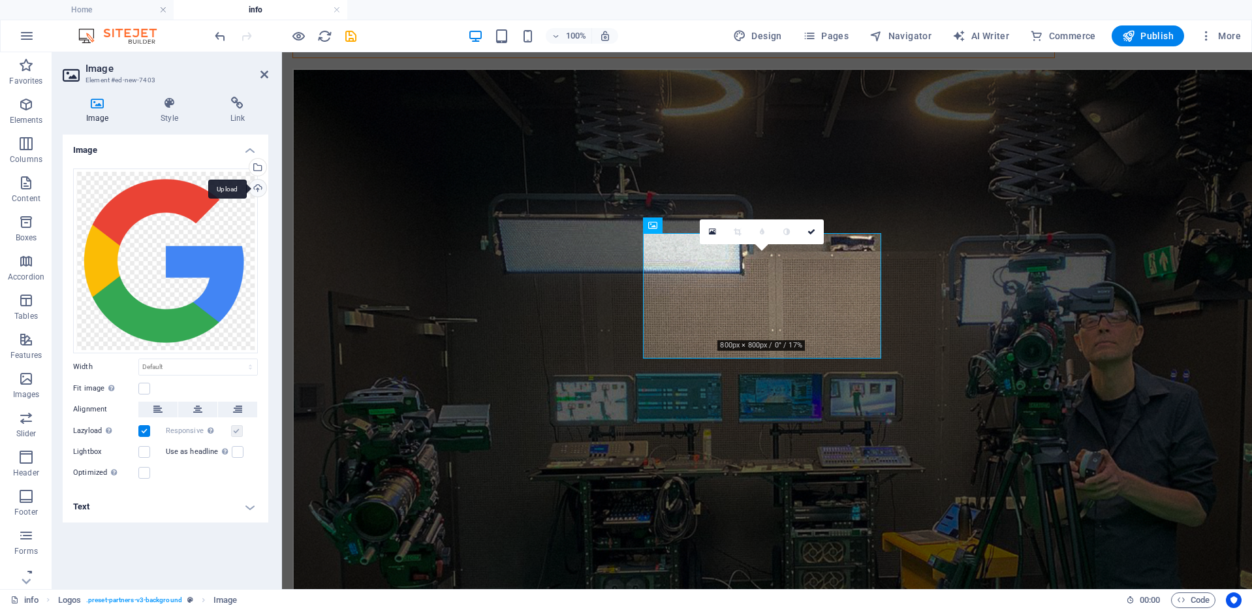
click at [259, 185] on div "Upload" at bounding box center [257, 190] width 20 height 20
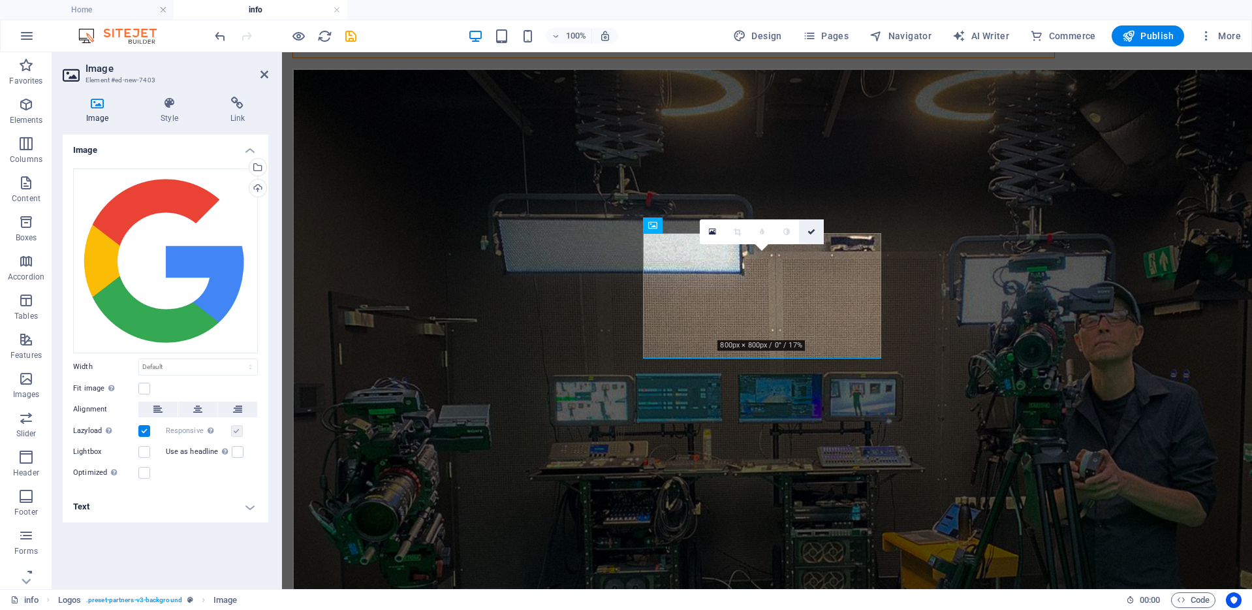
click at [811, 230] on icon at bounding box center [812, 232] width 8 height 8
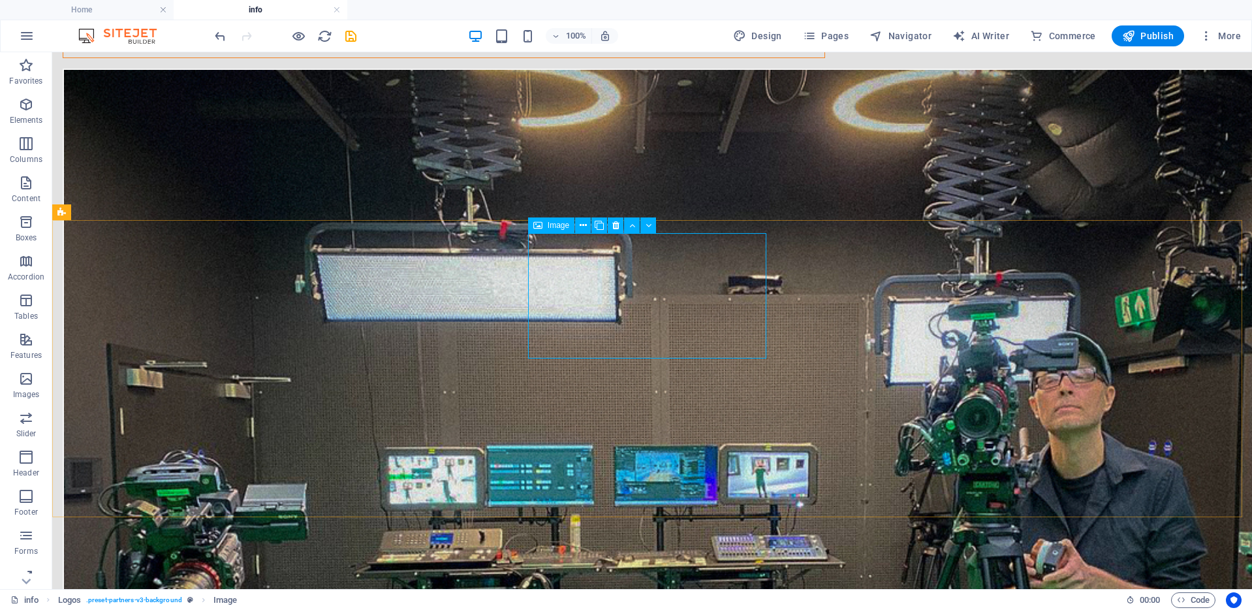
click at [558, 224] on span "Image" at bounding box center [559, 225] width 22 height 8
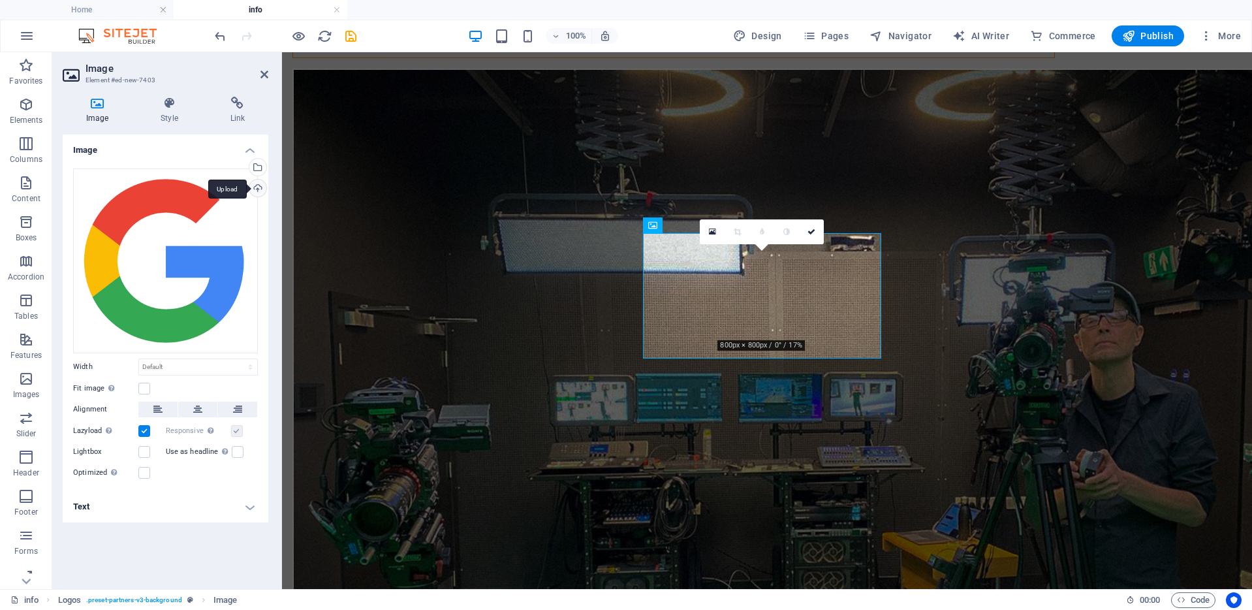
click at [257, 188] on div "Upload" at bounding box center [257, 190] width 20 height 20
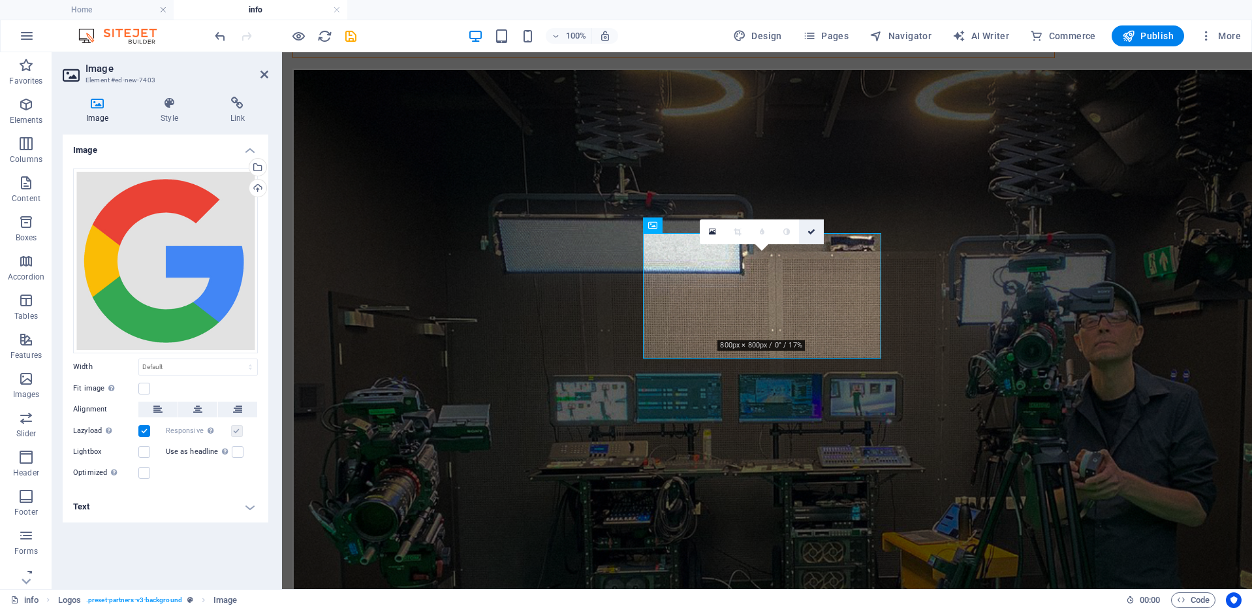
click at [812, 228] on icon at bounding box center [812, 232] width 8 height 8
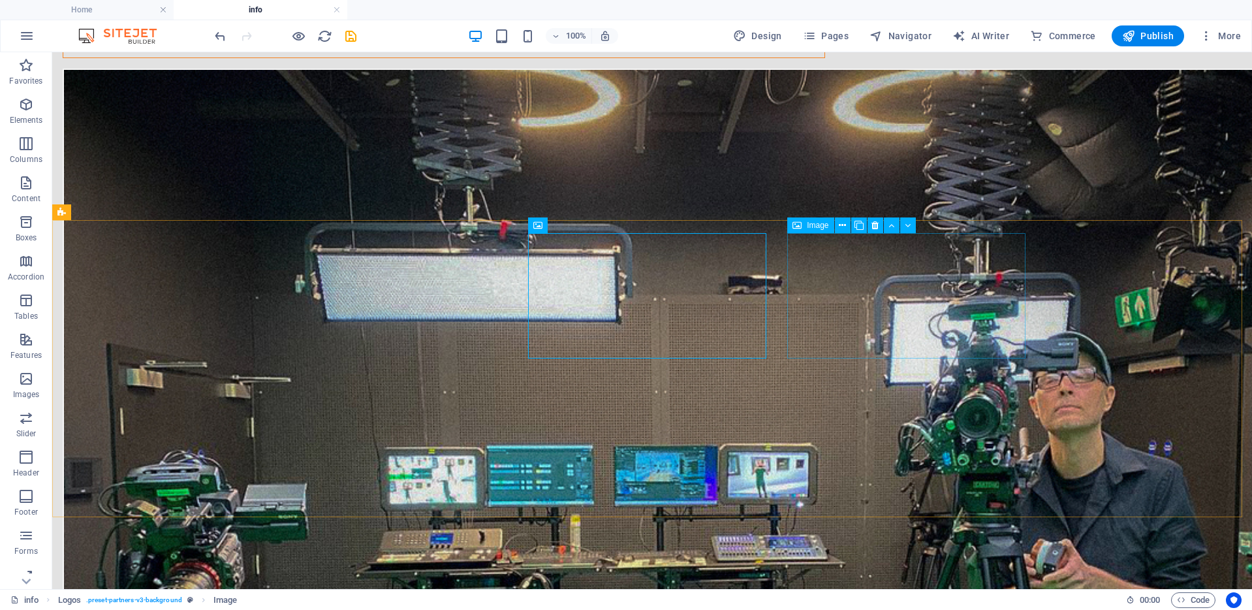
click at [813, 223] on span "Image" at bounding box center [818, 225] width 22 height 8
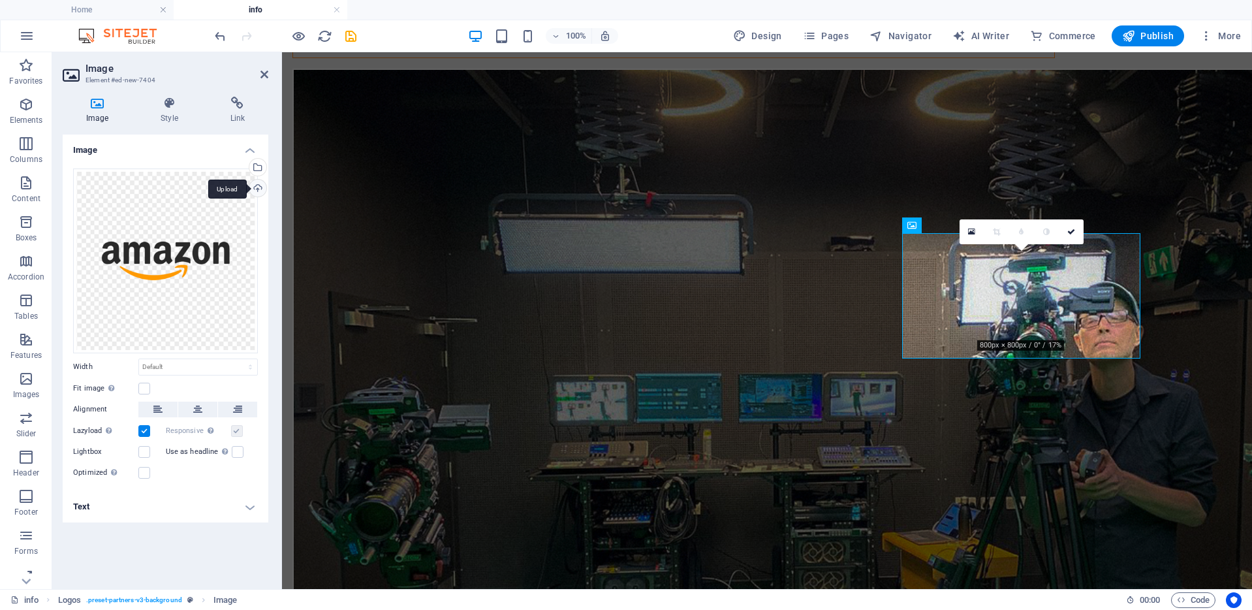
click at [257, 186] on div "Upload" at bounding box center [257, 190] width 20 height 20
click at [254, 185] on div "Upload" at bounding box center [257, 190] width 20 height 20
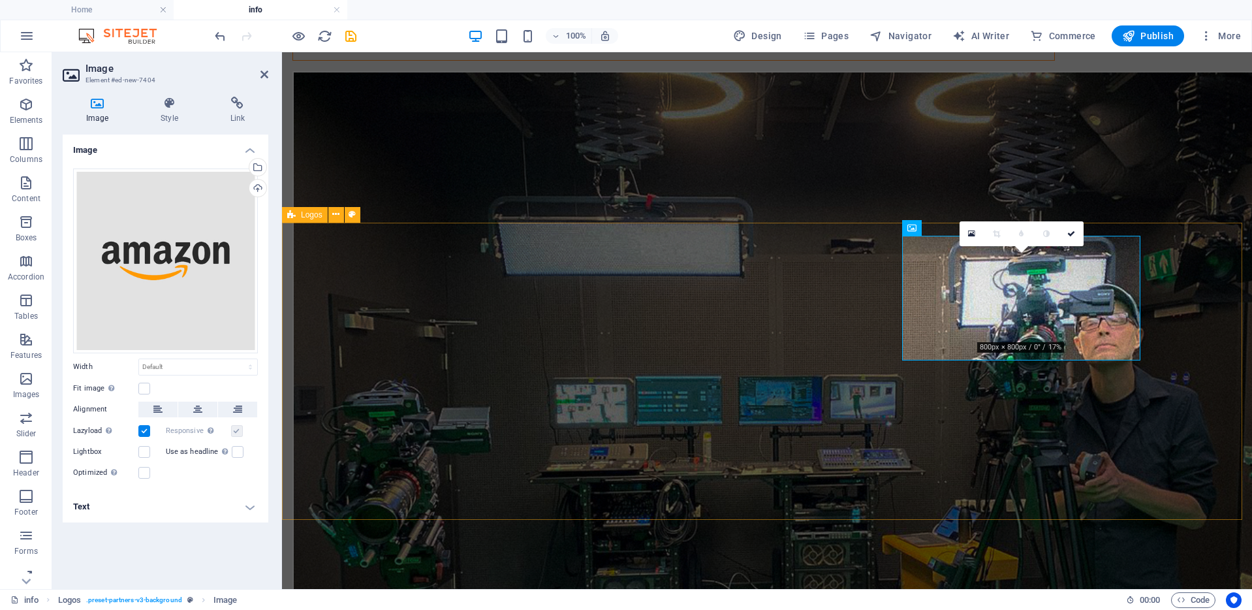
scroll to position [889, 0]
drag, startPoint x: 1070, startPoint y: 234, endPoint x: 940, endPoint y: 290, distance: 141.5
click at [1070, 234] on icon at bounding box center [1071, 234] width 8 height 8
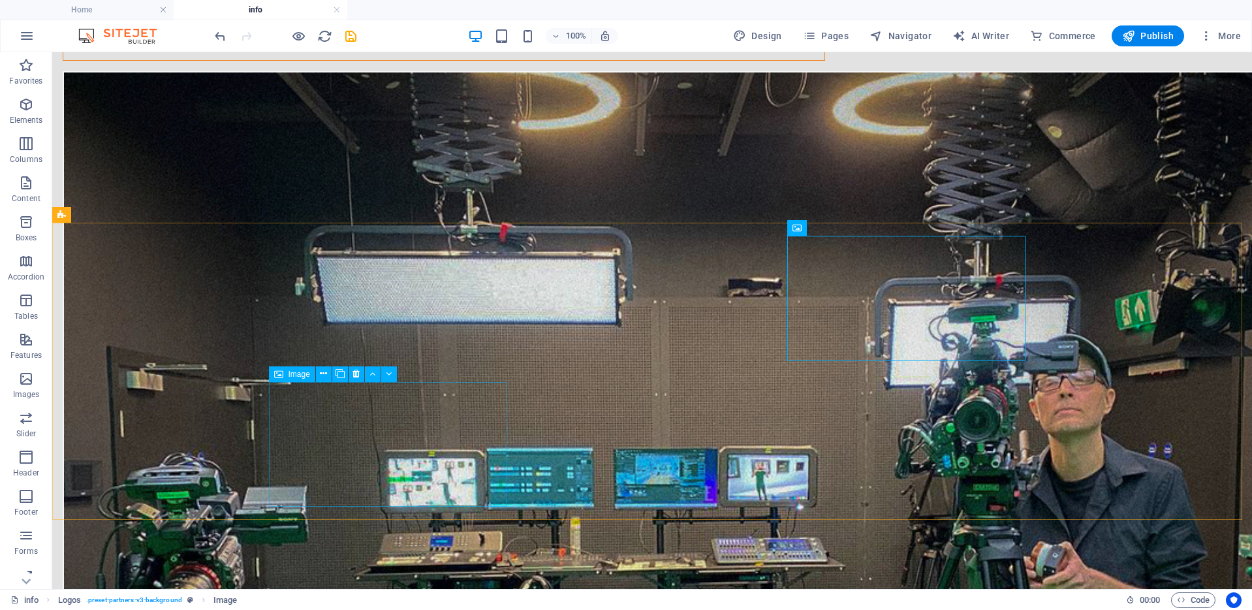
click at [300, 373] on span "Image" at bounding box center [300, 374] width 22 height 8
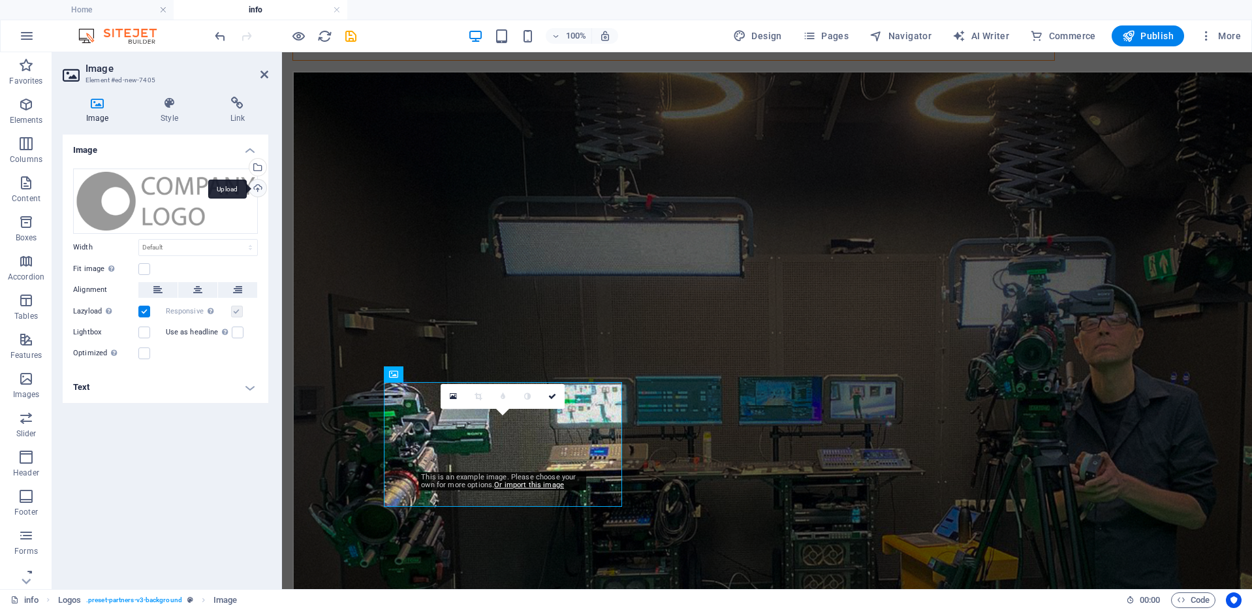
click at [260, 187] on div "Upload" at bounding box center [257, 190] width 20 height 20
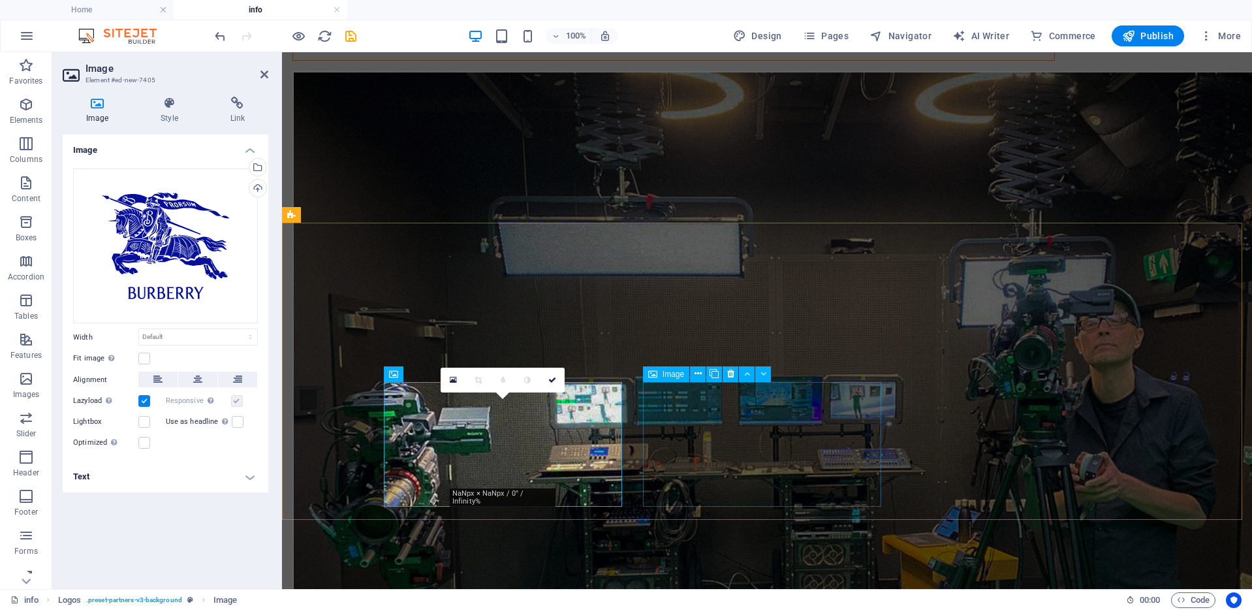
click at [670, 372] on span "Image" at bounding box center [674, 374] width 22 height 8
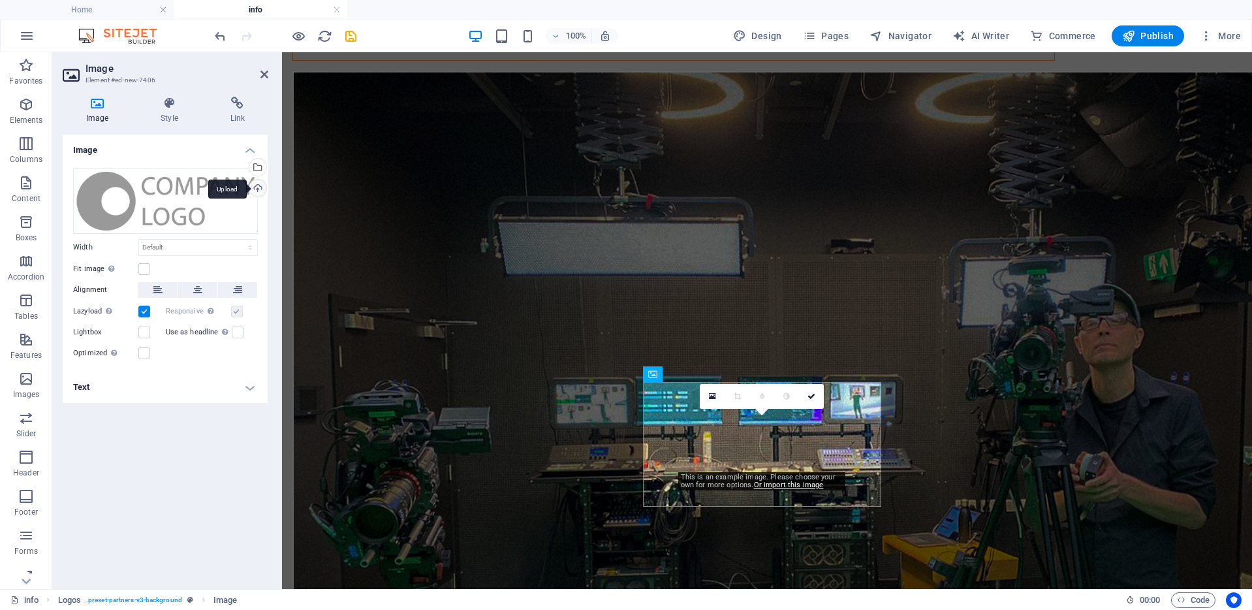
click at [257, 187] on div "Upload" at bounding box center [257, 190] width 20 height 20
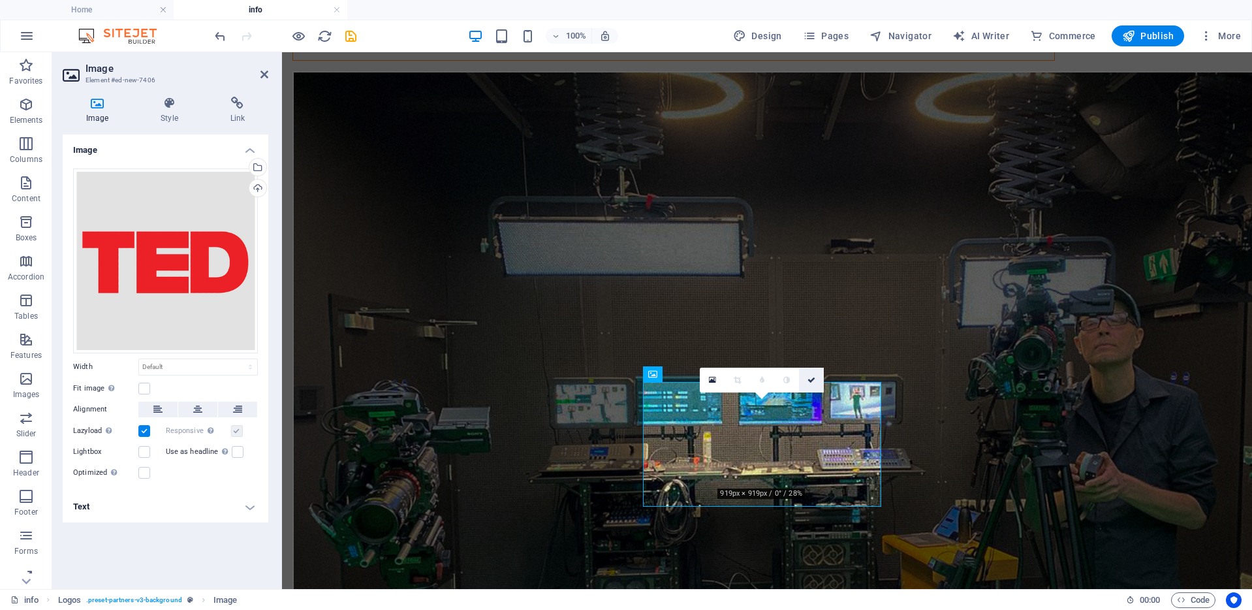
click at [813, 377] on icon at bounding box center [812, 380] width 8 height 8
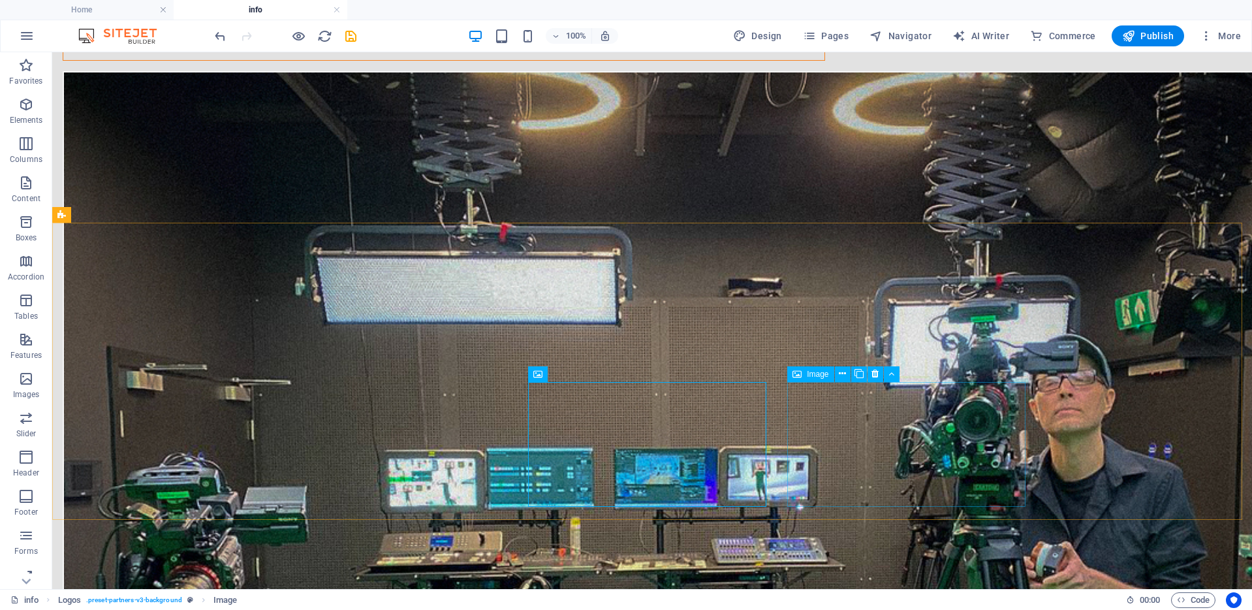
click at [813, 370] on span "Image" at bounding box center [818, 374] width 22 height 8
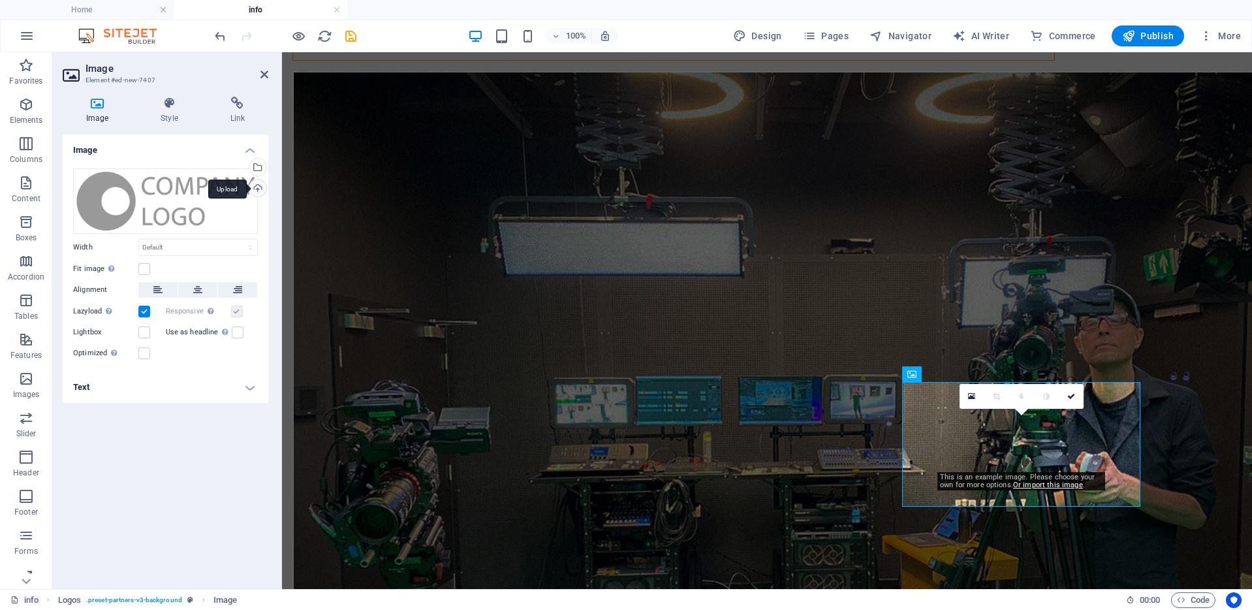
click at [259, 183] on div "Upload" at bounding box center [257, 190] width 20 height 20
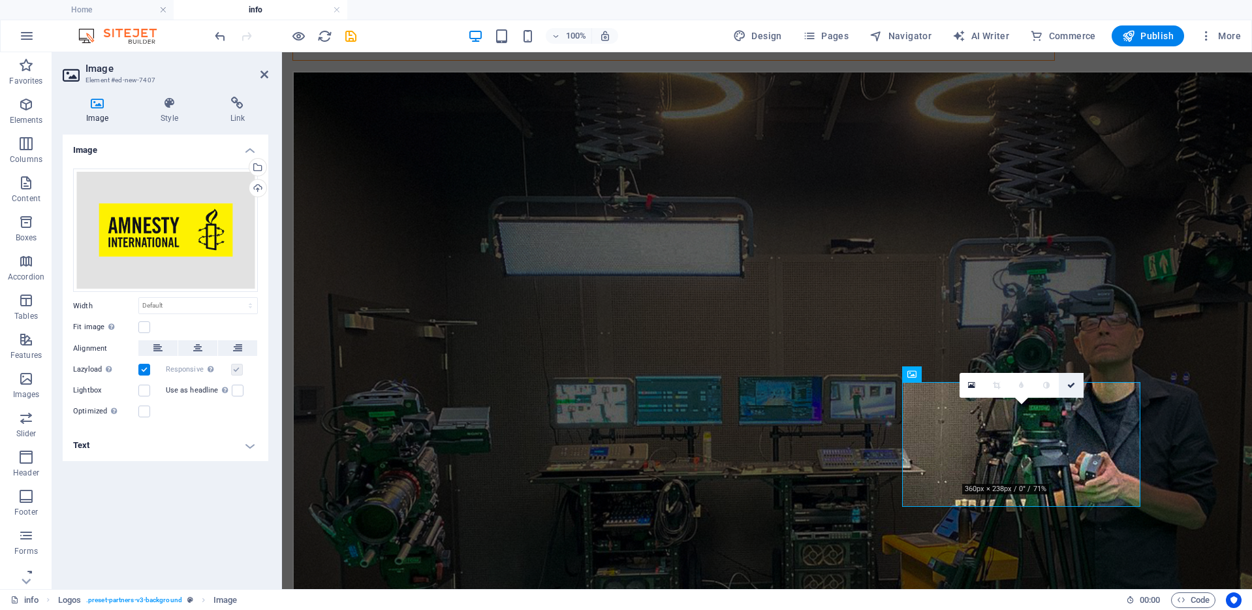
drag, startPoint x: 1069, startPoint y: 385, endPoint x: 809, endPoint y: 397, distance: 260.8
click at [1069, 385] on icon at bounding box center [1071, 385] width 8 height 8
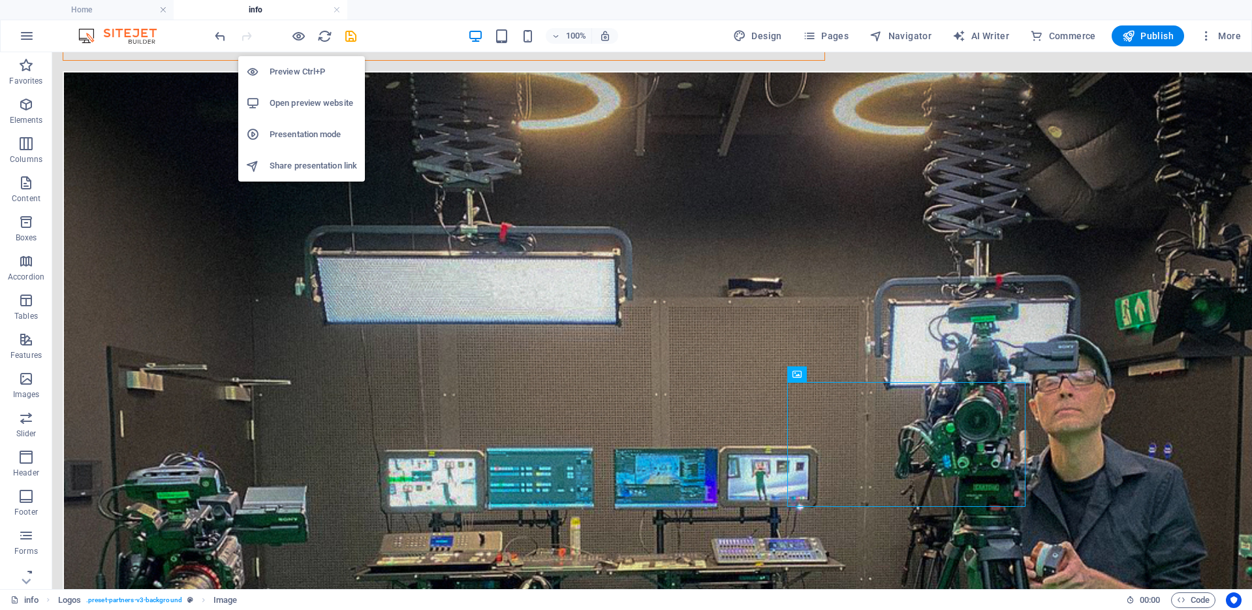
click at [300, 68] on h6 "Preview Ctrl+P" at bounding box center [313, 72] width 87 height 16
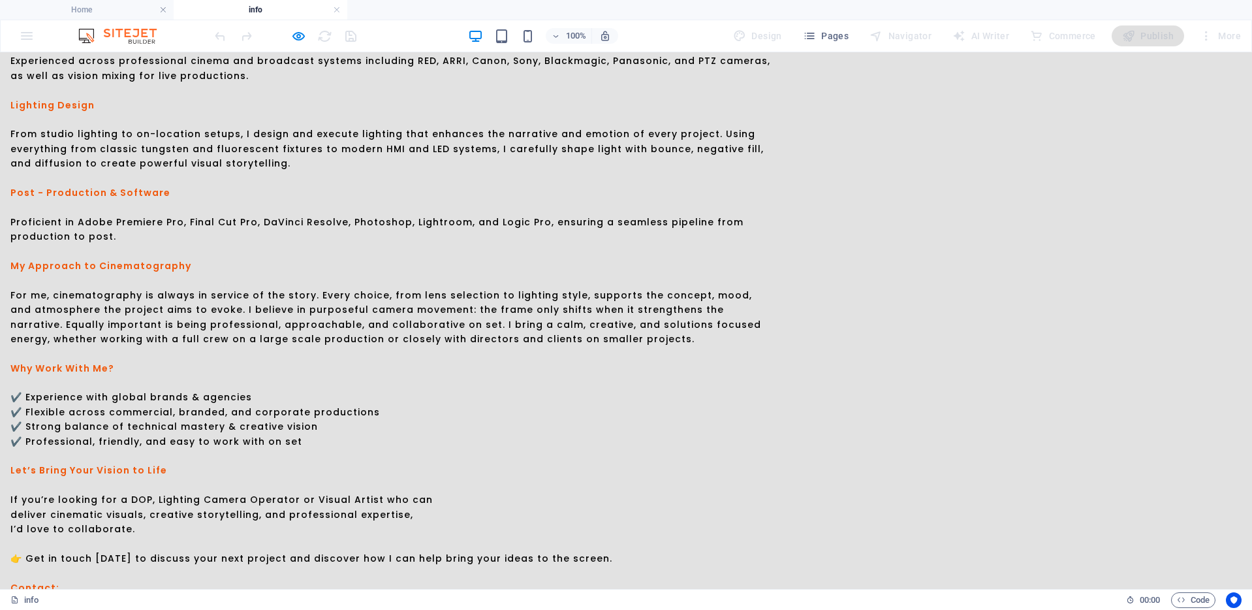
scroll to position [891, 0]
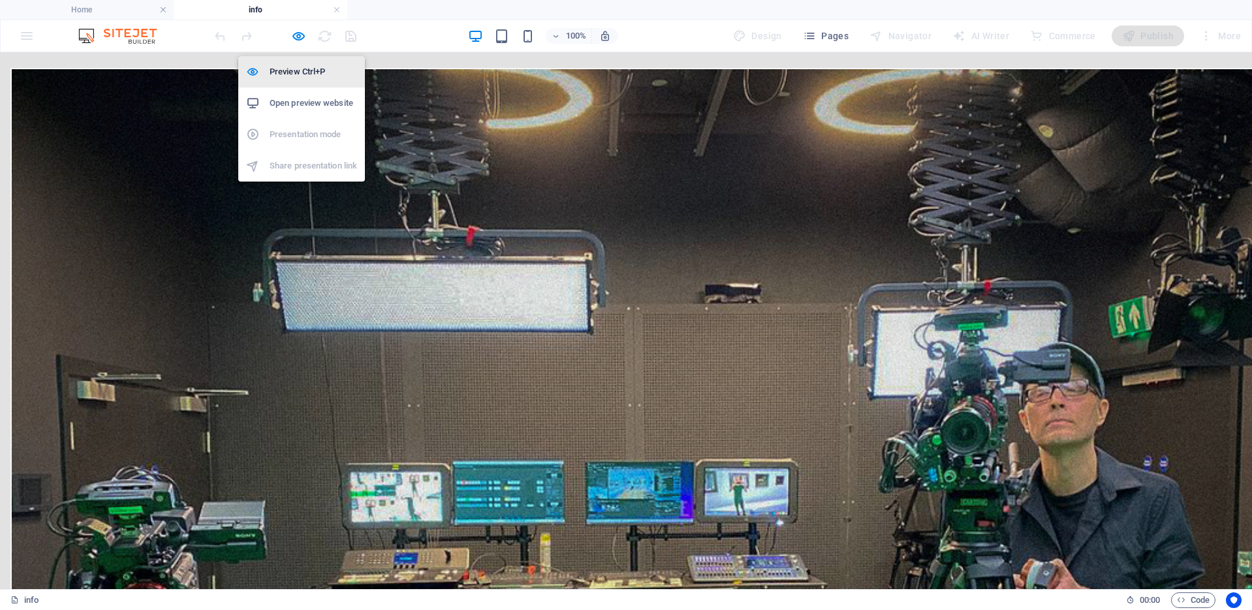
click at [298, 61] on li "Preview Ctrl+P" at bounding box center [301, 71] width 127 height 31
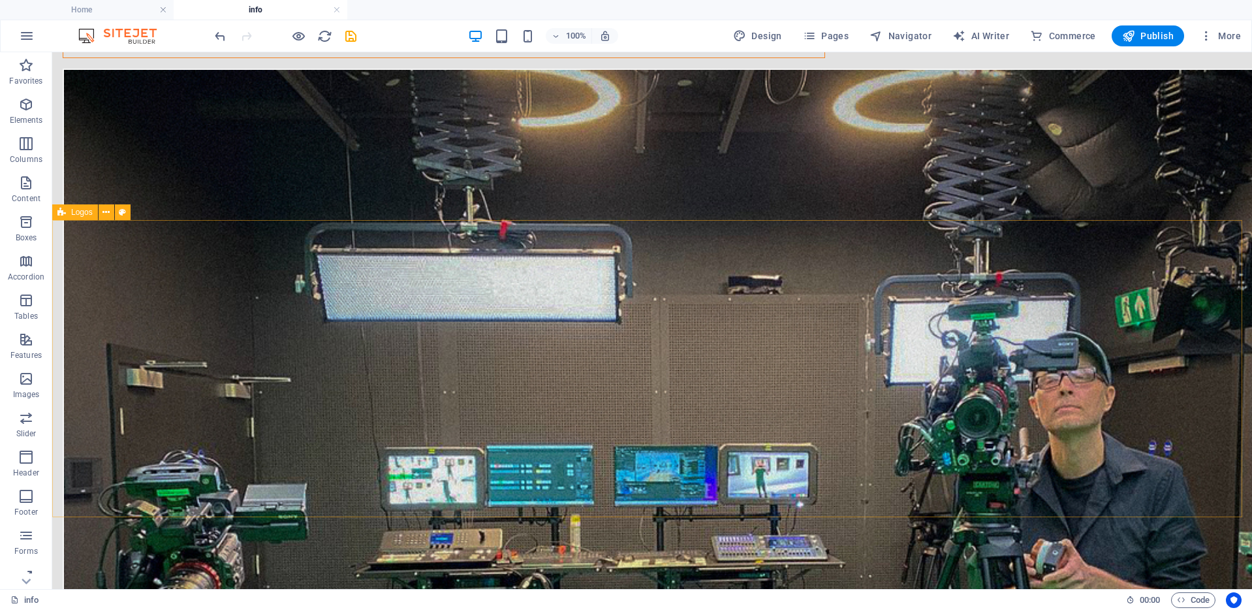
click at [78, 209] on span "Logos" at bounding box center [82, 212] width 22 height 8
select select "px"
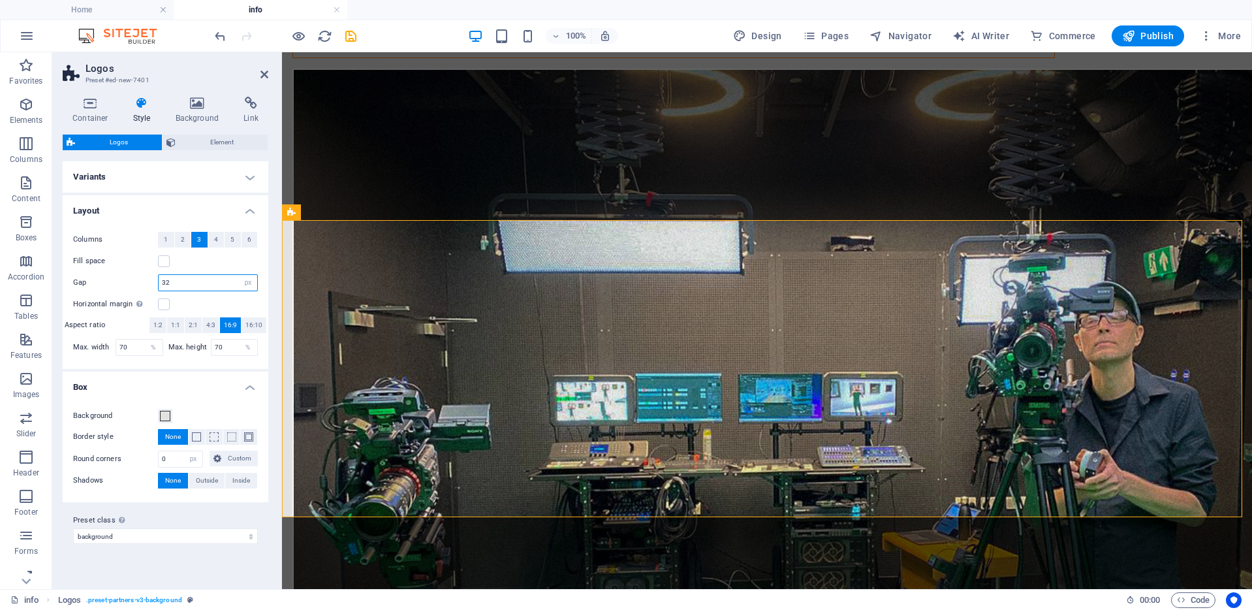
click at [194, 288] on input "32" at bounding box center [208, 283] width 99 height 16
type input "3"
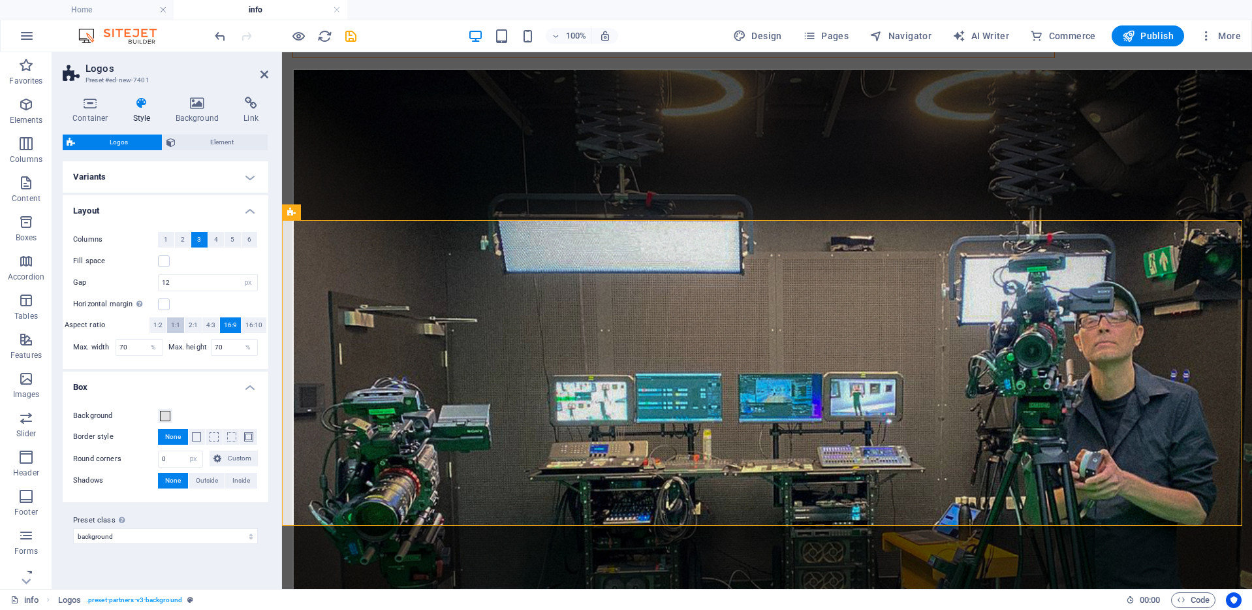
click at [176, 322] on span "1:1" at bounding box center [175, 325] width 9 height 16
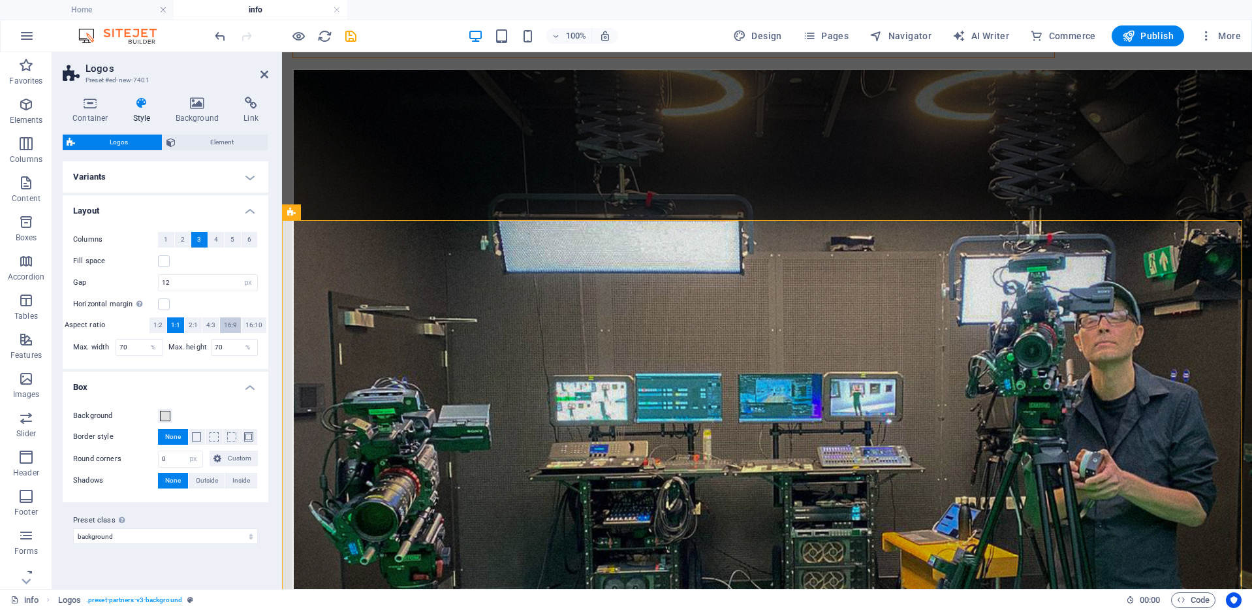
click at [229, 321] on span "16:9" at bounding box center [230, 325] width 13 height 16
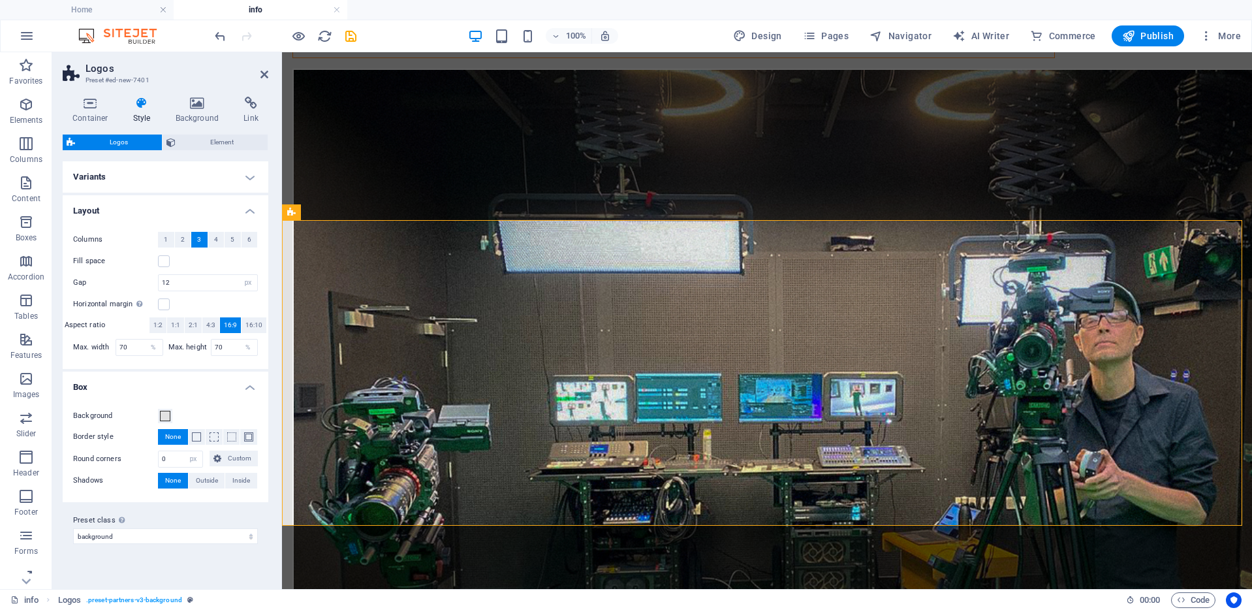
click at [245, 180] on h4 "Variants" at bounding box center [166, 176] width 206 height 31
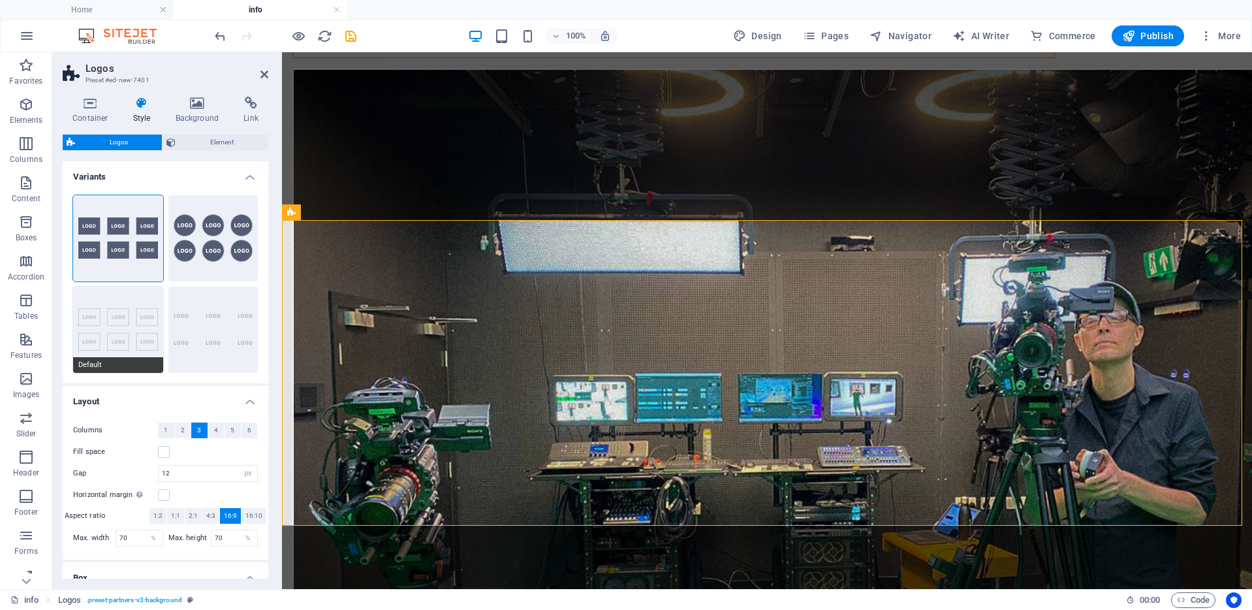
click at [122, 304] on button "Default" at bounding box center [118, 330] width 90 height 86
type input "2"
select select "rem"
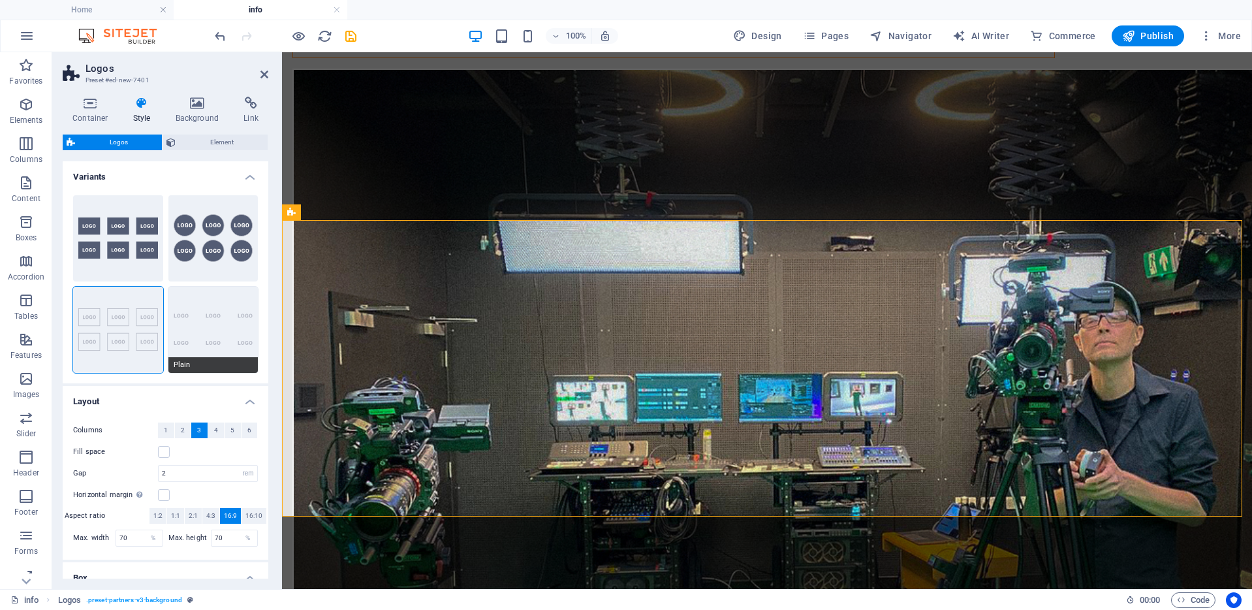
click at [210, 328] on button "Plain" at bounding box center [213, 330] width 90 height 86
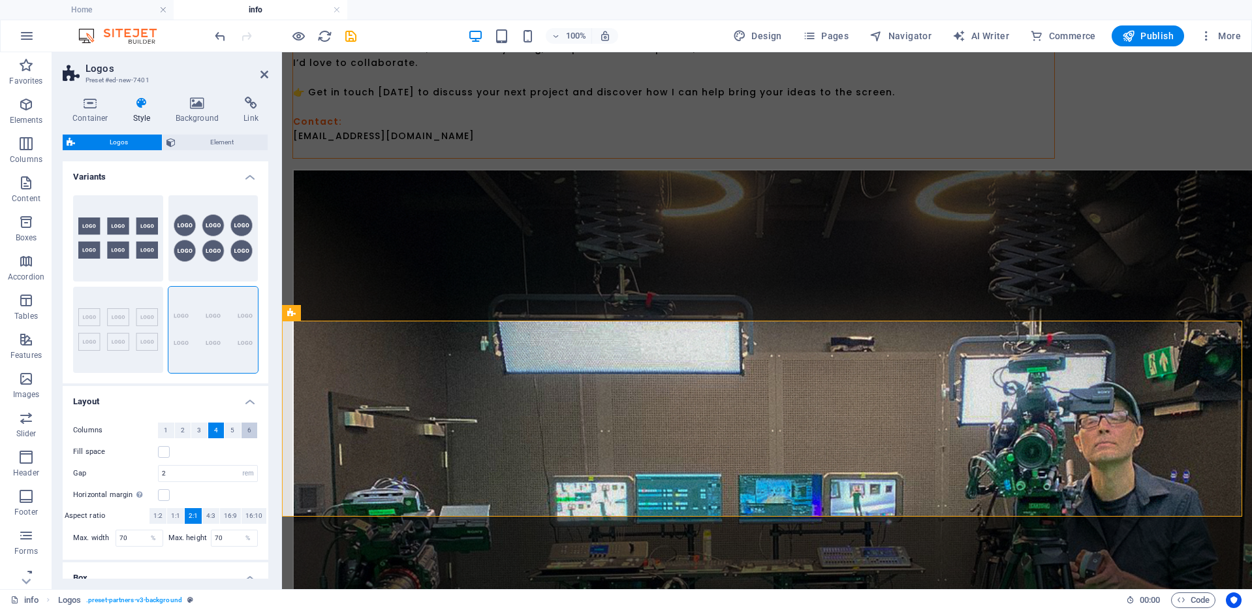
click at [247, 429] on span "6" at bounding box center [249, 430] width 4 height 16
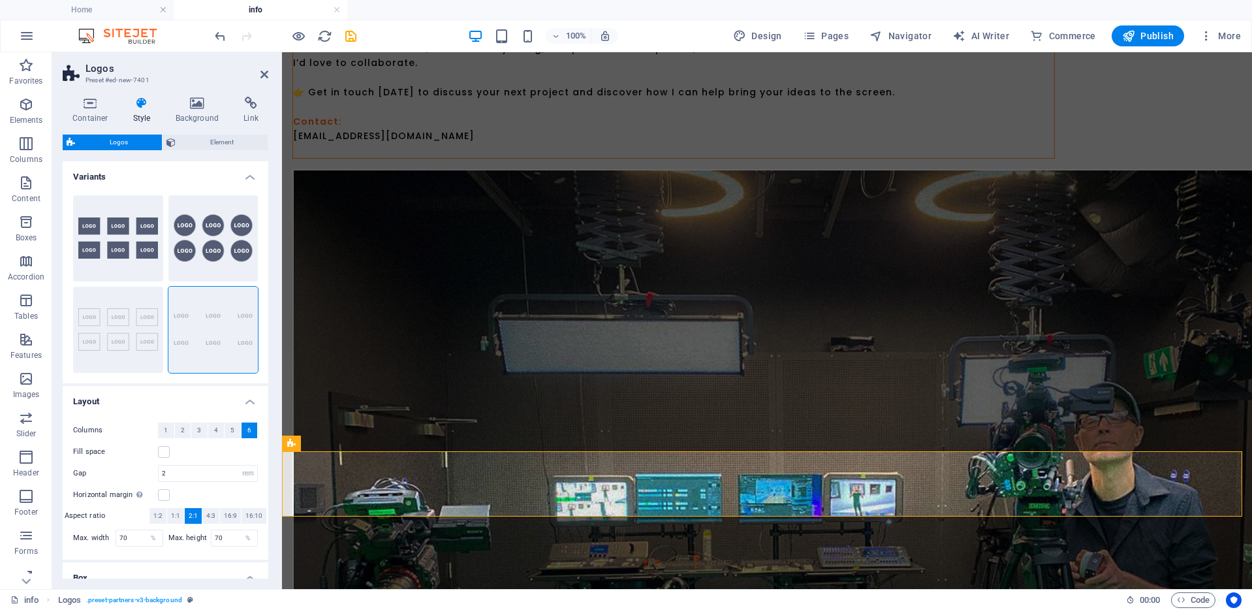
scroll to position [661, 0]
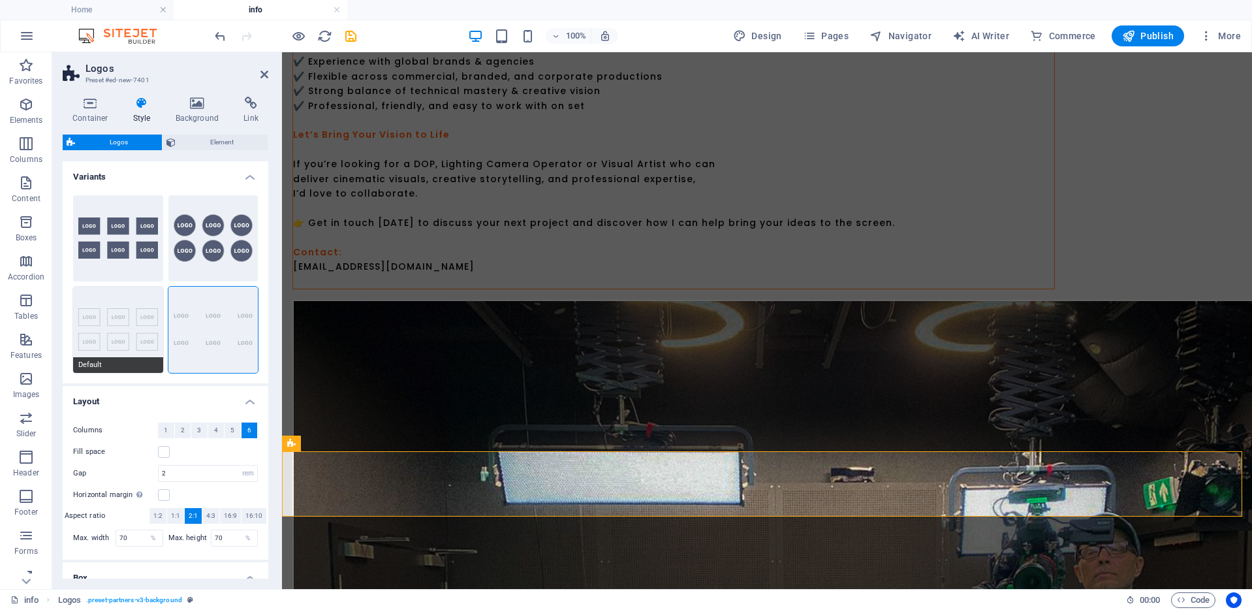
click at [105, 311] on button "Default" at bounding box center [118, 330] width 90 height 86
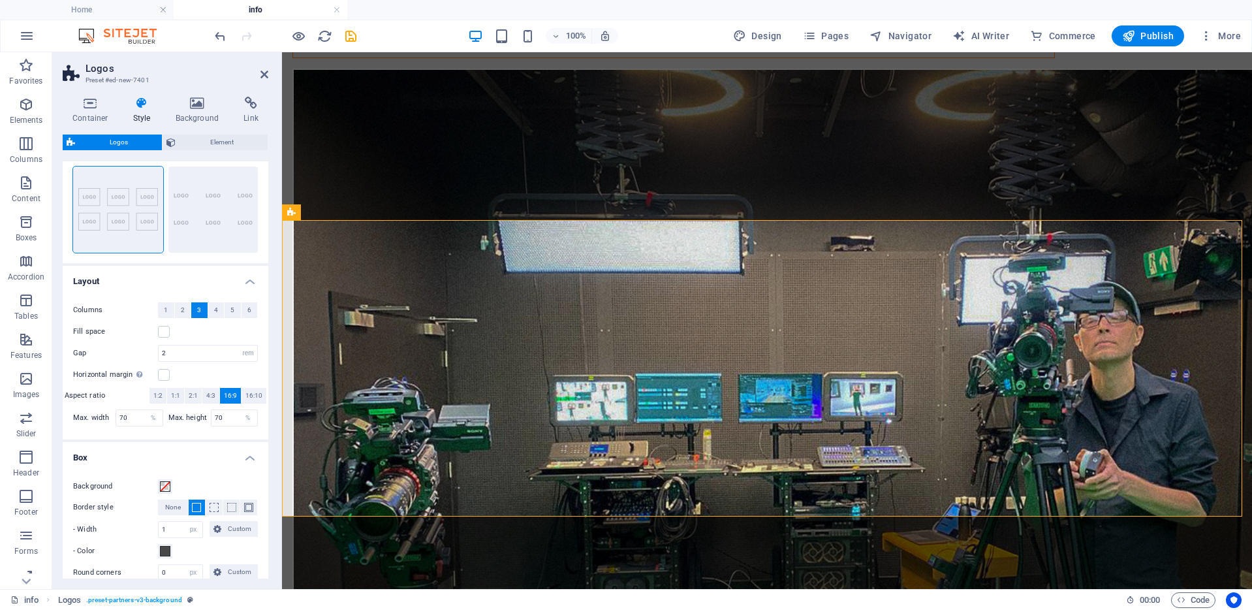
scroll to position [120, 0]
click at [172, 506] on span "None" at bounding box center [173, 507] width 16 height 16
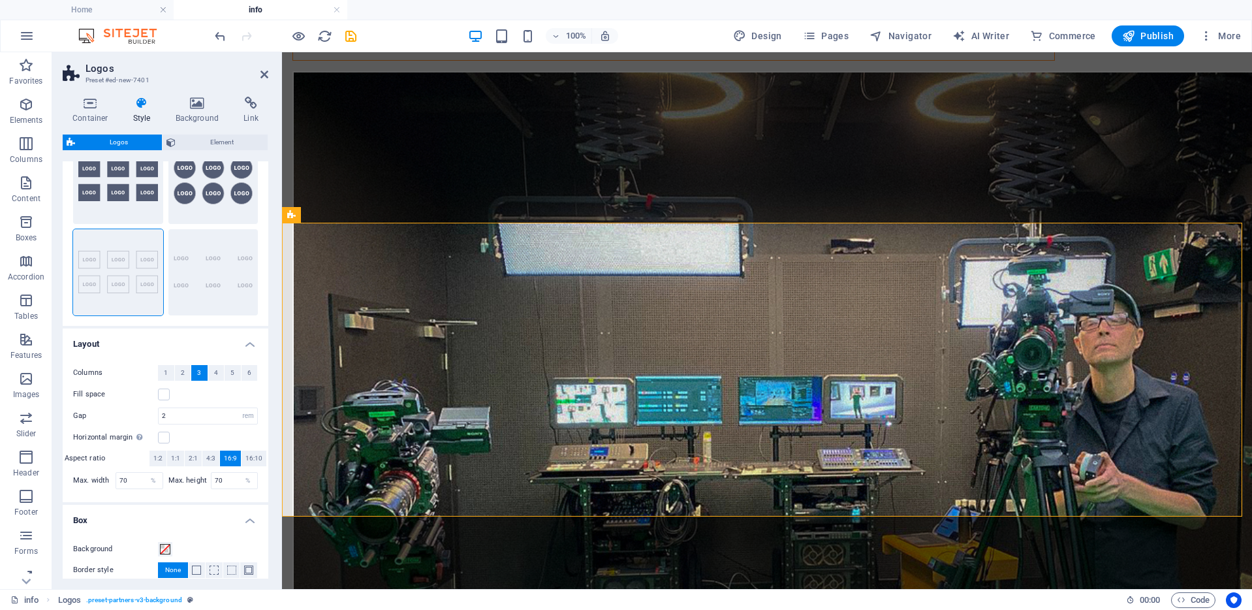
scroll to position [0, 0]
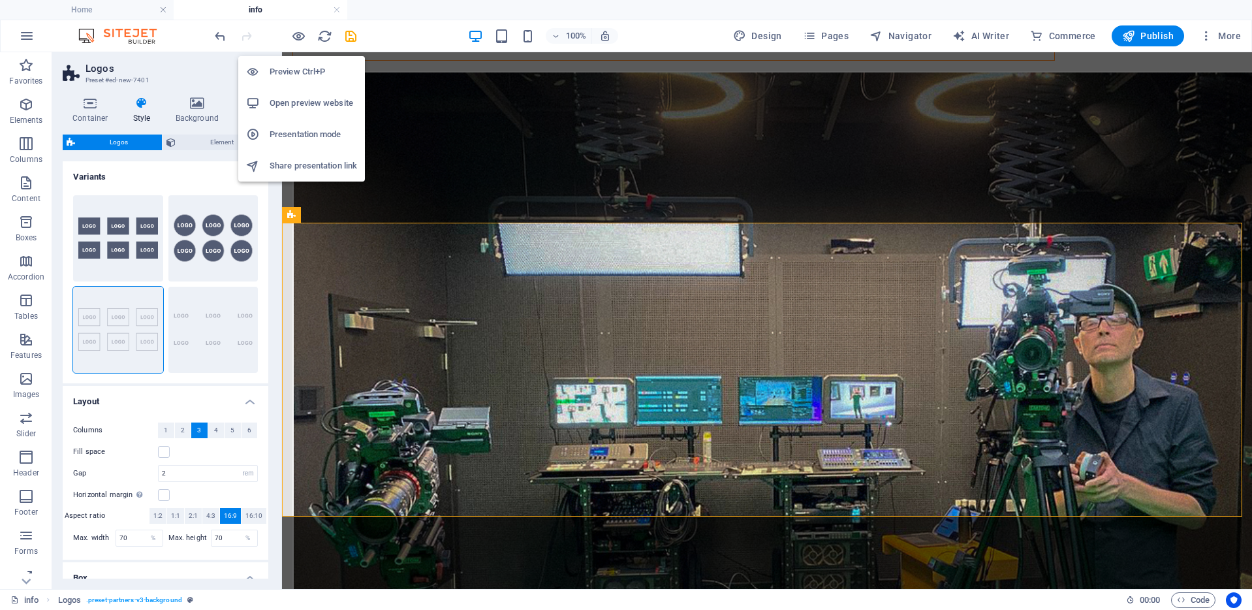
click at [300, 69] on h6 "Preview Ctrl+P" at bounding box center [313, 72] width 87 height 16
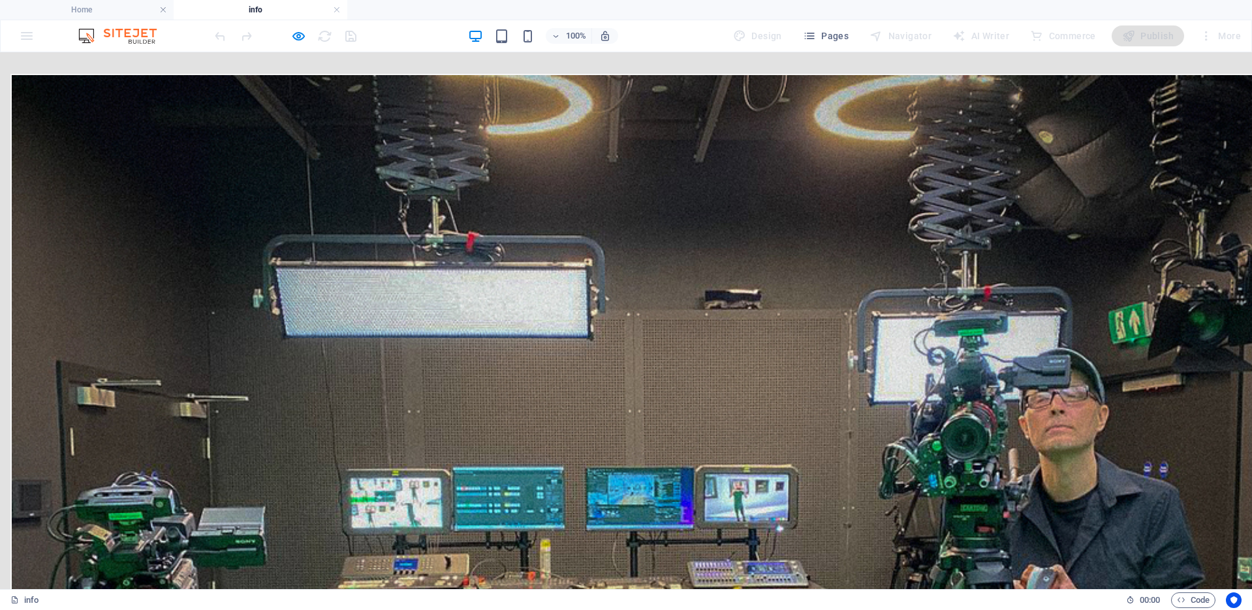
scroll to position [883, 0]
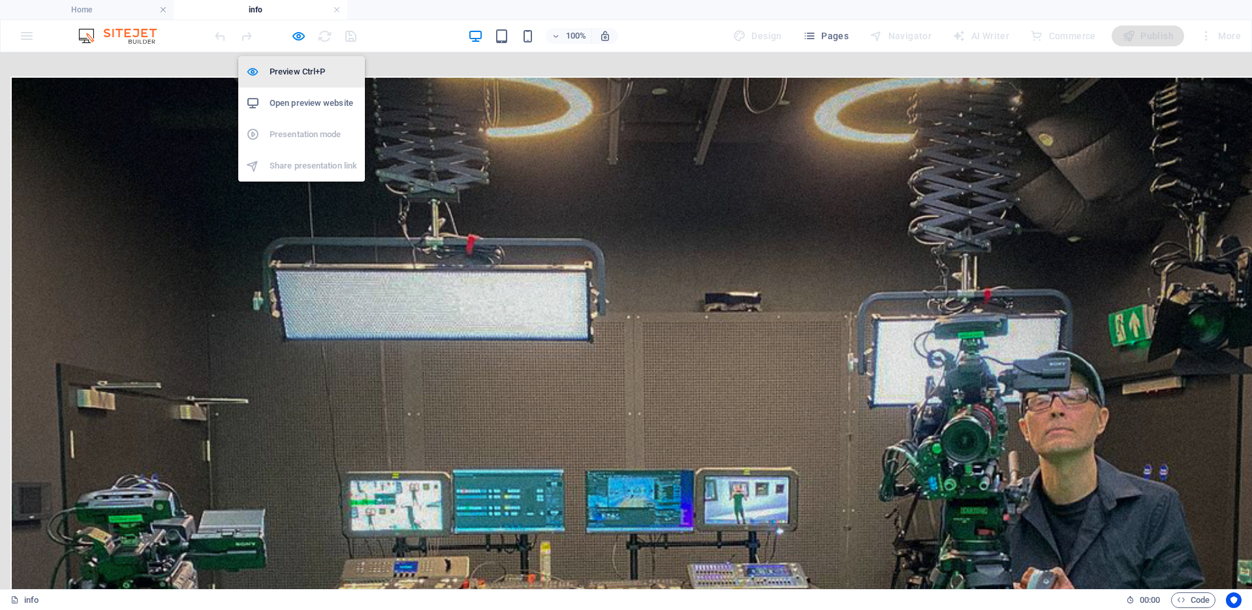
click at [296, 70] on h6 "Preview Ctrl+P" at bounding box center [313, 72] width 87 height 16
select select "rem"
select select "px"
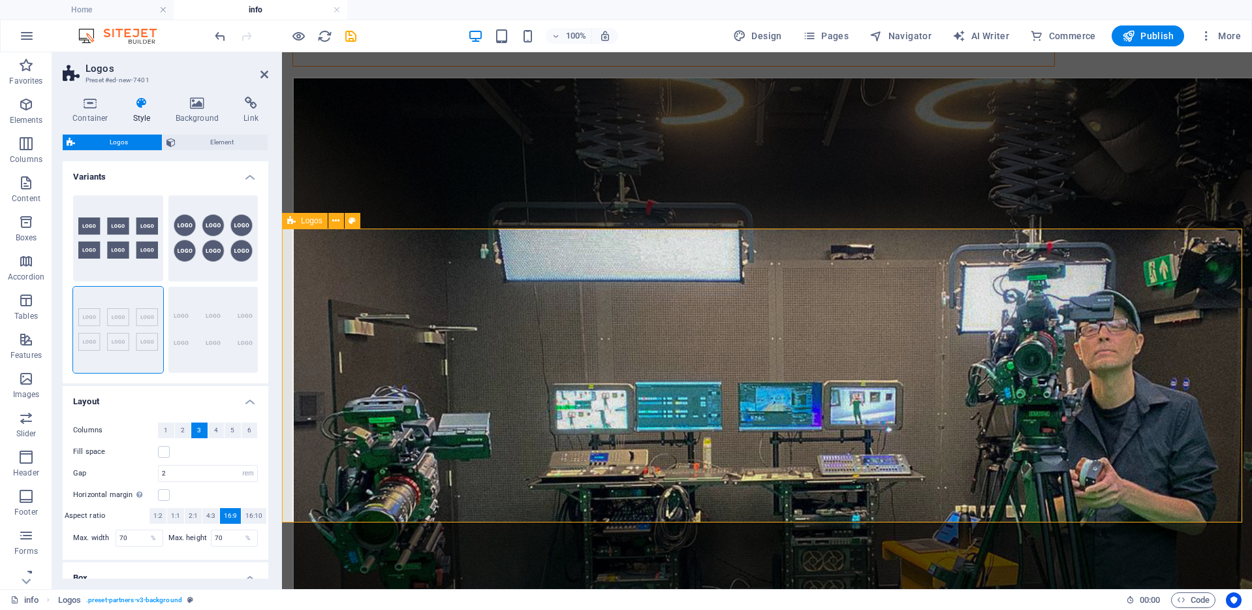
click at [306, 221] on span "Logos" at bounding box center [312, 221] width 22 height 8
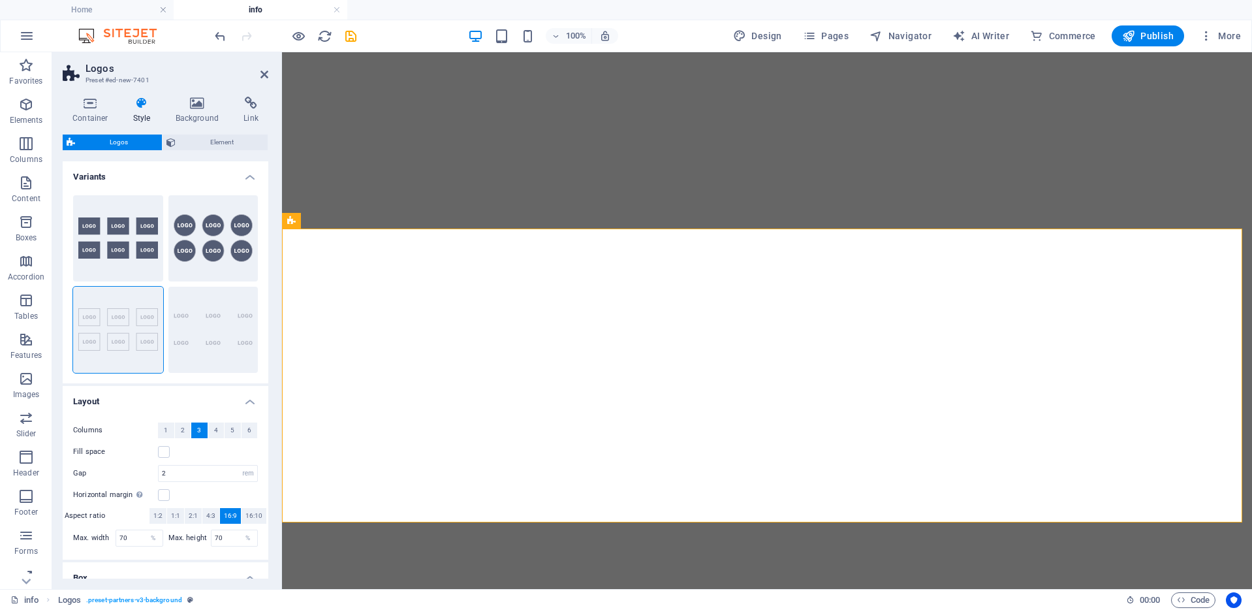
select select "rem"
select select "px"
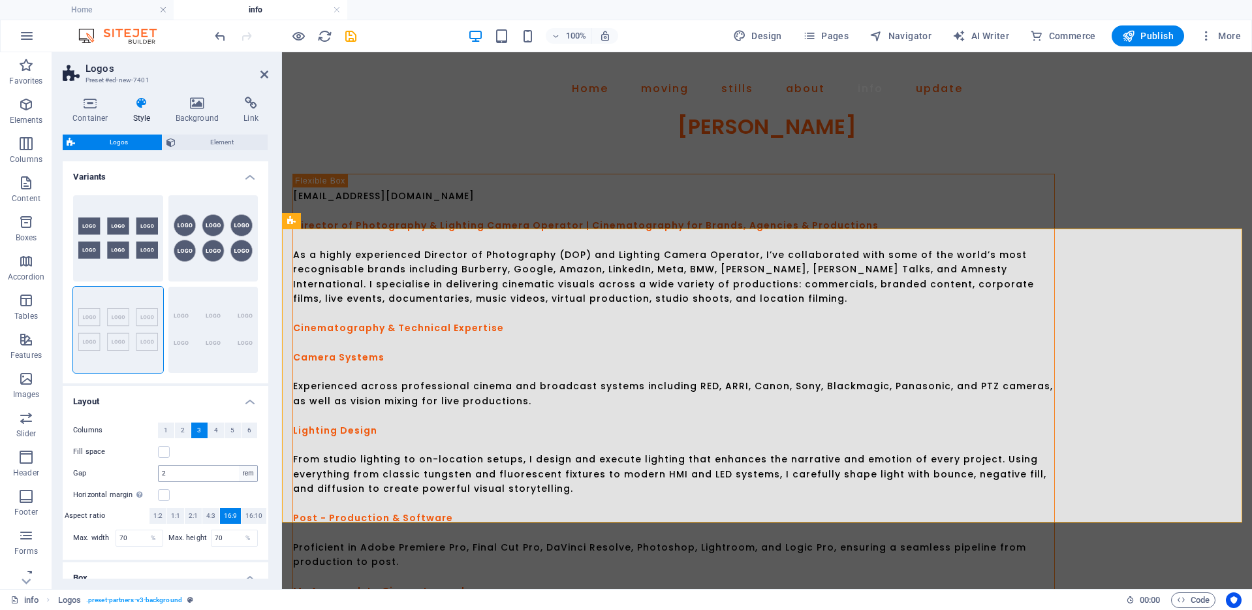
scroll to position [883, 0]
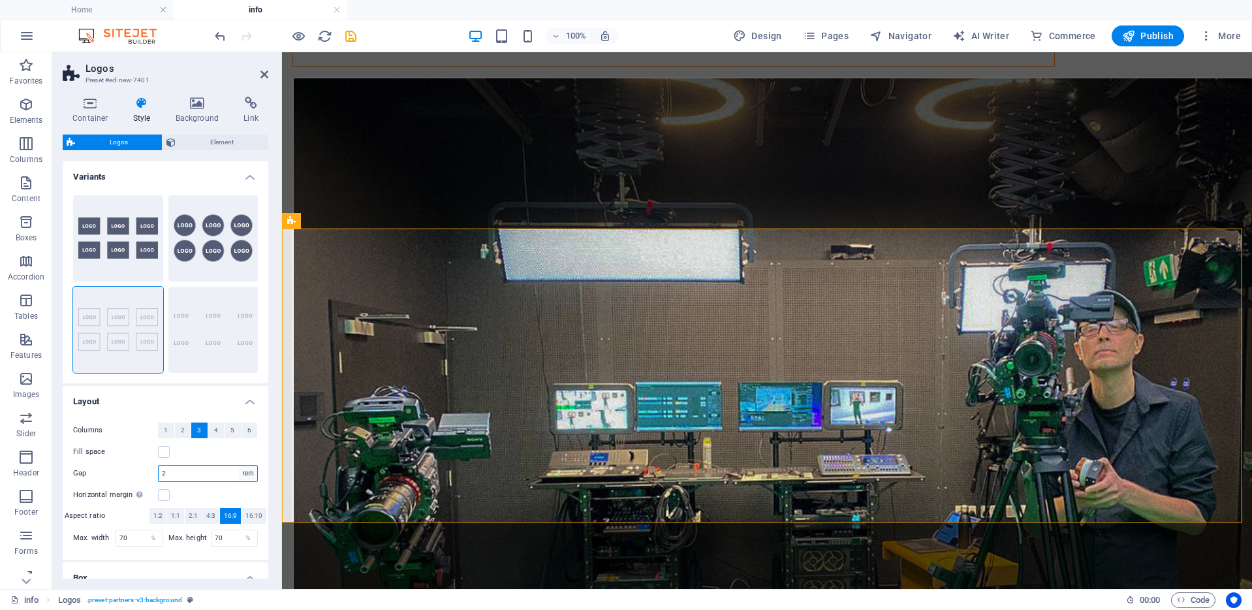
click at [246, 475] on select "px rem % vh vw" at bounding box center [248, 473] width 18 height 16
select select "px"
click at [239, 466] on select "px rem % vh vw" at bounding box center [248, 473] width 18 height 16
click at [202, 473] on input "32" at bounding box center [208, 473] width 99 height 16
type input "3"
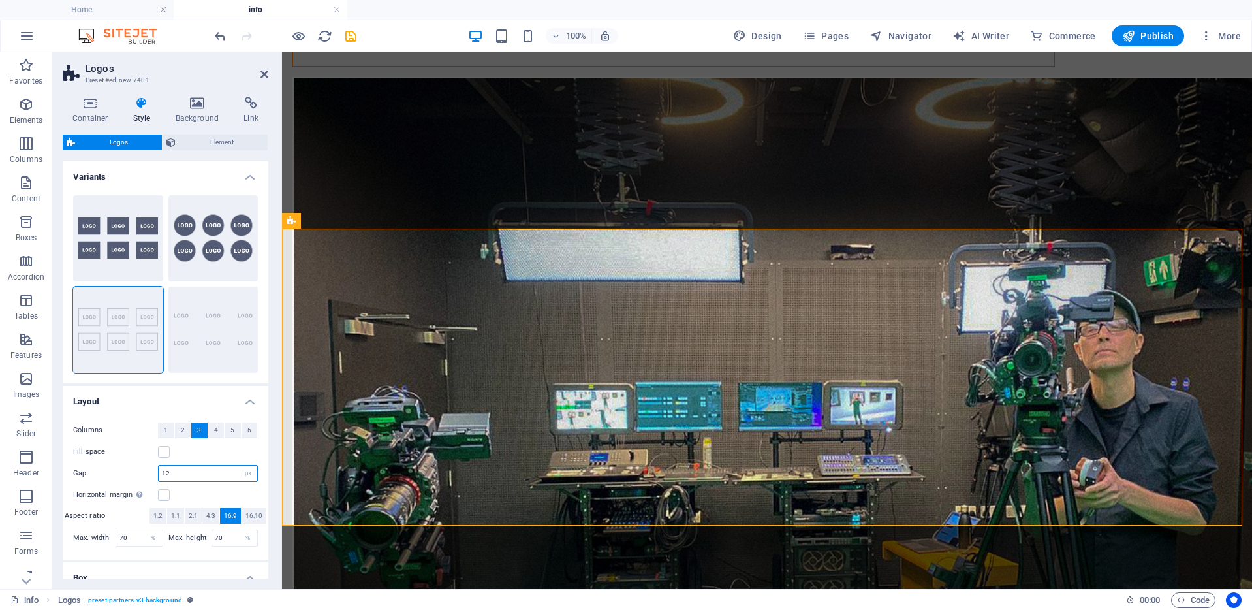
type input "12"
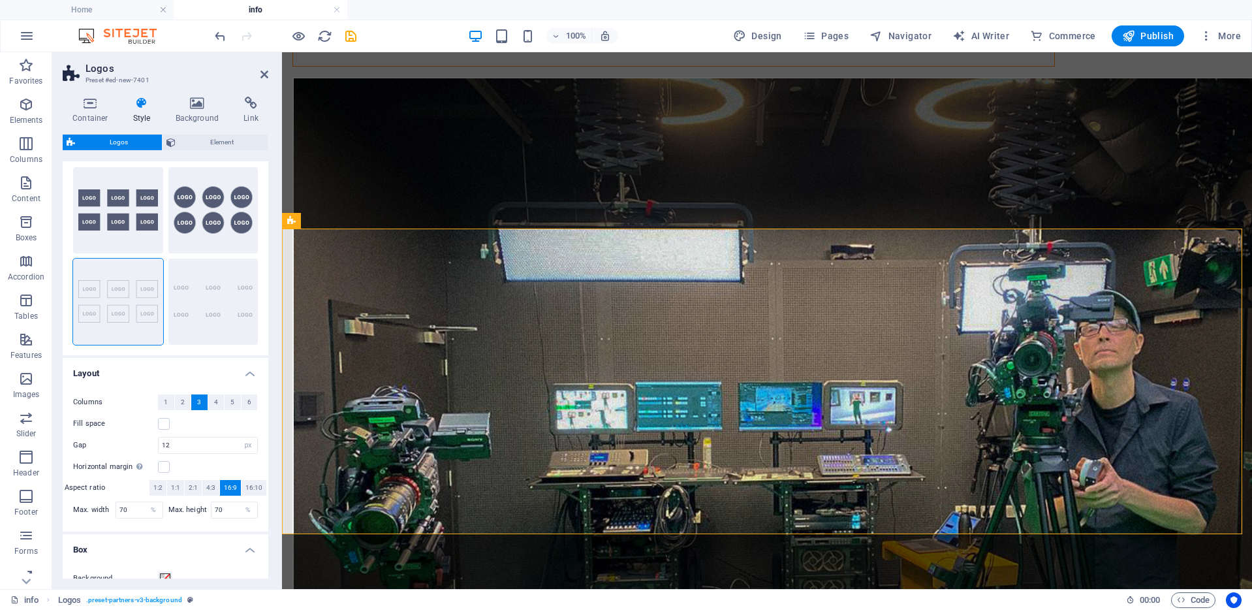
scroll to position [42, 0]
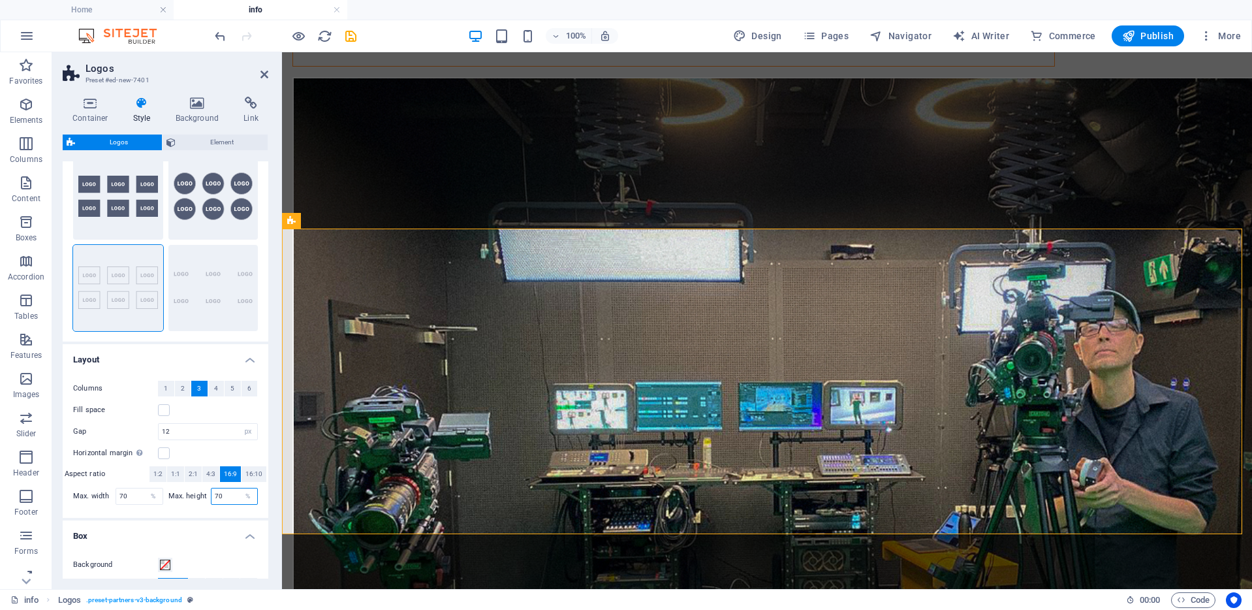
click at [225, 495] on input "70" at bounding box center [235, 496] width 46 height 16
type input "7"
type input "70"
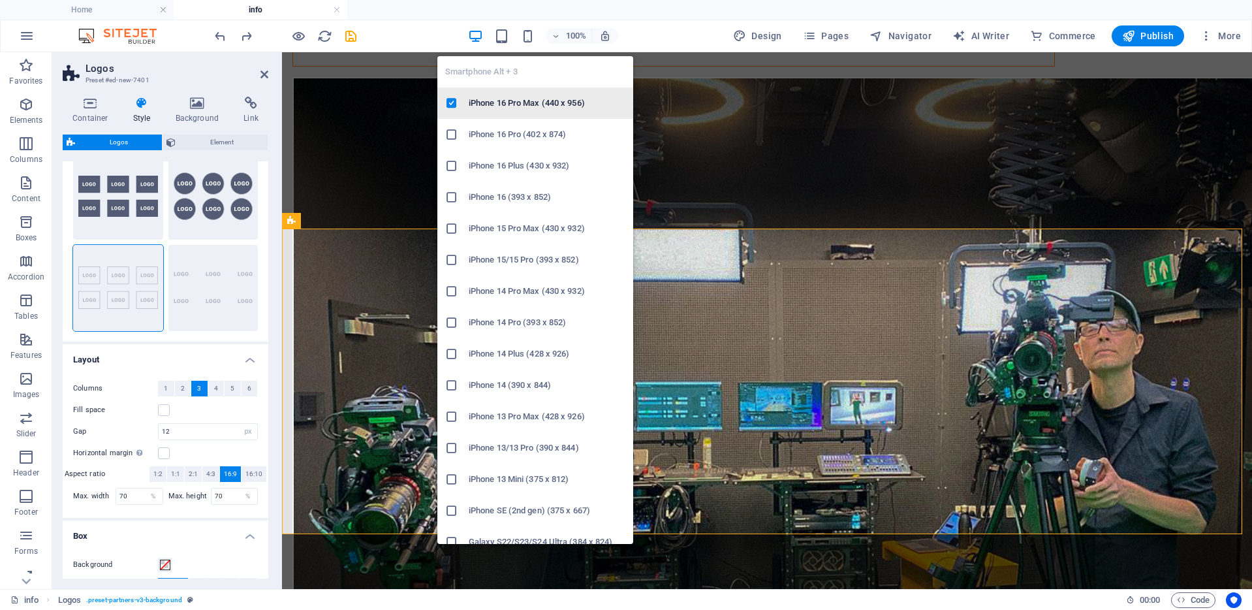
click at [529, 94] on li "iPhone 16 Pro Max (440 x 956)" at bounding box center [535, 102] width 196 height 31
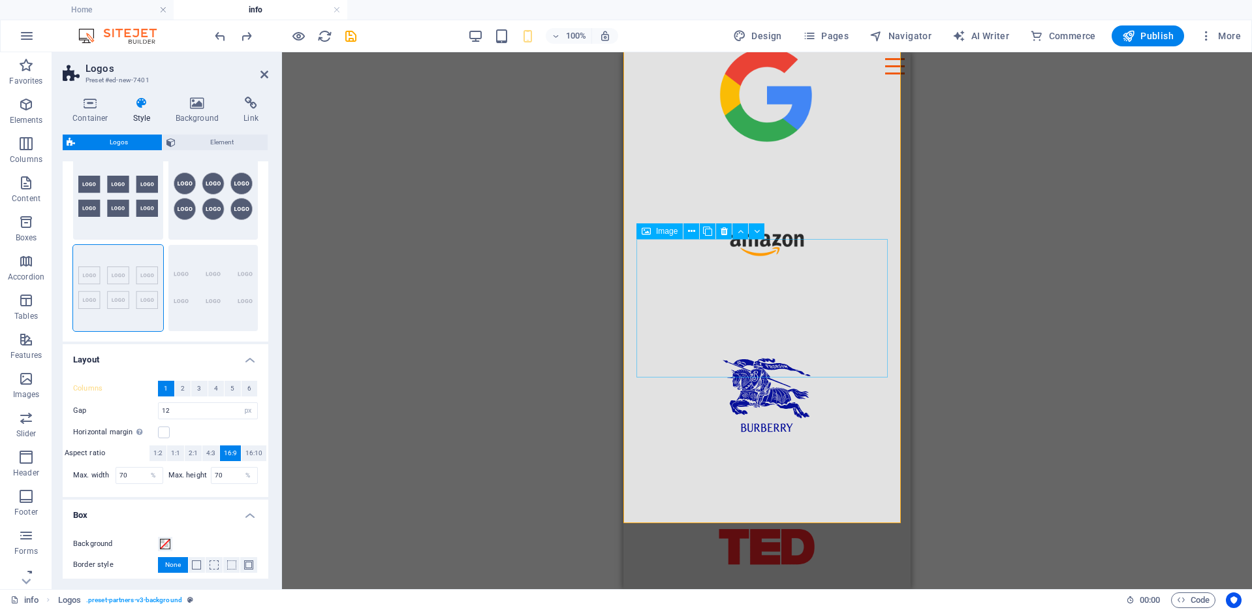
scroll to position [2009, 0]
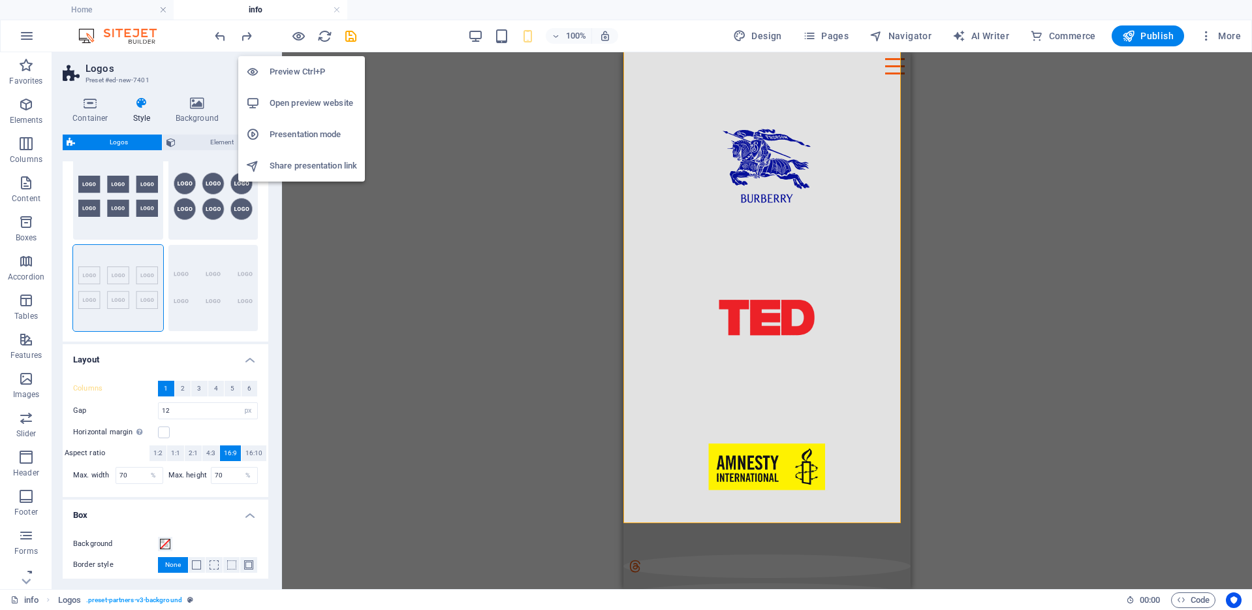
click at [297, 74] on h6 "Preview Ctrl+P" at bounding box center [313, 72] width 87 height 16
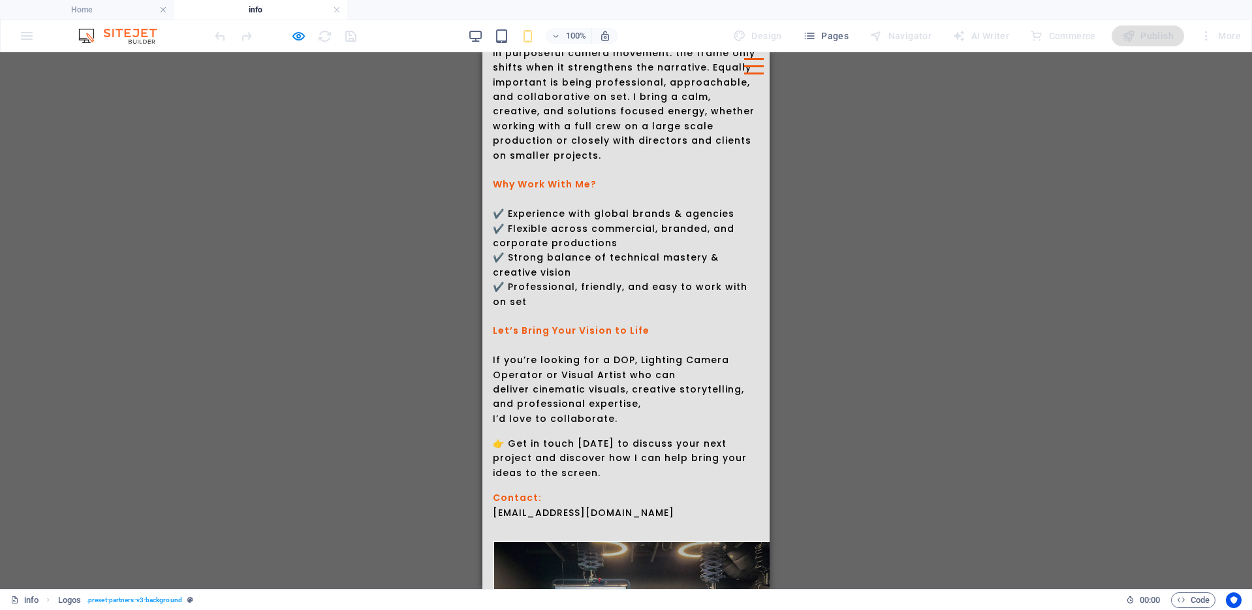
scroll to position [0, 0]
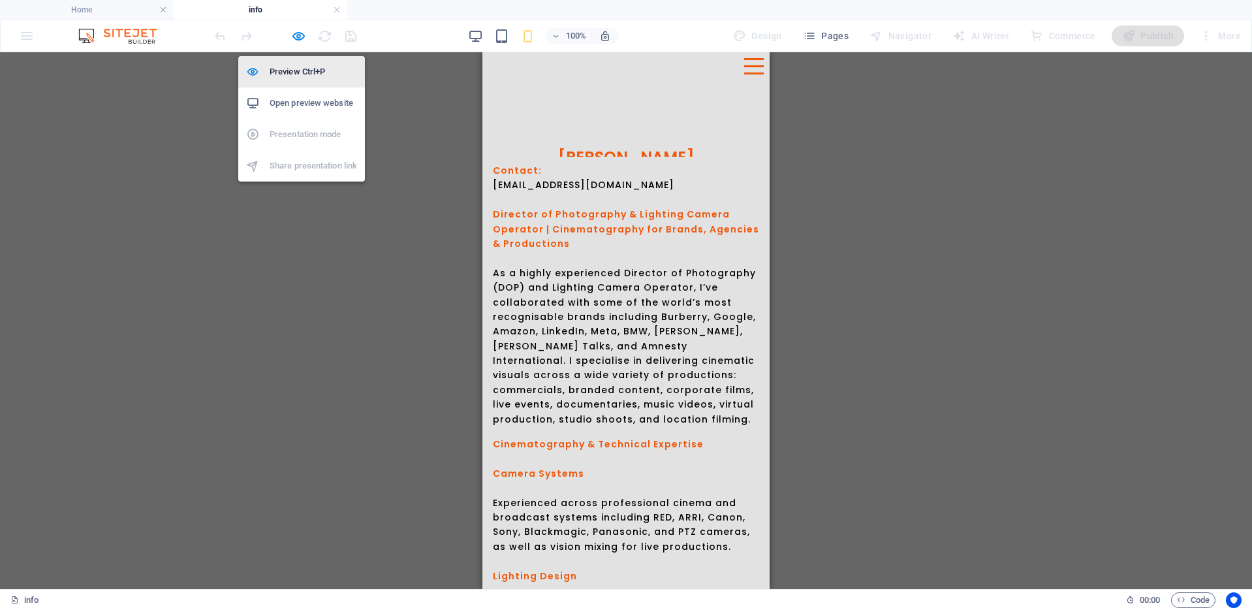
click at [298, 69] on h6 "Preview Ctrl+P" at bounding box center [313, 72] width 87 height 16
select select "px"
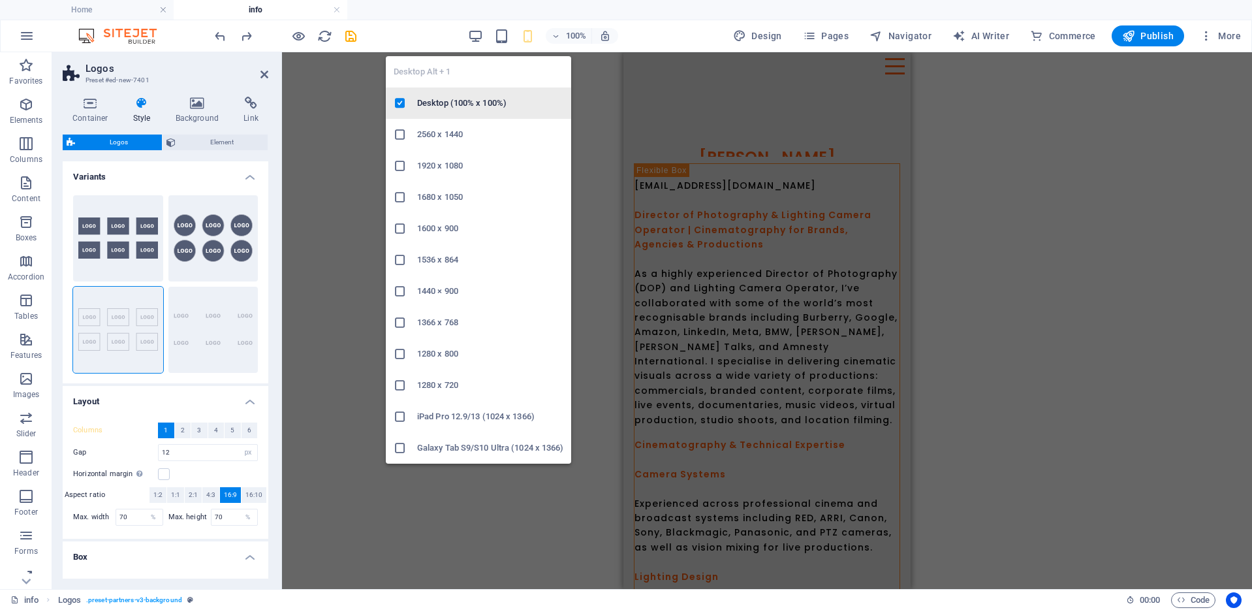
click at [478, 93] on li "Desktop (100% x 100%)" at bounding box center [478, 102] width 185 height 31
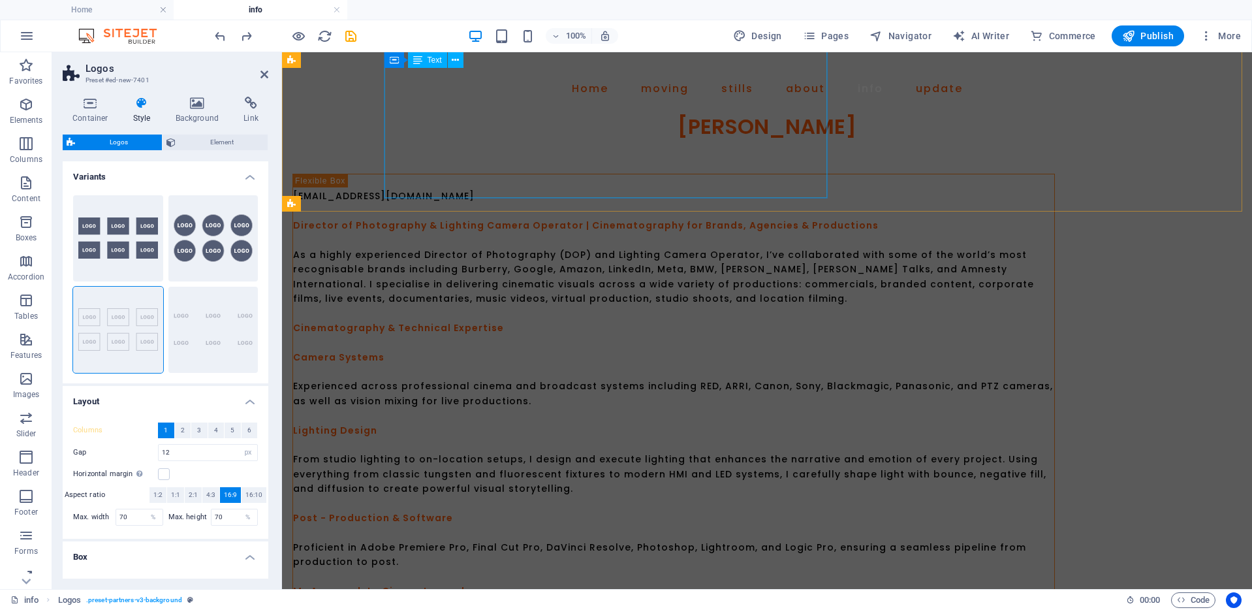
scroll to position [900, 0]
